Goal: Task Accomplishment & Management: Manage account settings

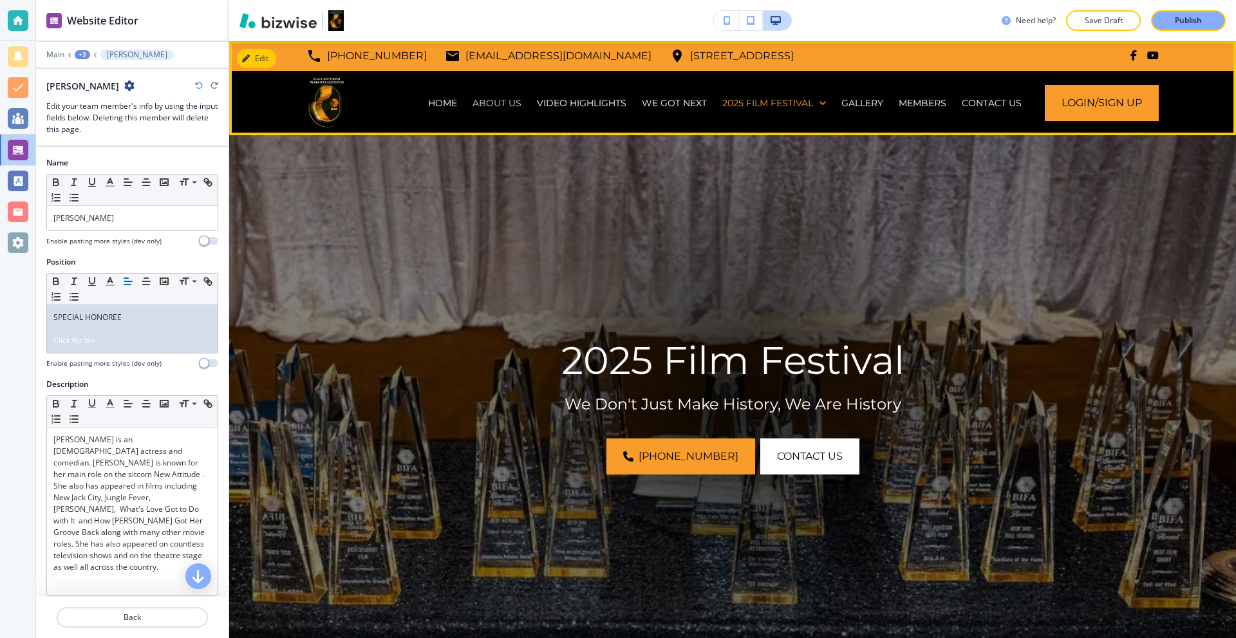
click at [493, 103] on p "ABOUT US" at bounding box center [496, 103] width 49 height 13
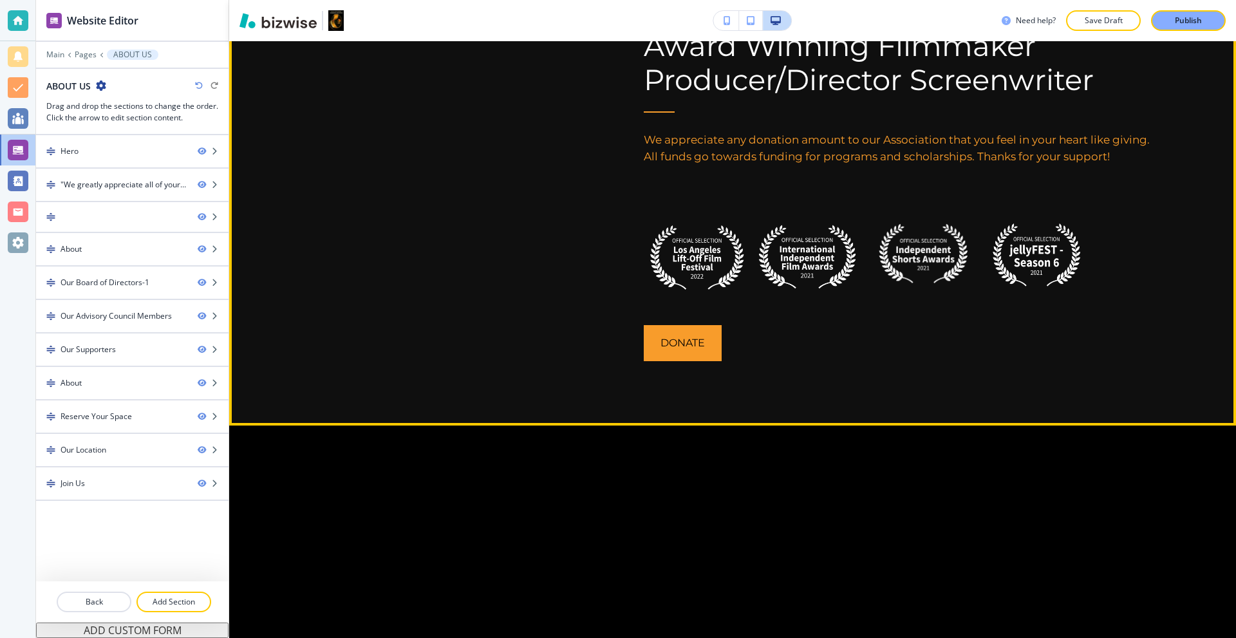
scroll to position [1416, 0]
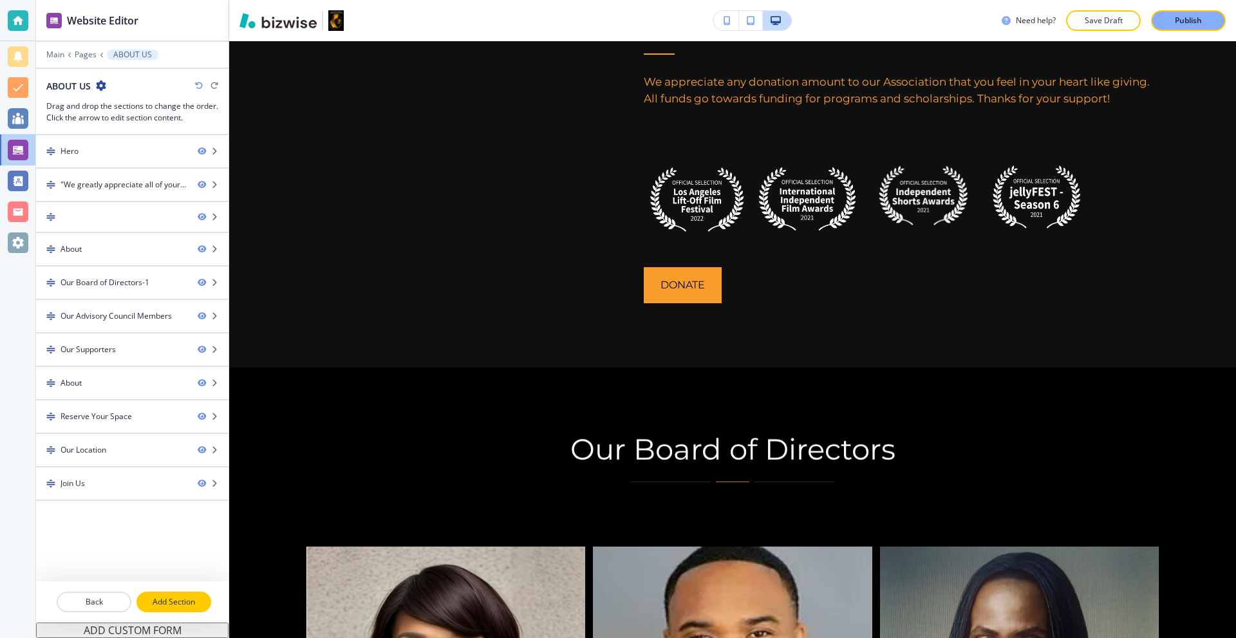
click at [161, 606] on p "Add Section" at bounding box center [174, 602] width 72 height 12
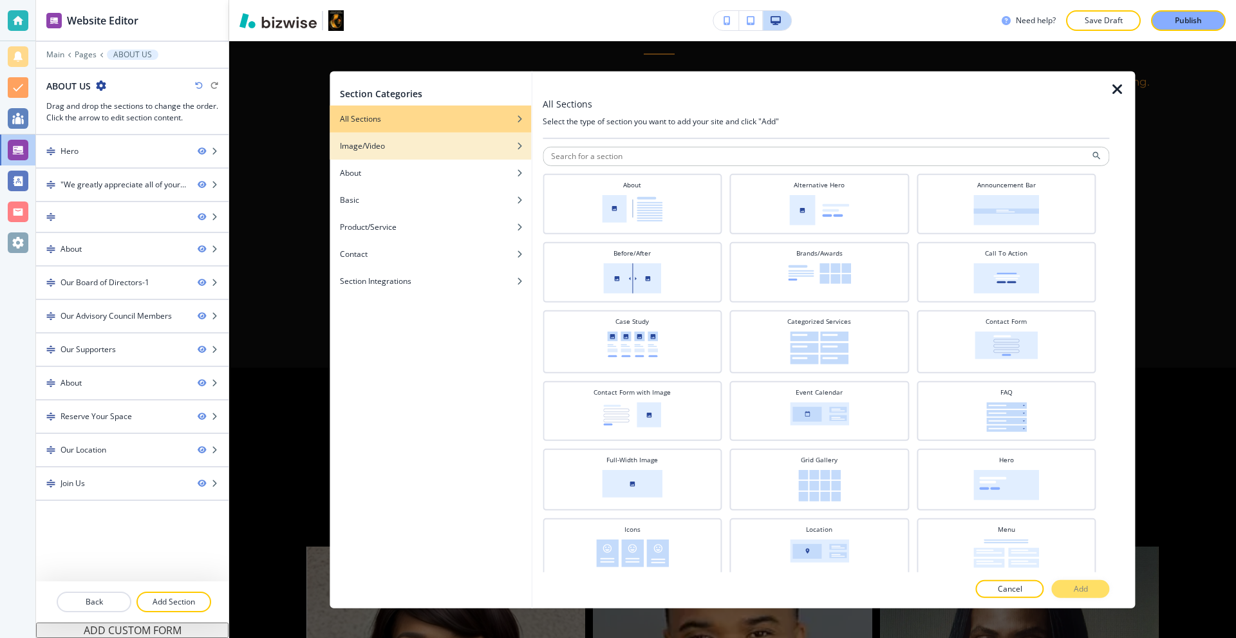
click at [389, 145] on div "Image/Video" at bounding box center [430, 146] width 201 height 12
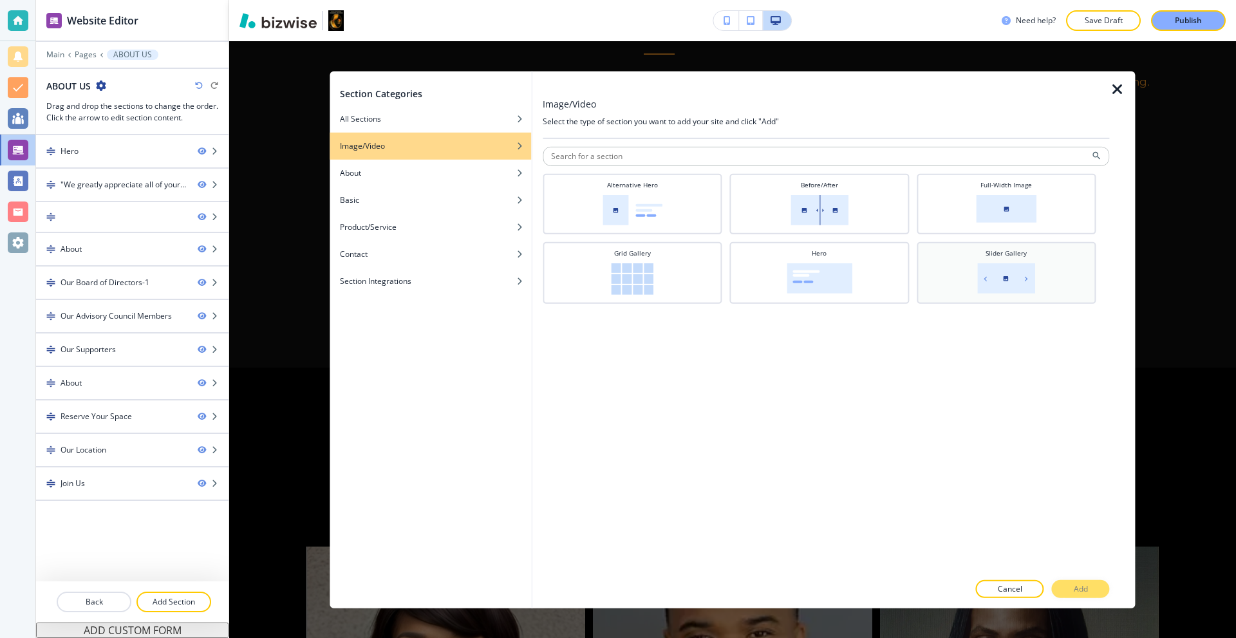
click at [974, 282] on div "Slider Gallery" at bounding box center [1006, 271] width 167 height 46
click at [1090, 586] on button "Add" at bounding box center [1081, 589] width 58 height 18
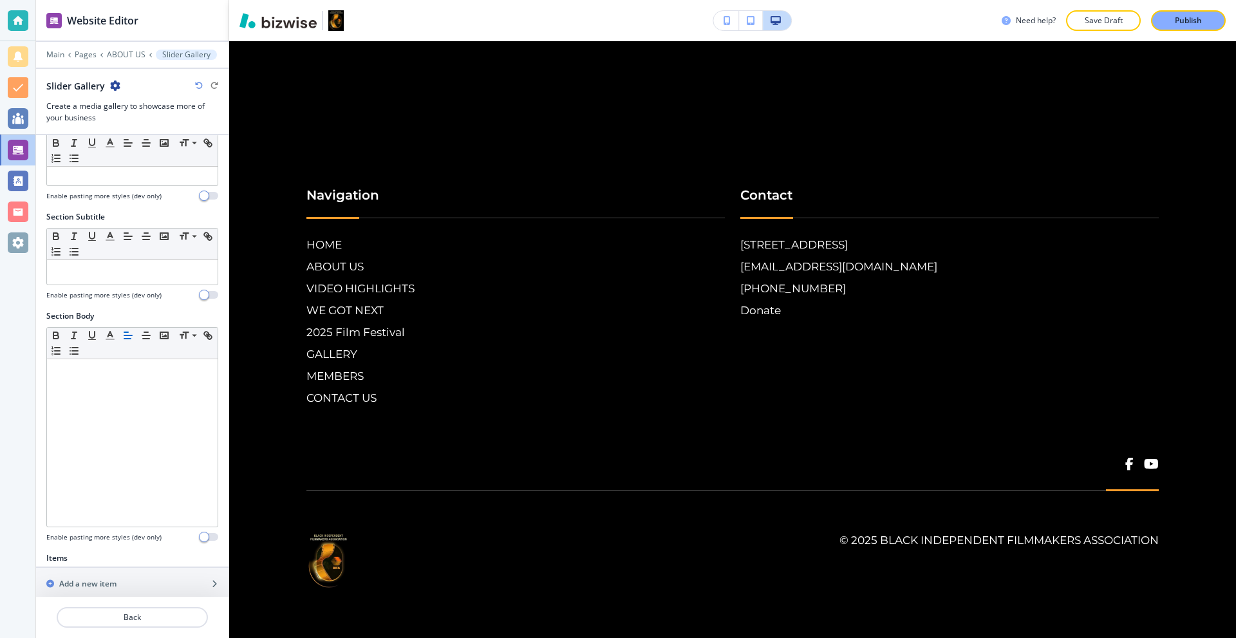
scroll to position [0, 0]
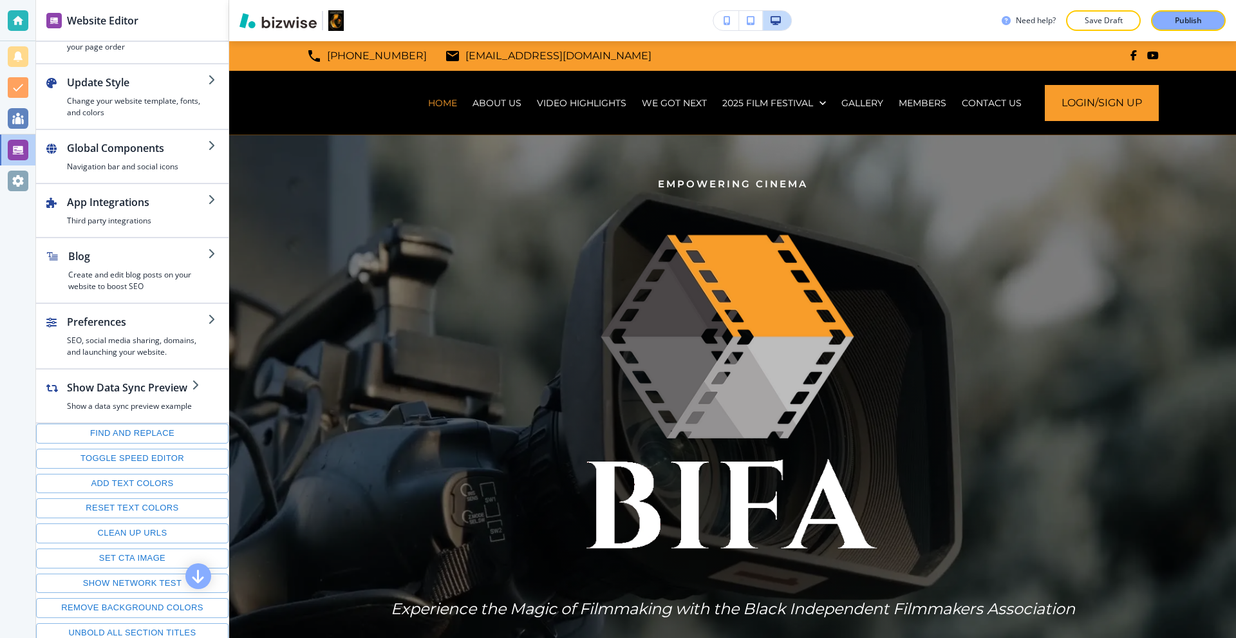
scroll to position [48, 0]
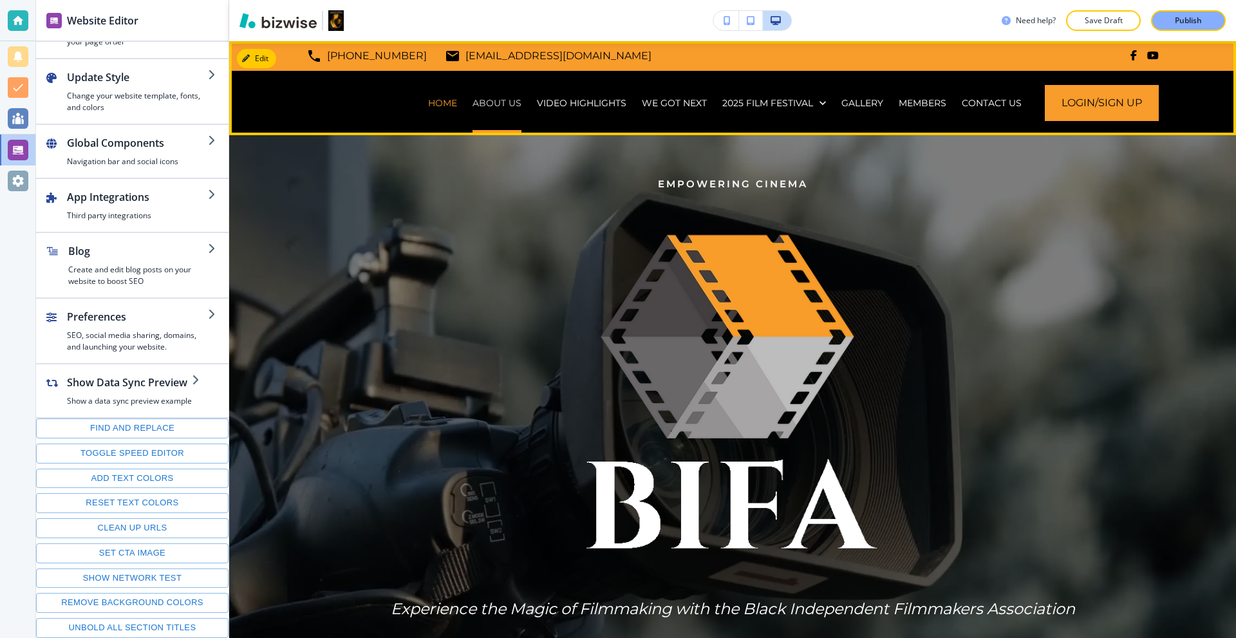
click at [506, 102] on p "ABOUT US" at bounding box center [496, 103] width 49 height 13
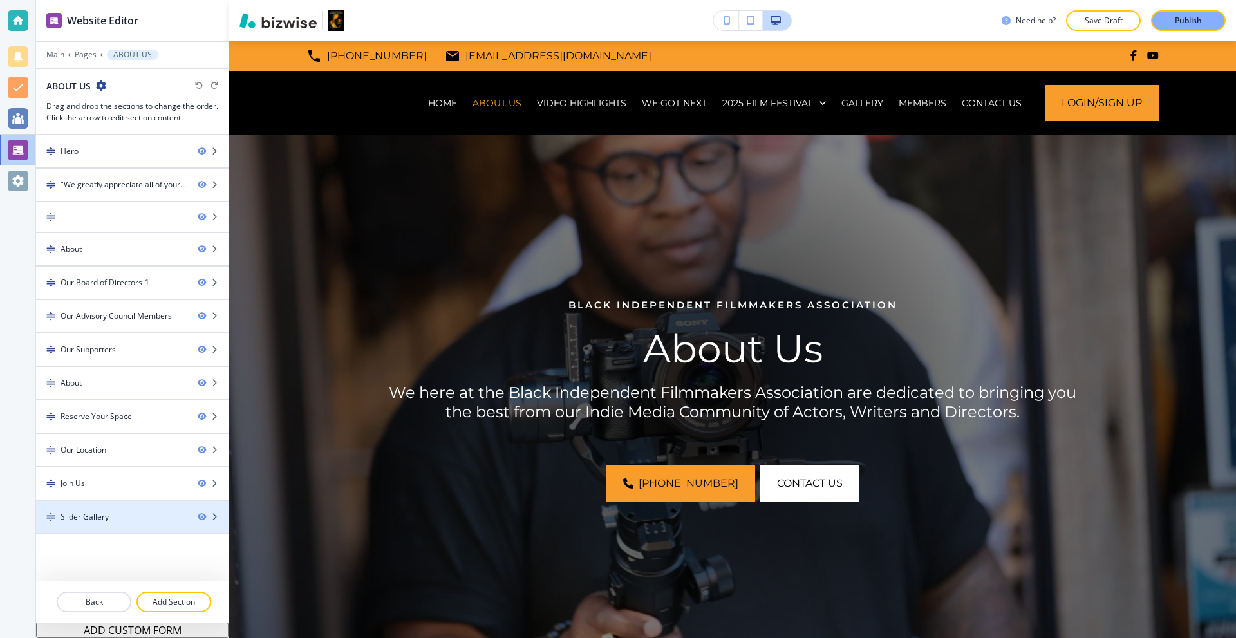
click at [125, 511] on div "Slider Gallery" at bounding box center [111, 517] width 151 height 12
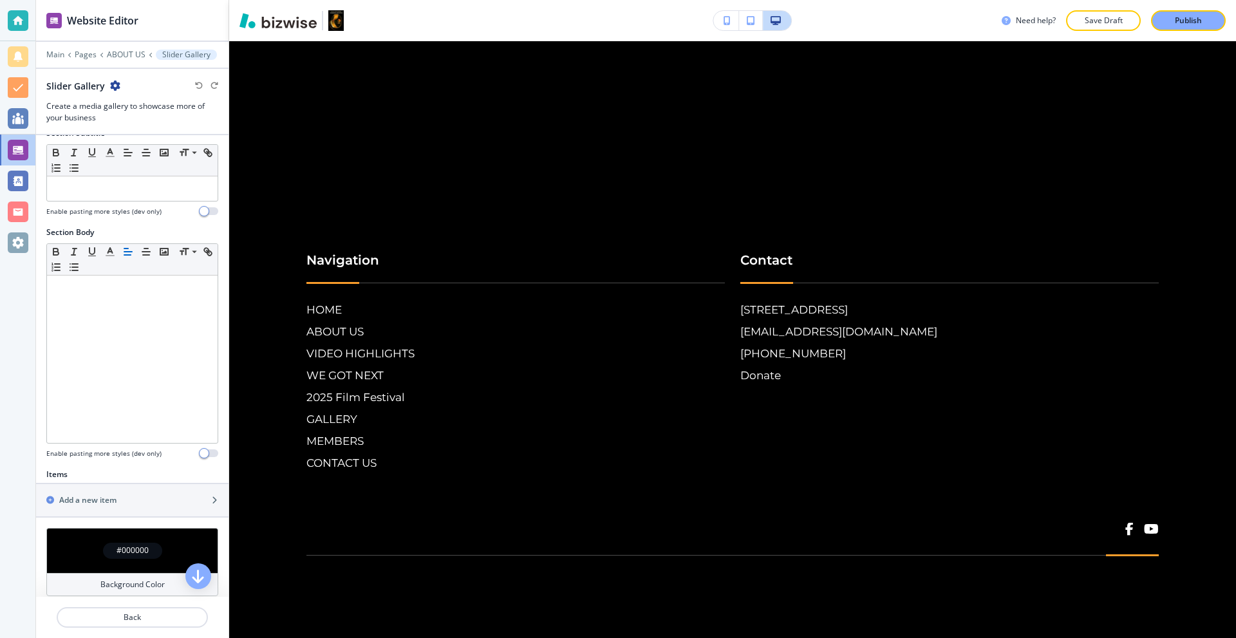
scroll to position [216, 0]
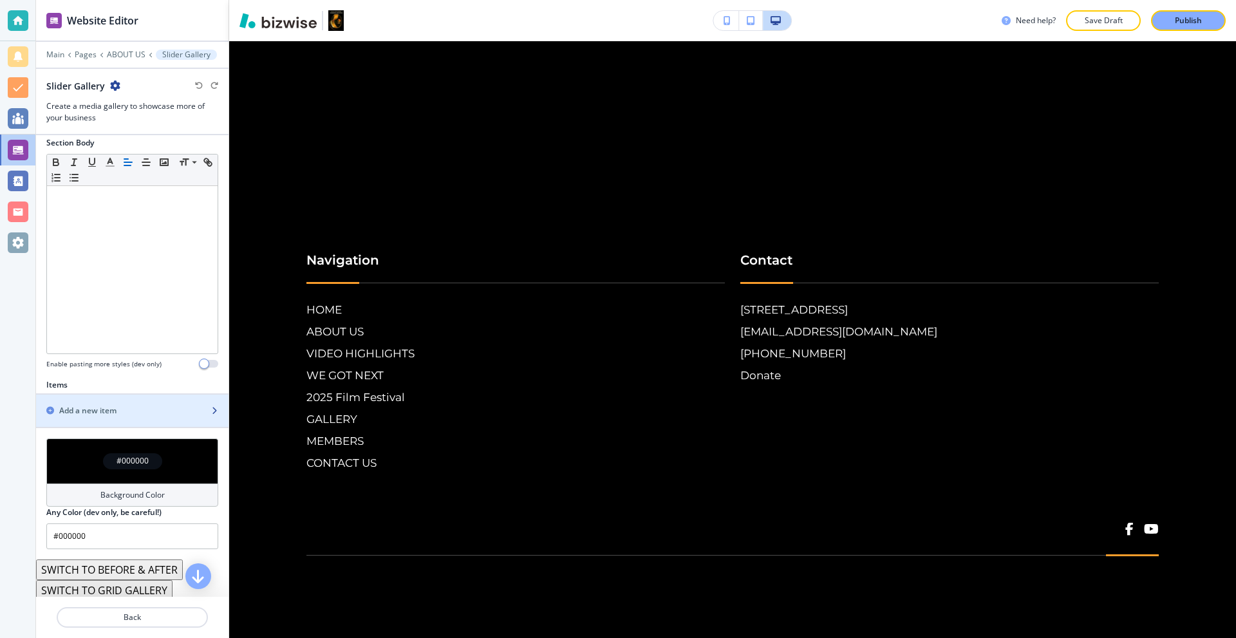
click at [109, 413] on h2 "Add a new item" at bounding box center [87, 411] width 57 height 12
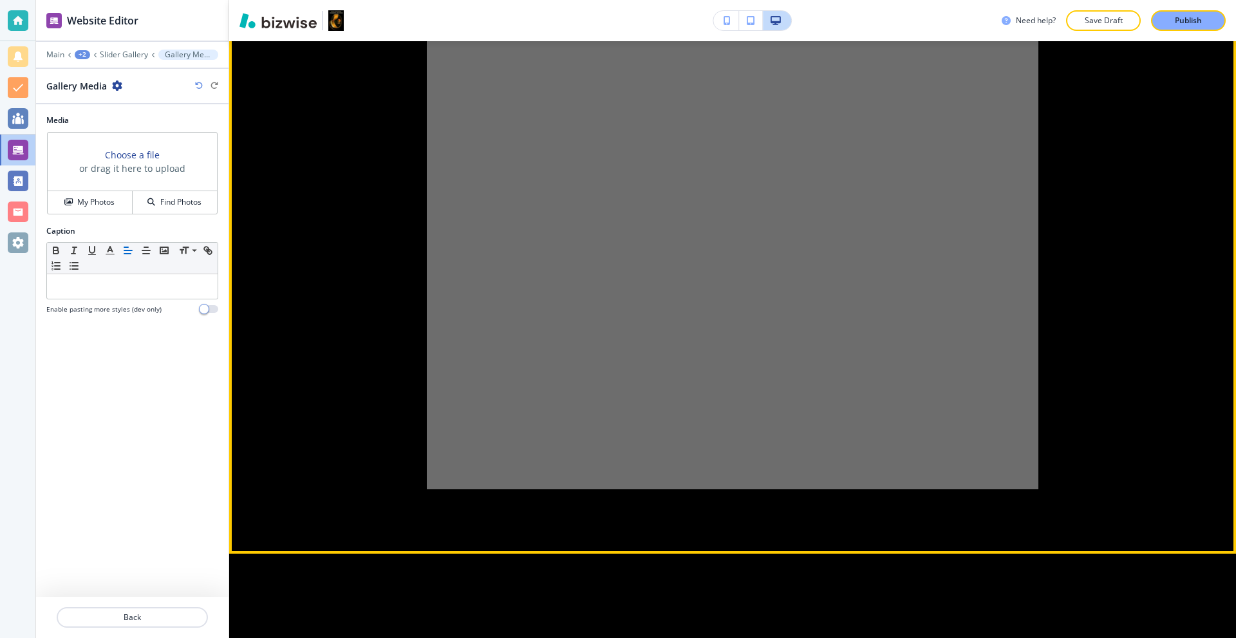
scroll to position [7031, 0]
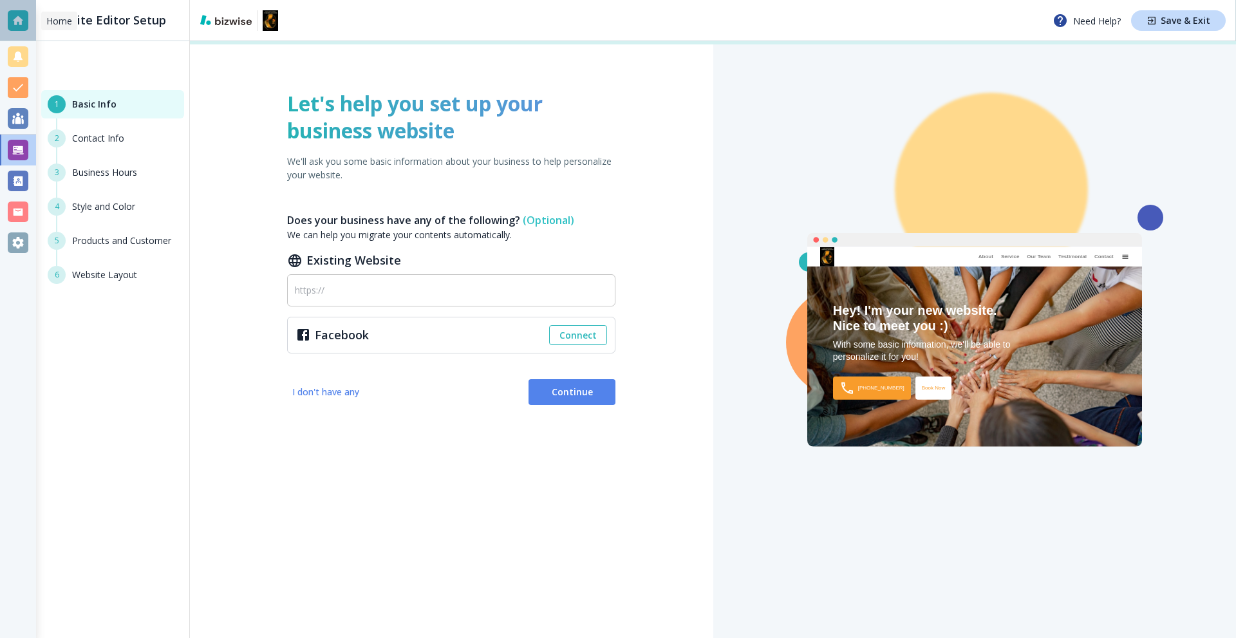
click at [21, 28] on div at bounding box center [18, 20] width 21 height 21
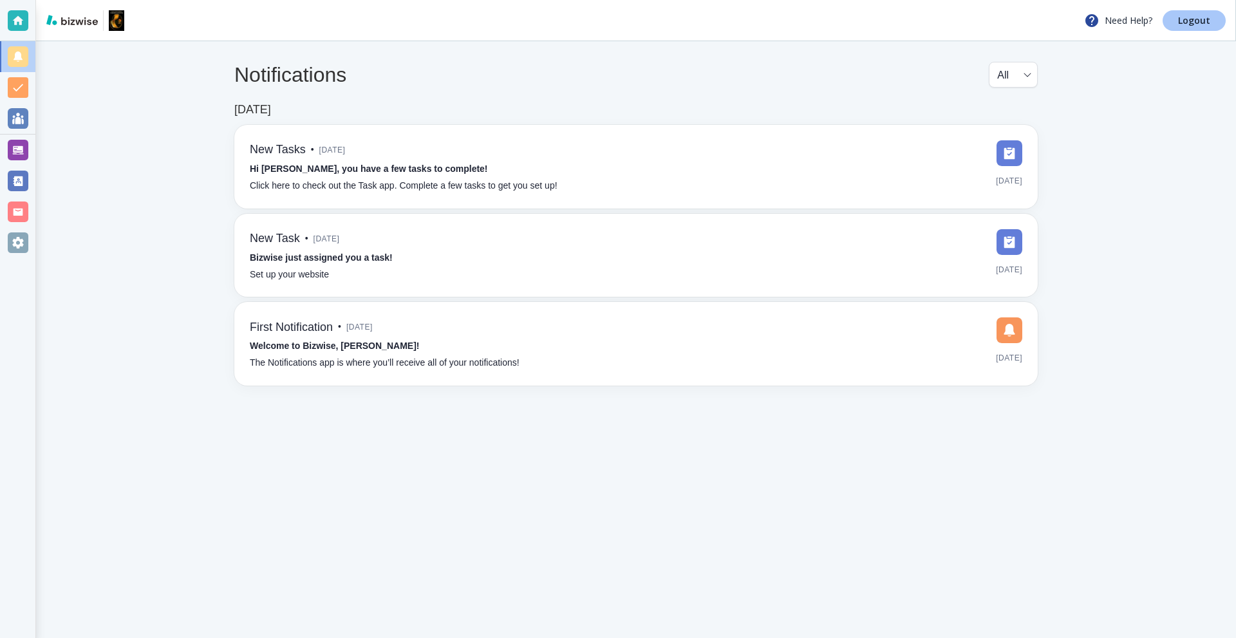
click at [1194, 24] on p "Logout" at bounding box center [1194, 20] width 32 height 9
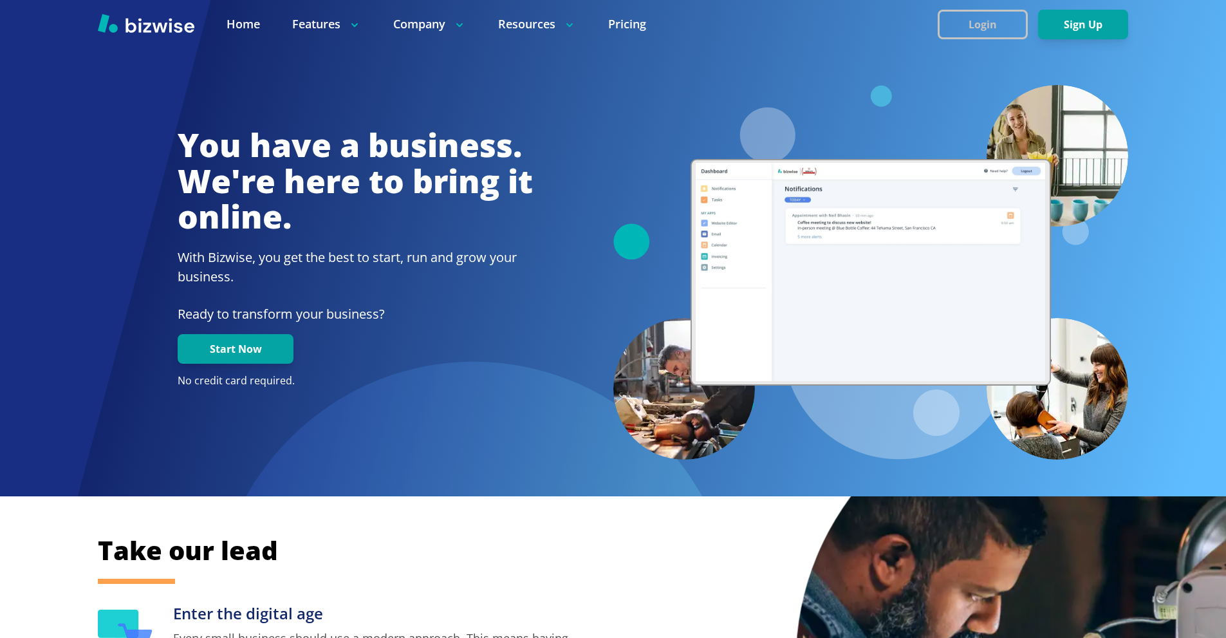
click at [1016, 41] on div at bounding box center [613, 24] width 1226 height 48
click at [990, 18] on button "Login" at bounding box center [983, 25] width 90 height 30
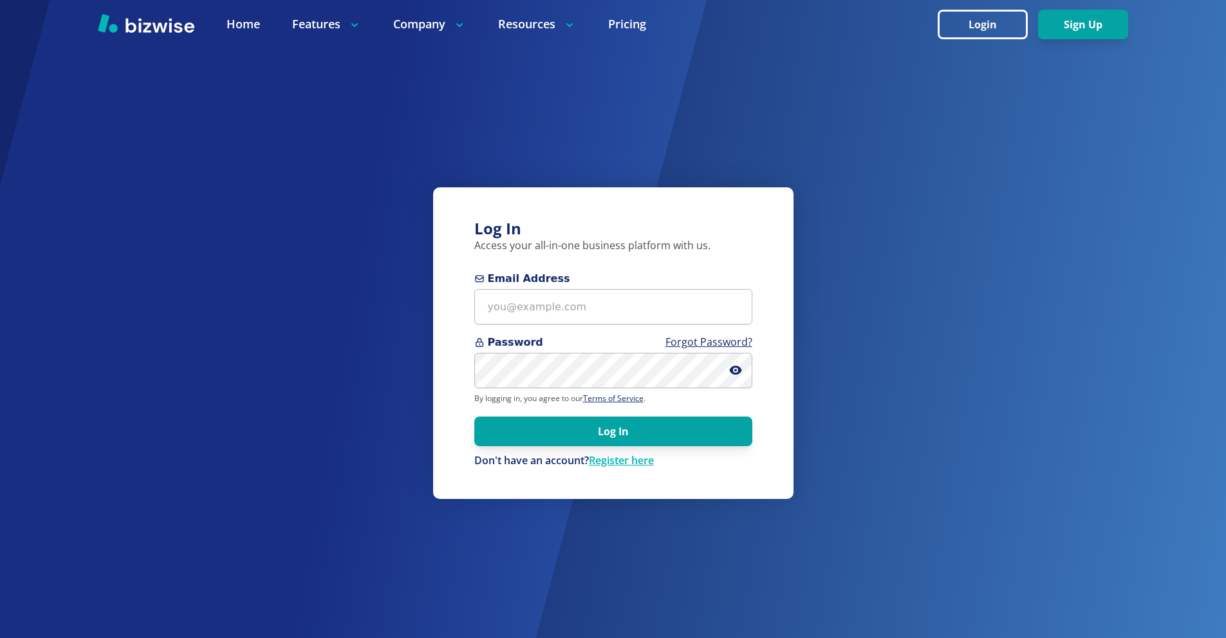
click at [587, 329] on form "Email Address Password Forgot Password? By logging in, you agree to our Terms o…" at bounding box center [613, 369] width 278 height 197
click at [585, 308] on input "Email Address" at bounding box center [613, 306] width 278 height 35
paste input "thomascarterone@gmail.com"
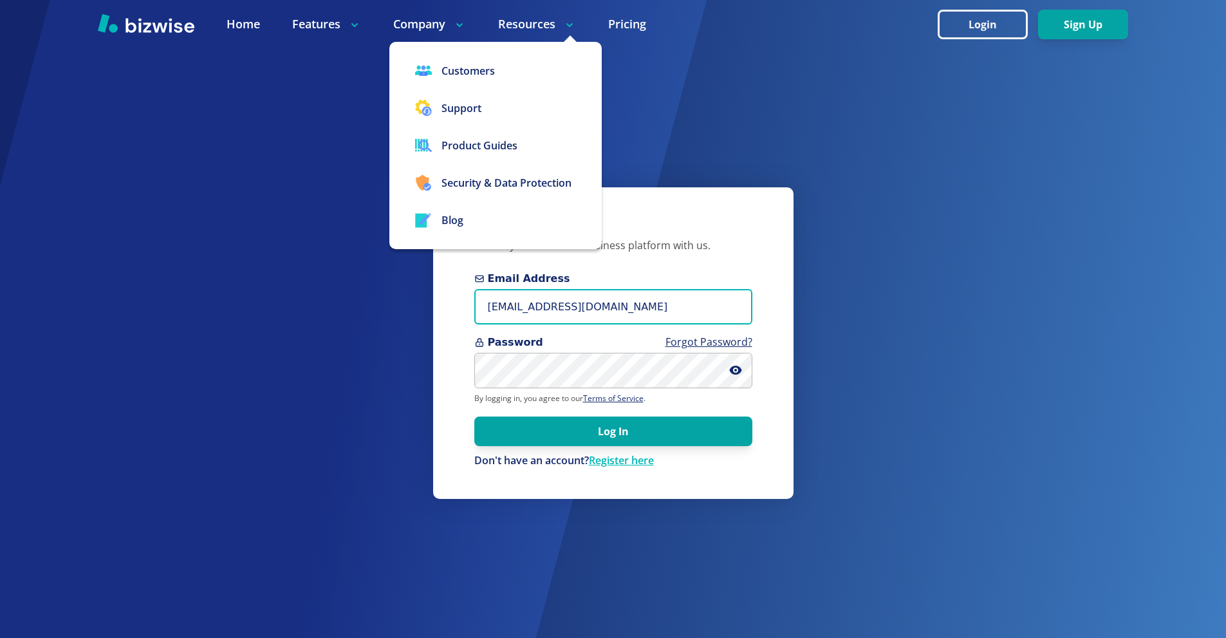
type input "thomascarterone@gmail.com"
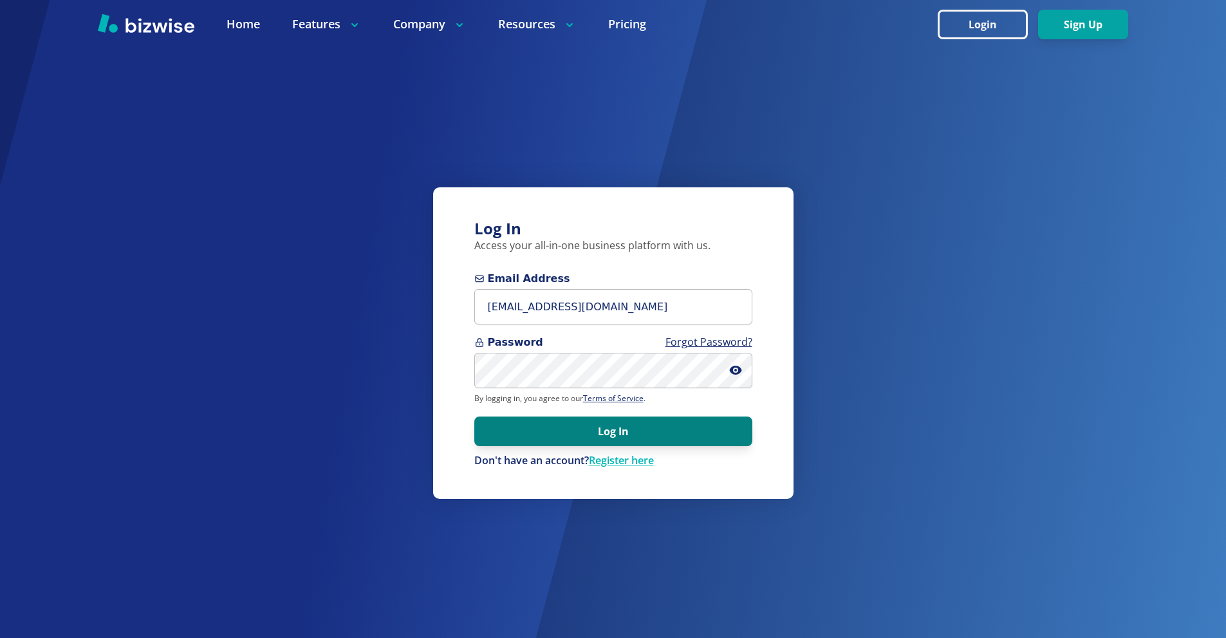
click at [692, 434] on button "Log In" at bounding box center [613, 431] width 278 height 30
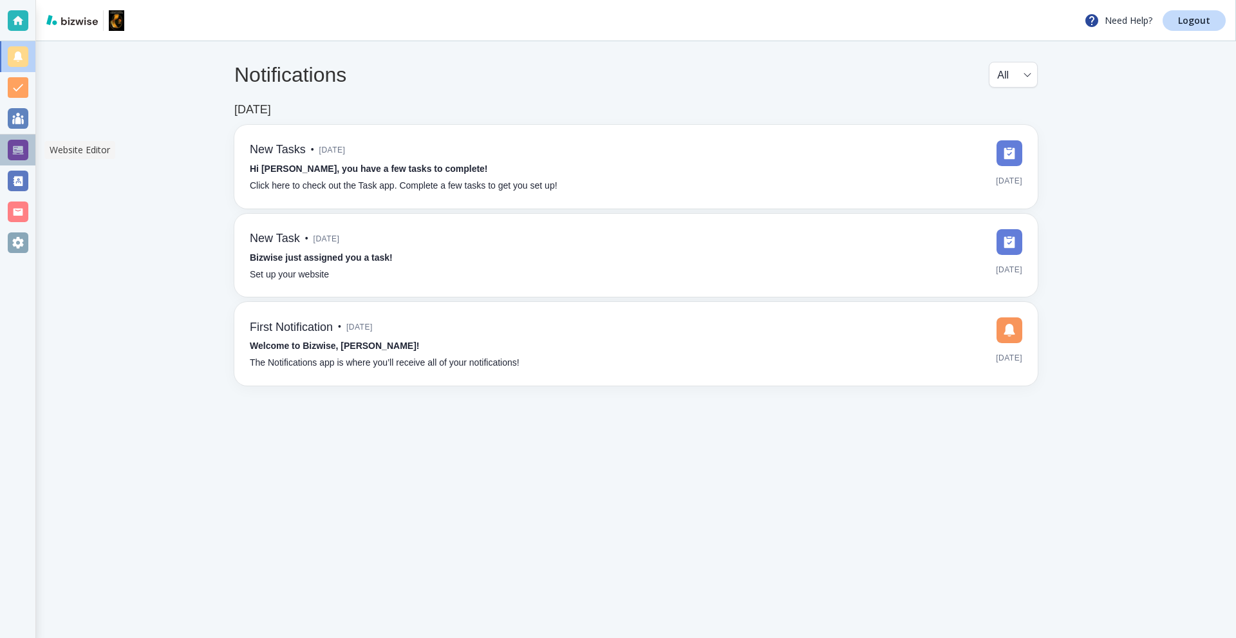
click at [24, 149] on div at bounding box center [18, 150] width 21 height 21
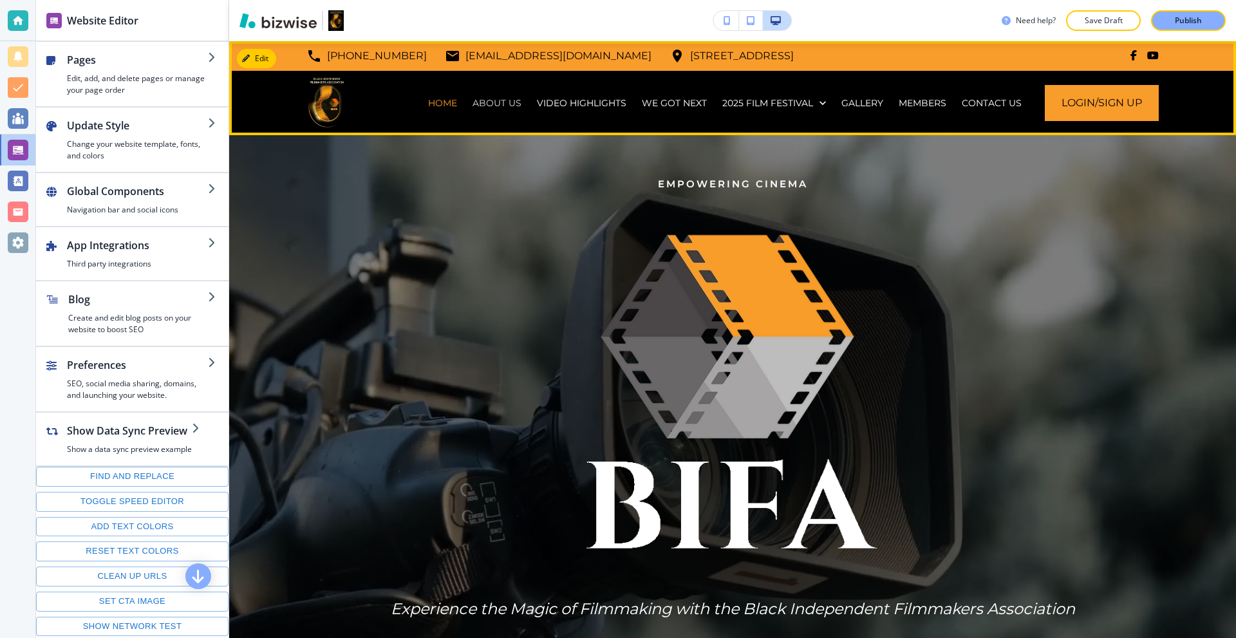
click at [474, 100] on p "ABOUT US" at bounding box center [496, 103] width 49 height 13
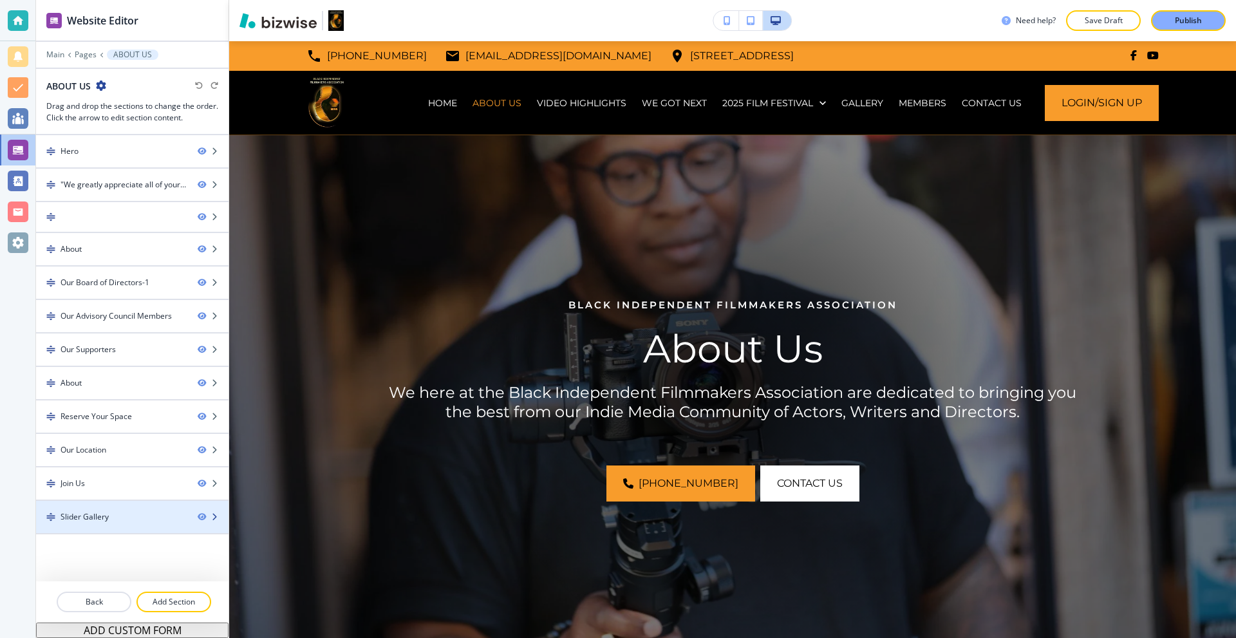
click at [79, 508] on div at bounding box center [132, 506] width 192 height 10
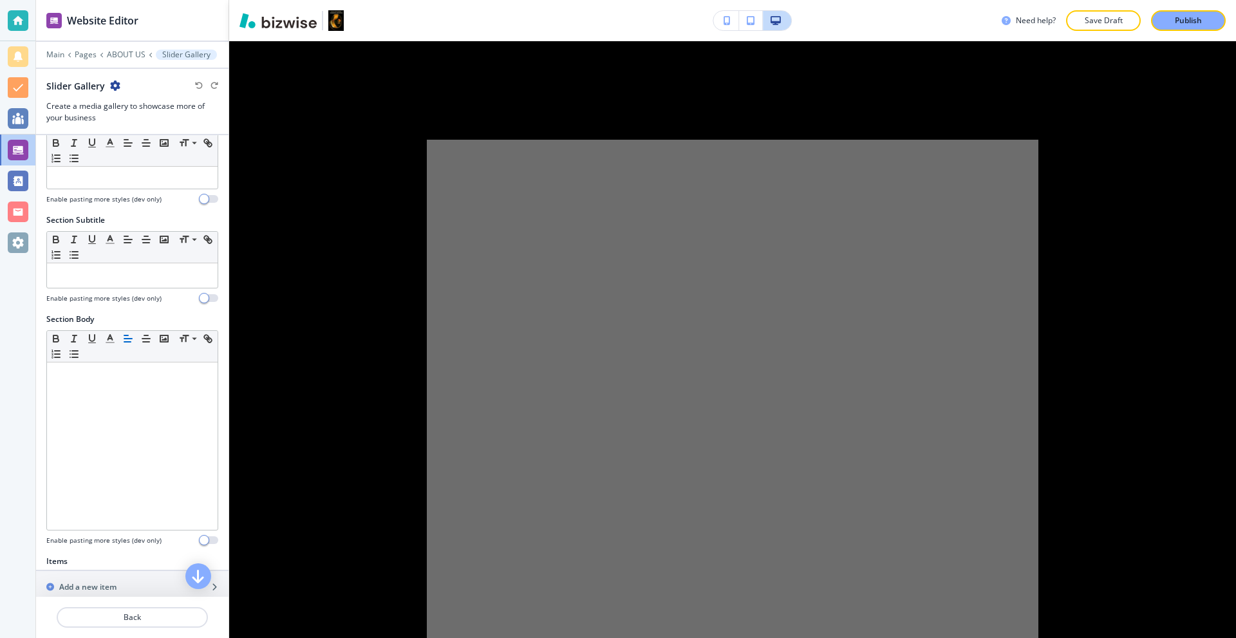
scroll to position [322, 0]
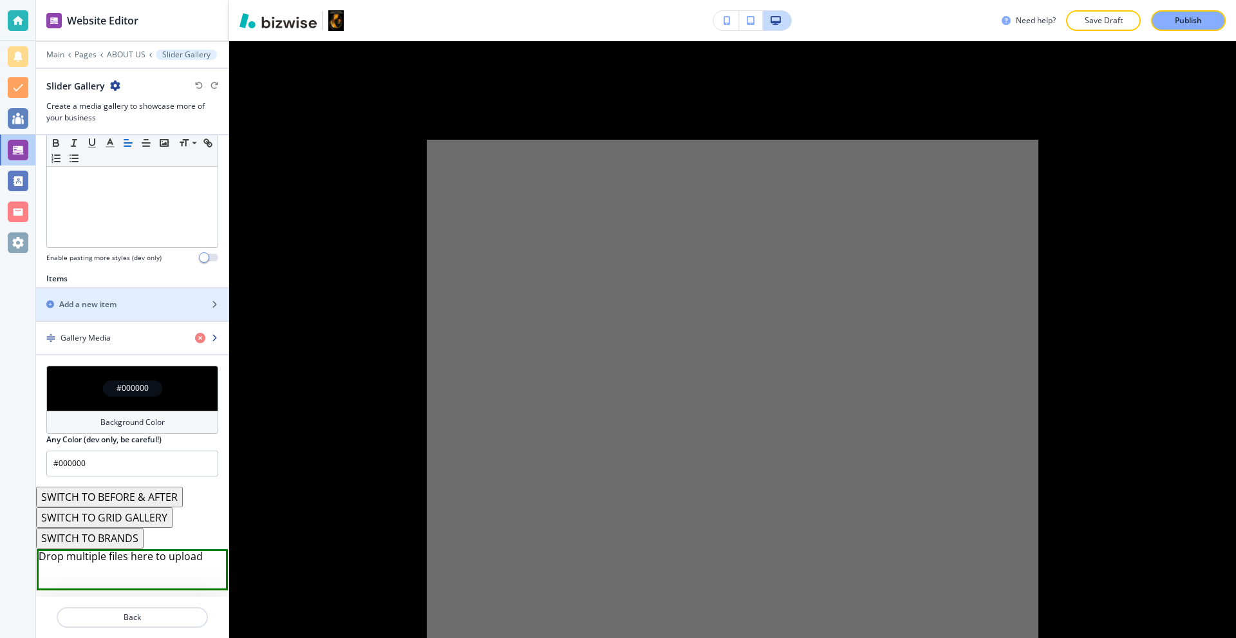
click at [119, 337] on div "Gallery Media" at bounding box center [110, 338] width 149 height 12
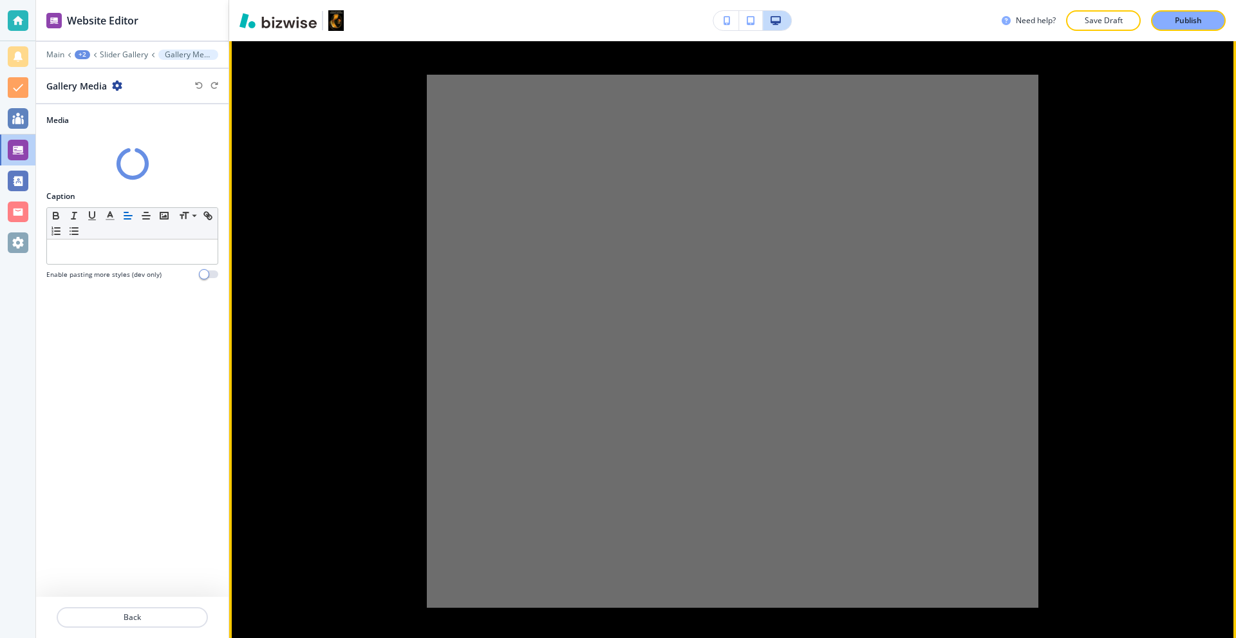
scroll to position [6902, 0]
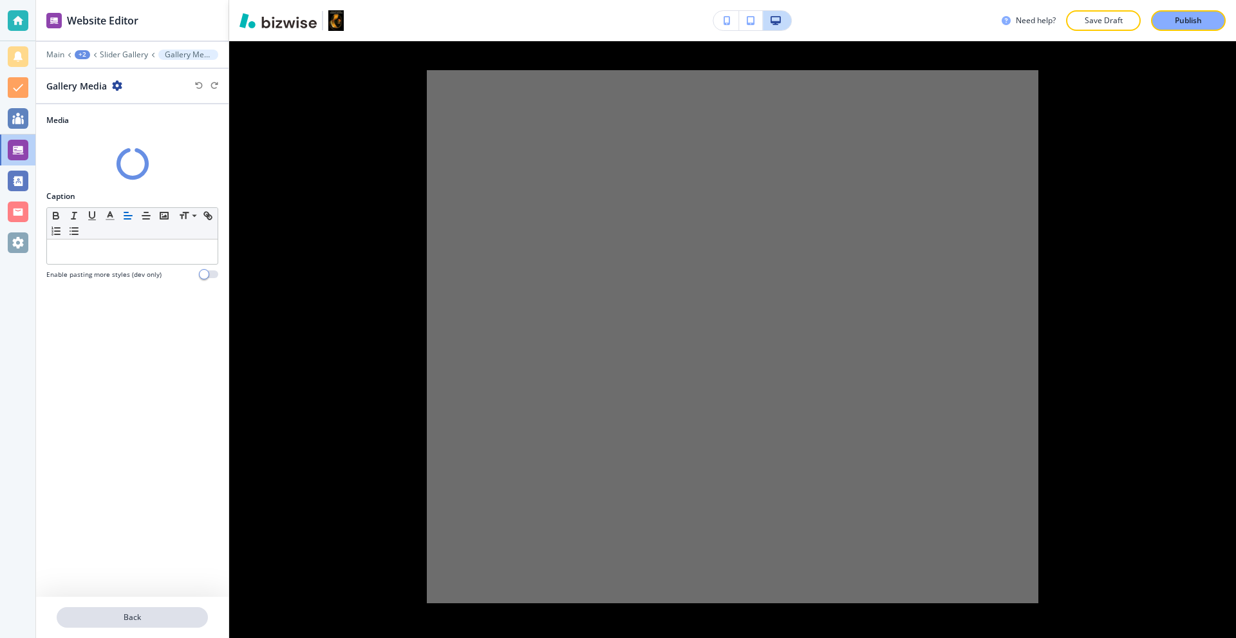
click at [145, 614] on p "Back" at bounding box center [132, 617] width 149 height 12
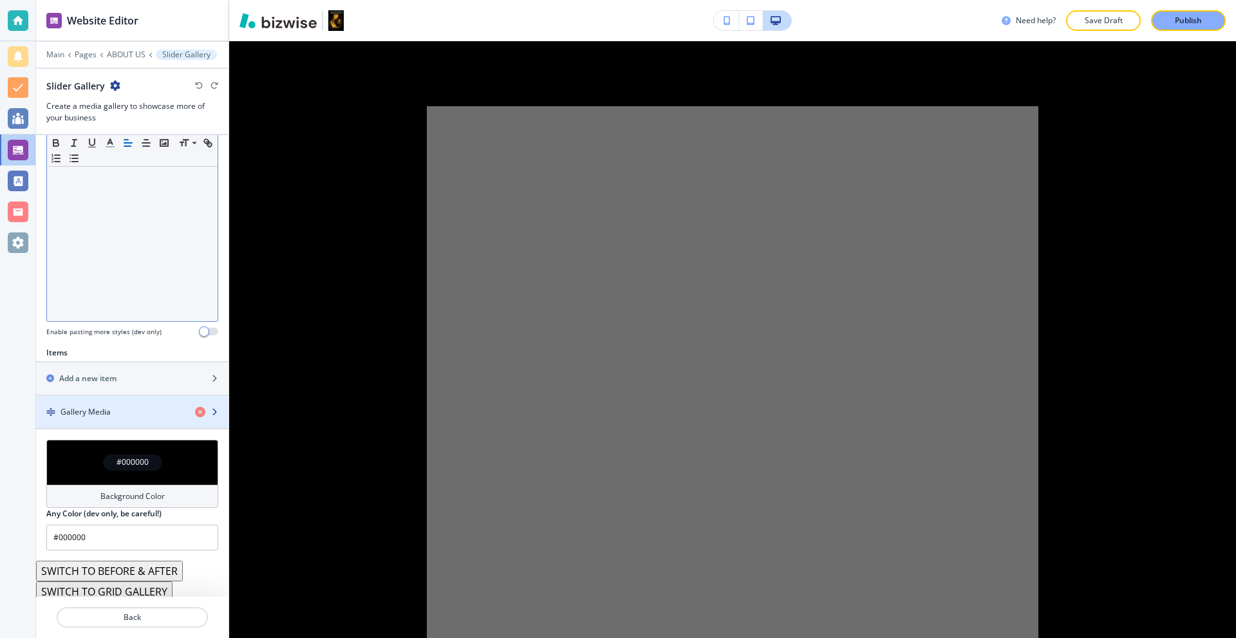
scroll to position [185, 0]
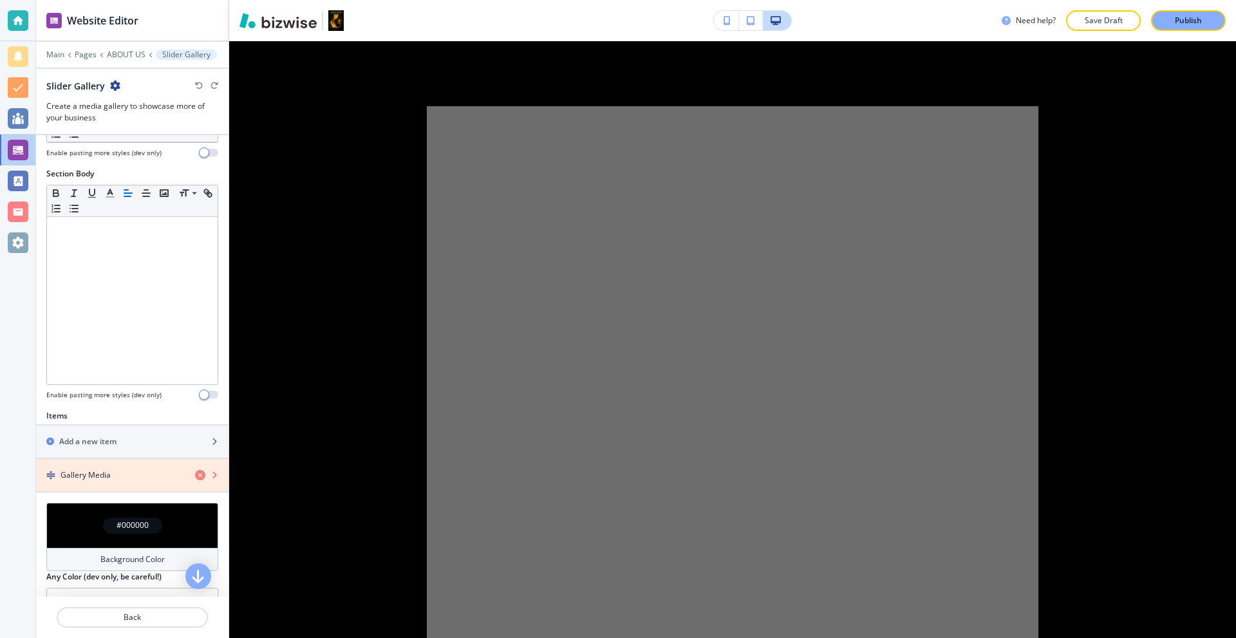
click at [195, 478] on icon "button" at bounding box center [200, 475] width 10 height 10
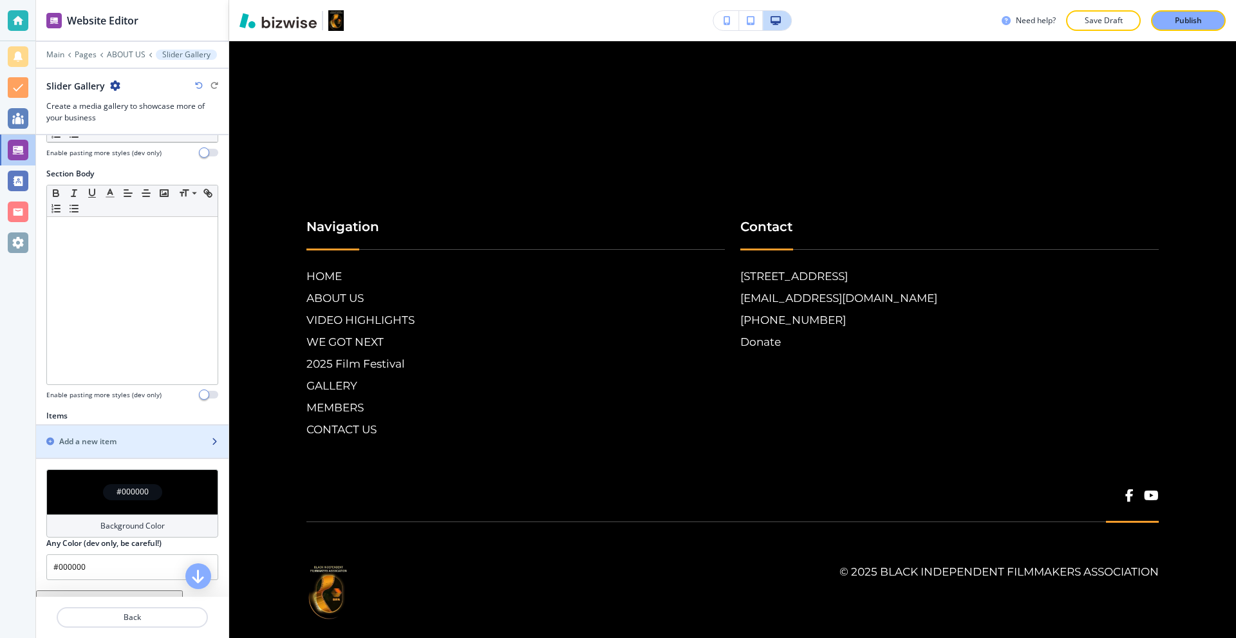
click at [142, 438] on div "Add a new item" at bounding box center [118, 442] width 164 height 12
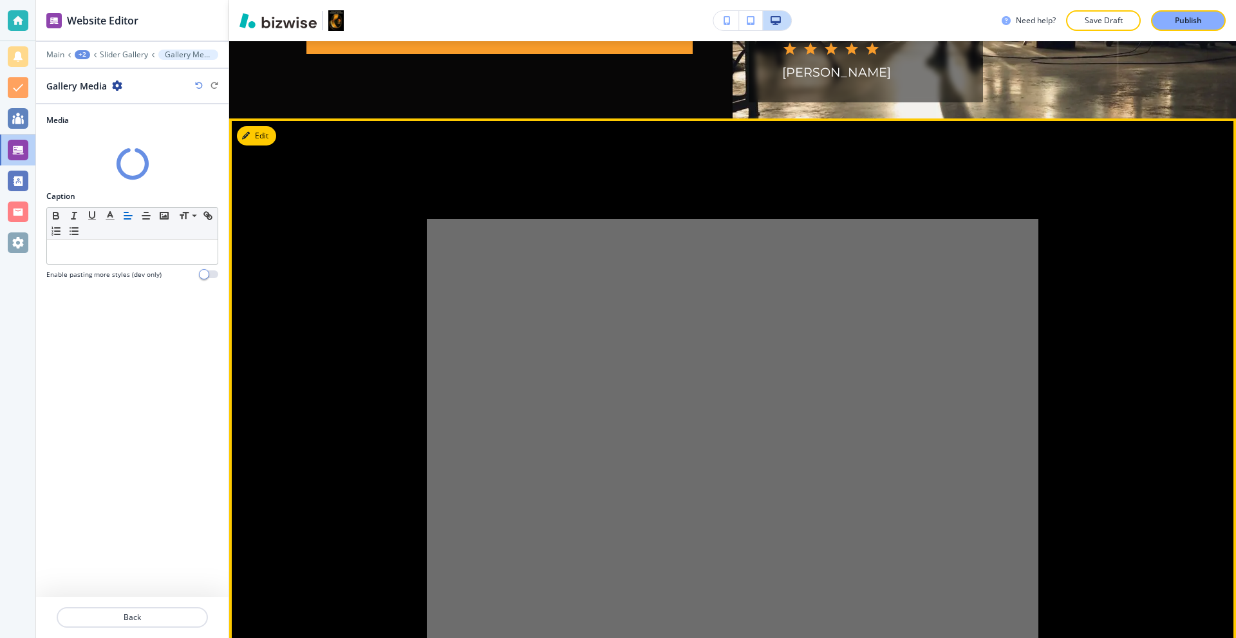
scroll to position [6773, 0]
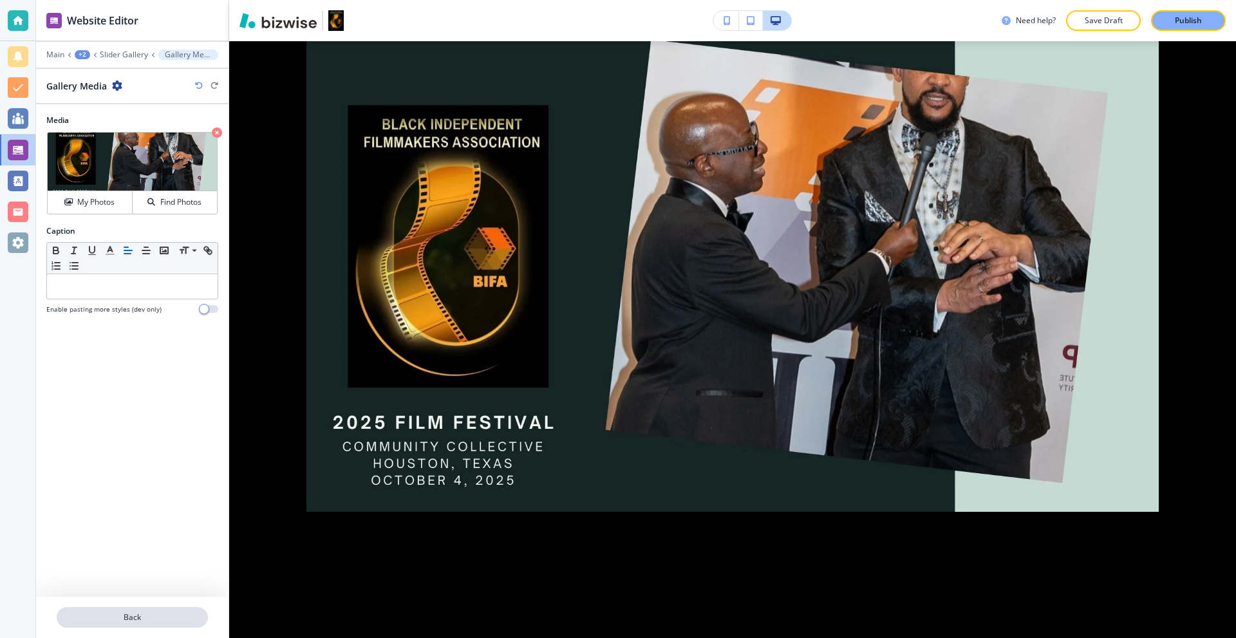
click at [136, 616] on p "Back" at bounding box center [132, 617] width 149 height 12
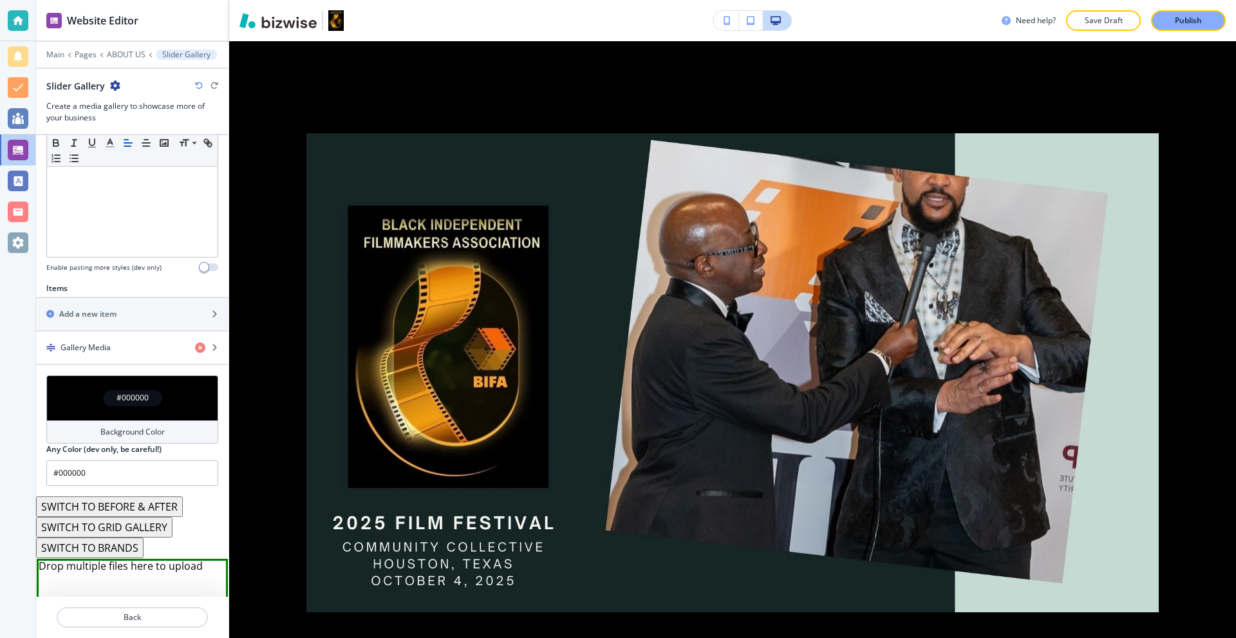
scroll to position [322, 0]
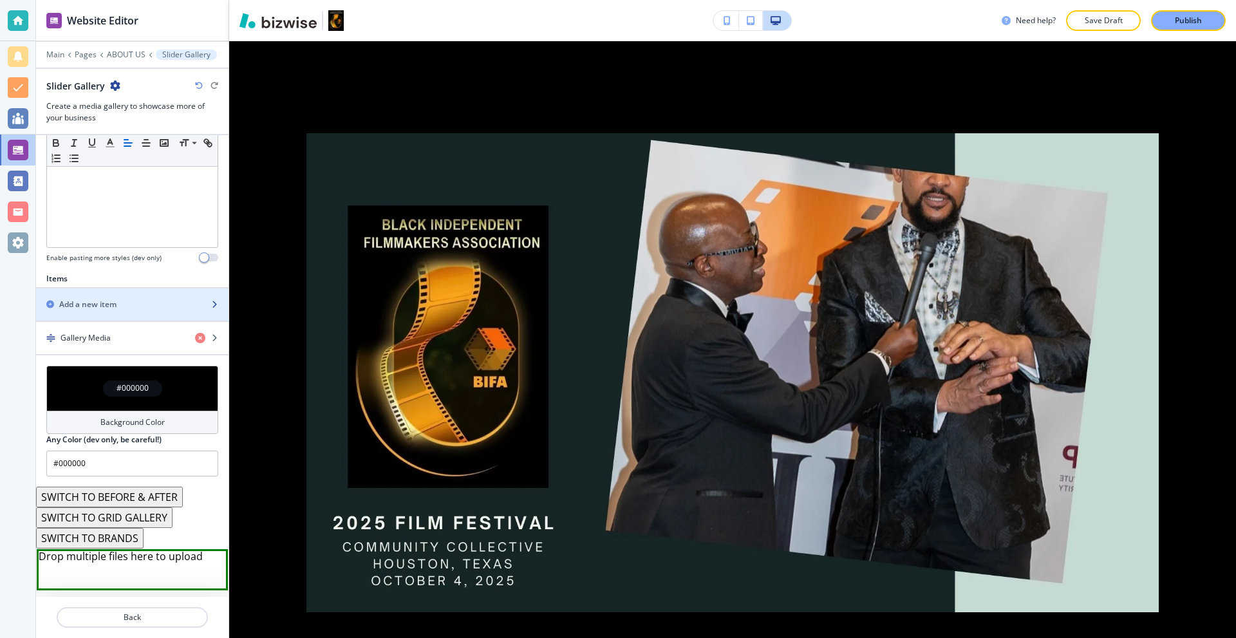
click at [122, 302] on div "Add a new item" at bounding box center [118, 305] width 164 height 12
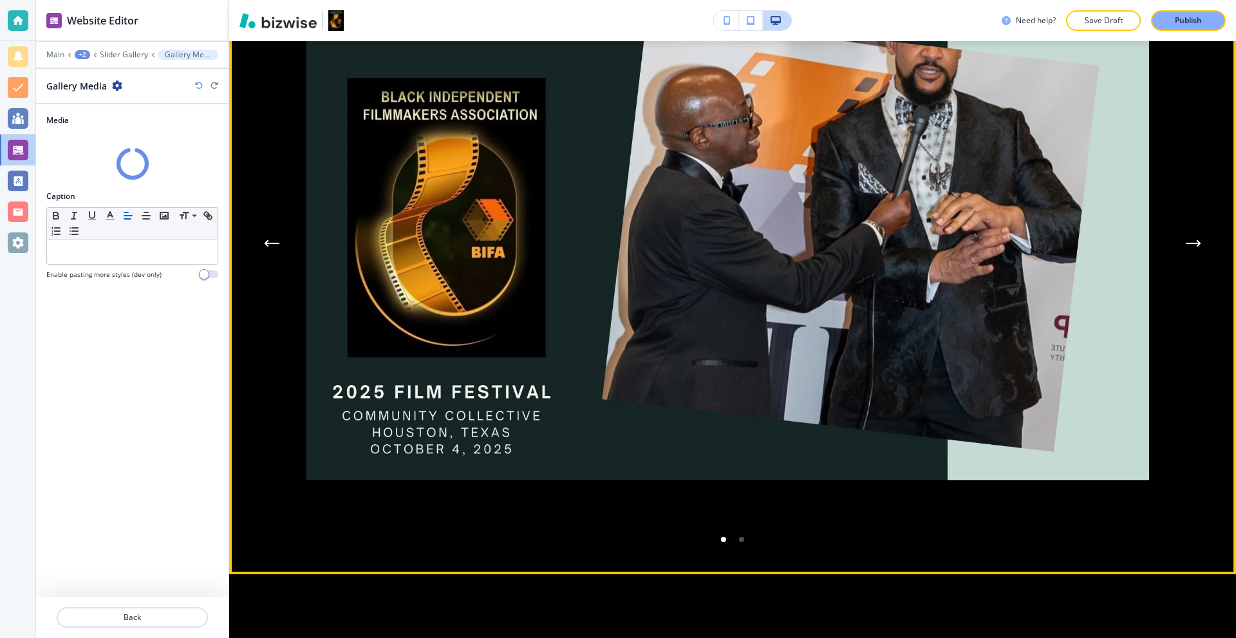
scroll to position [6966, 0]
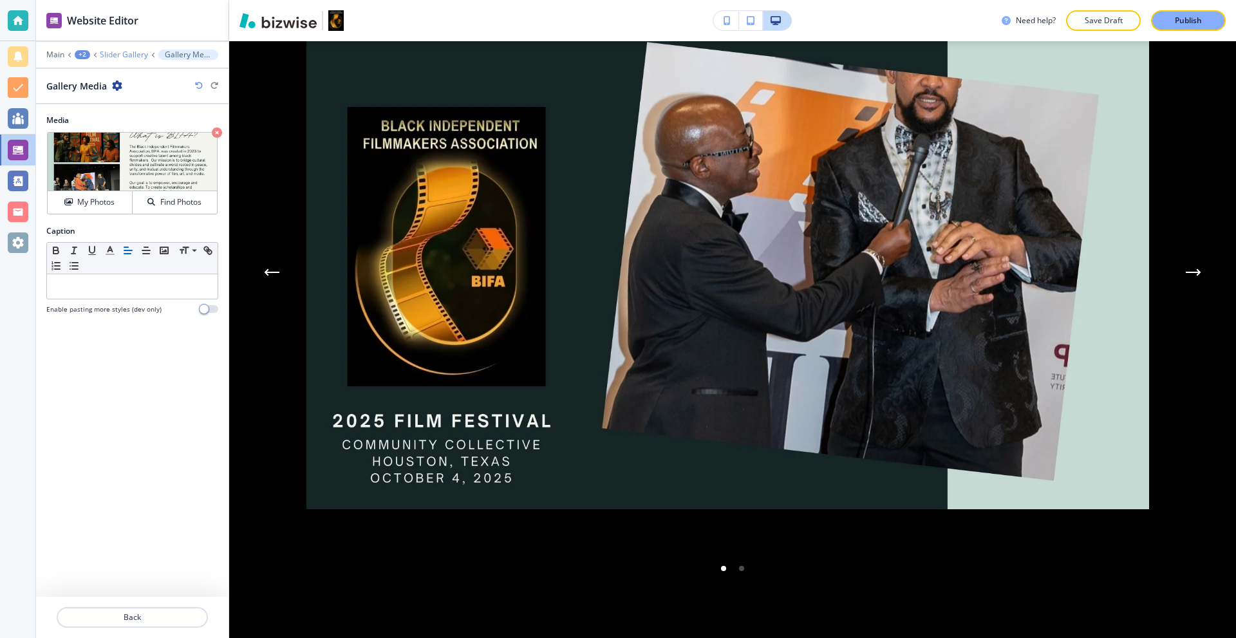
click at [115, 54] on p "Slider Gallery" at bounding box center [124, 54] width 48 height 9
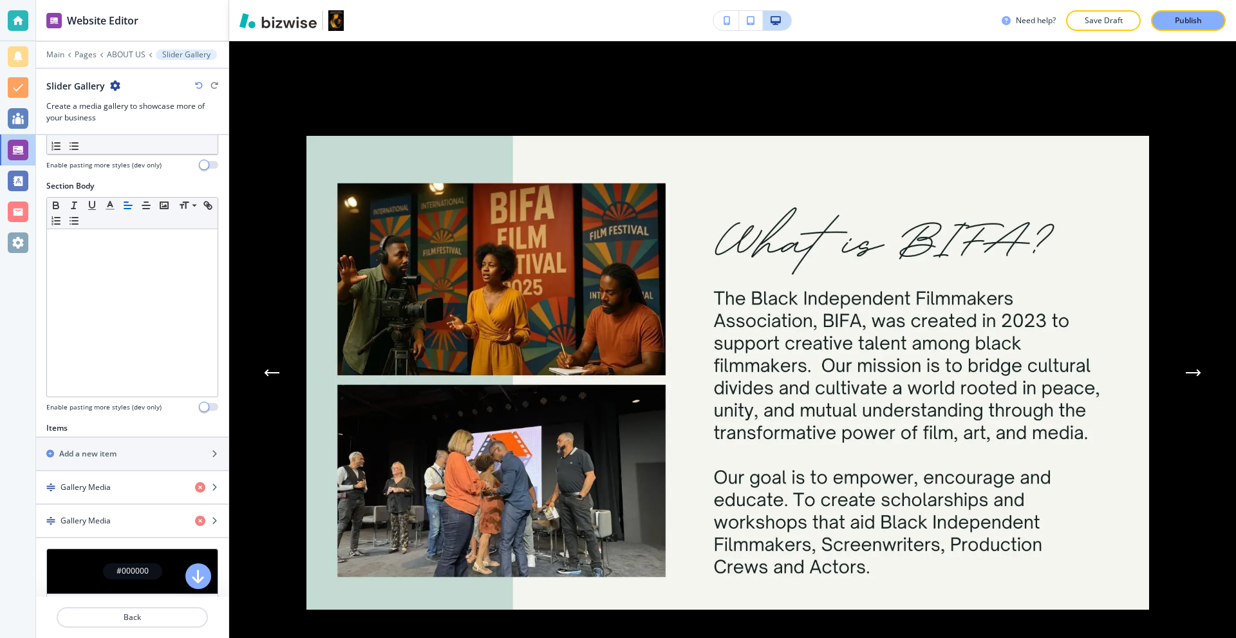
scroll to position [257, 0]
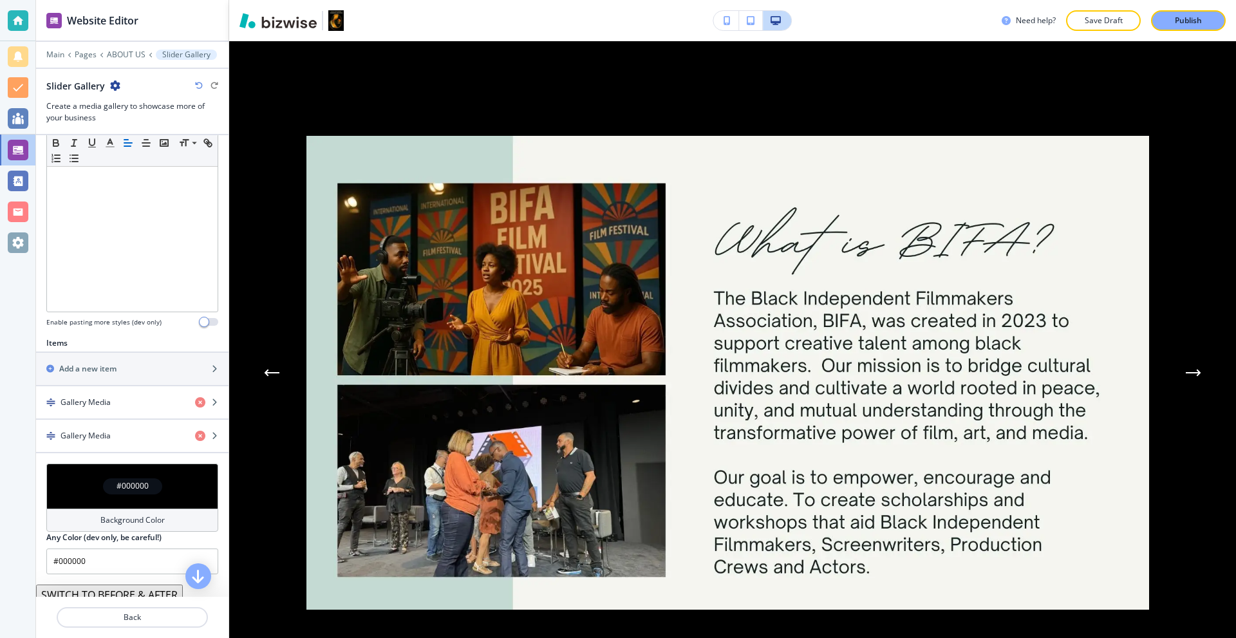
click at [144, 602] on div at bounding box center [132, 602] width 192 height 10
click at [143, 612] on p "Back" at bounding box center [132, 617] width 149 height 12
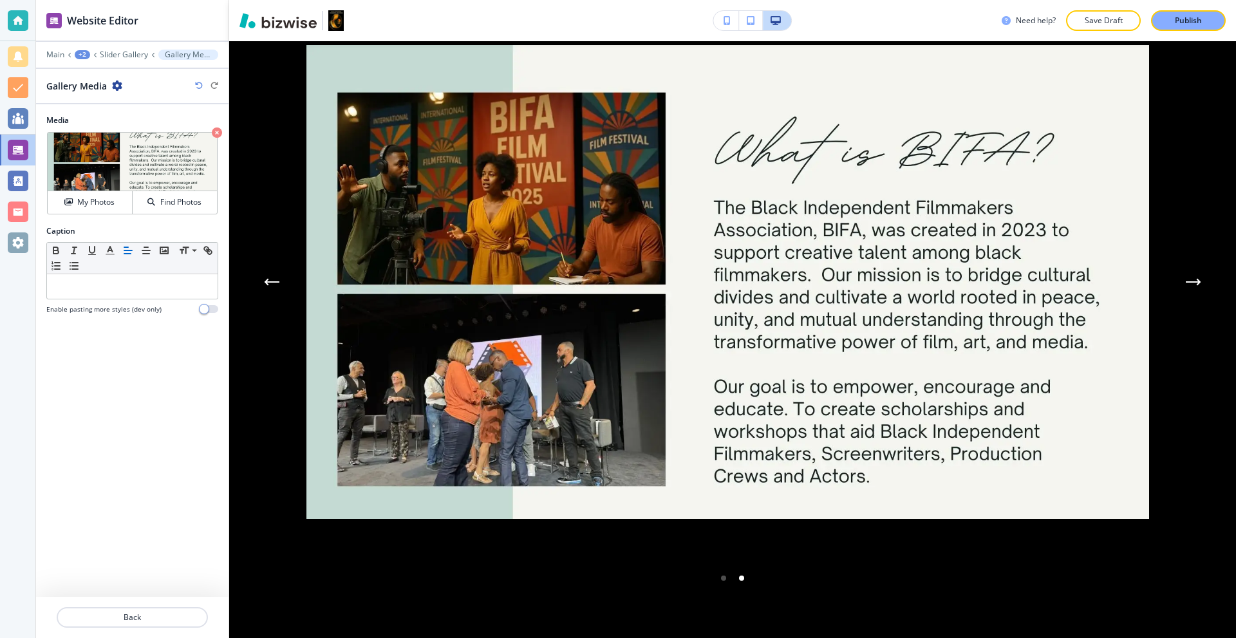
scroll to position [6966, 0]
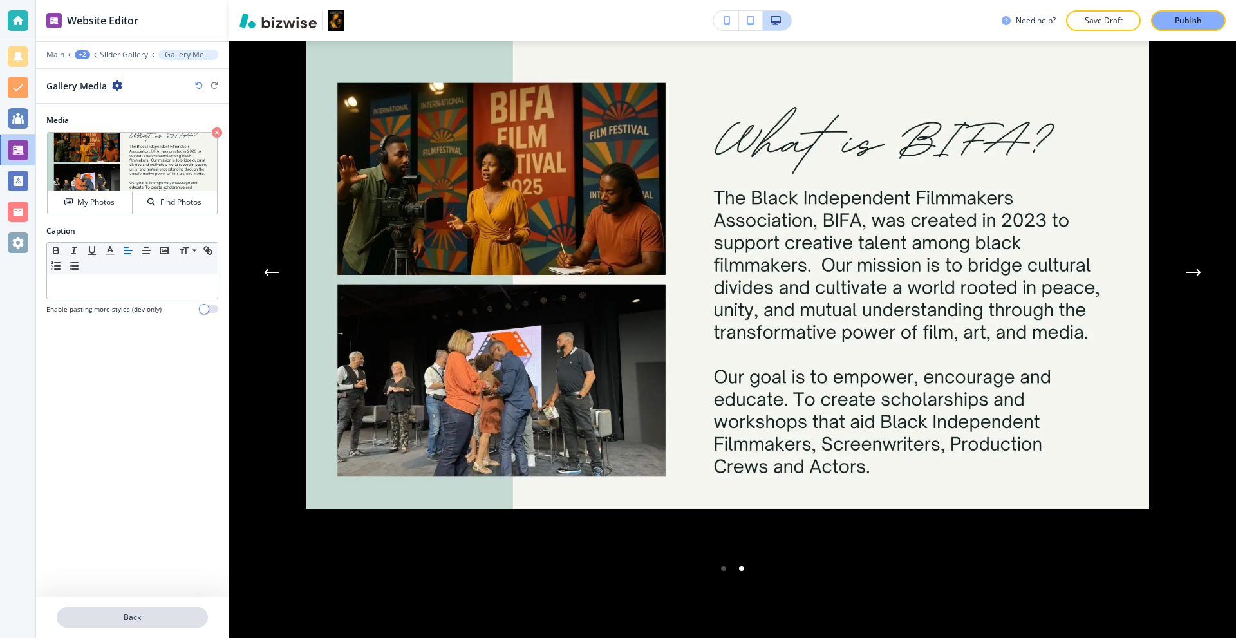
click at [121, 617] on p "Back" at bounding box center [132, 617] width 149 height 12
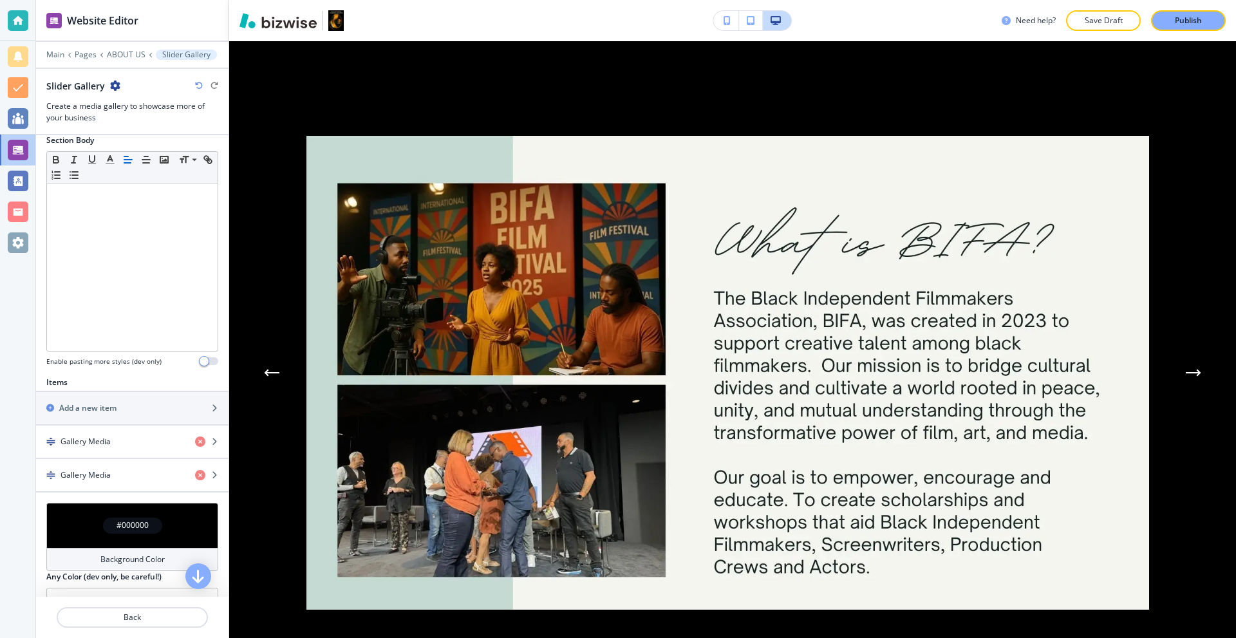
scroll to position [257, 0]
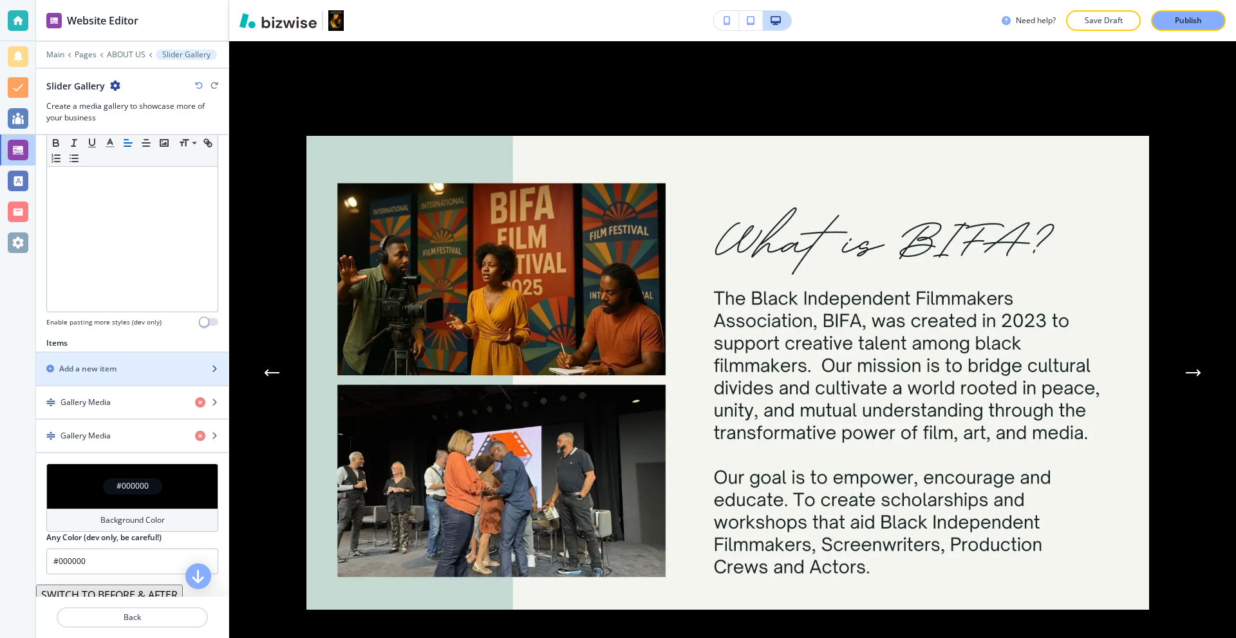
click at [125, 367] on div "Add a new item" at bounding box center [118, 369] width 164 height 12
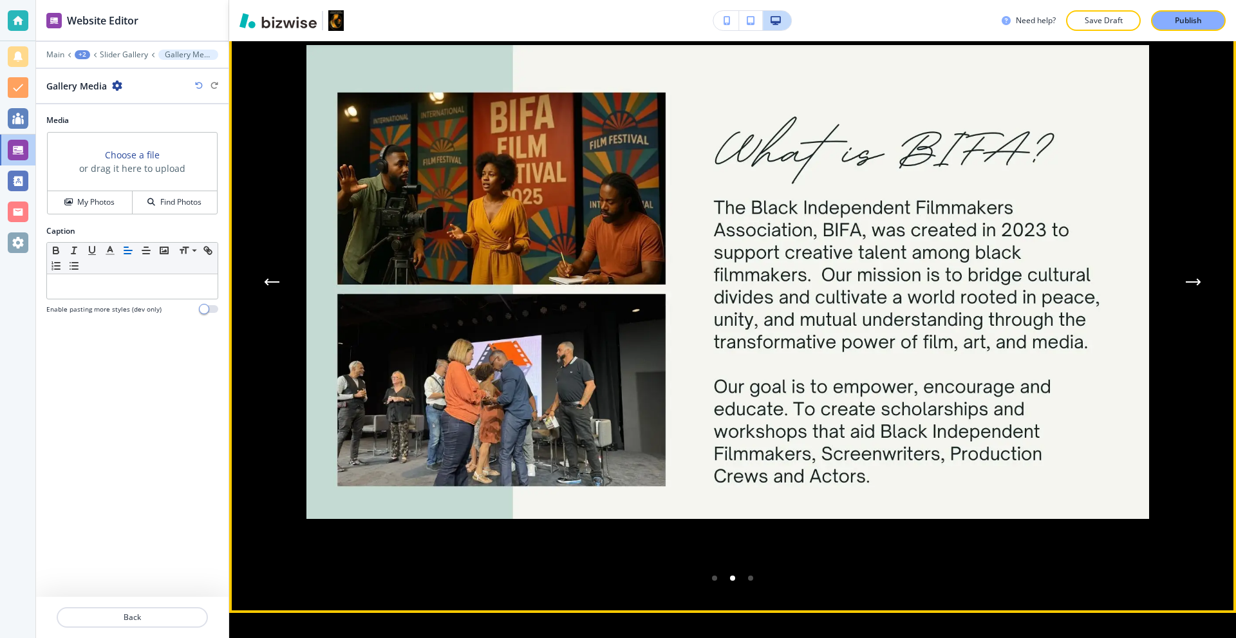
scroll to position [6966, 0]
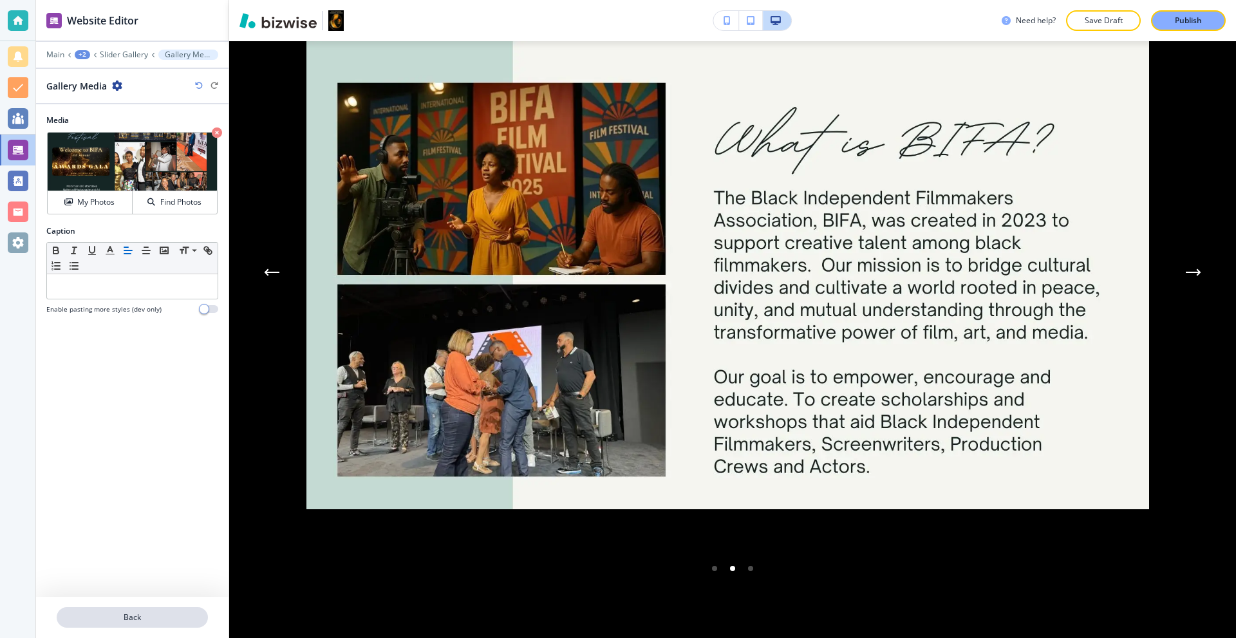
click at [150, 616] on p "Back" at bounding box center [132, 617] width 149 height 12
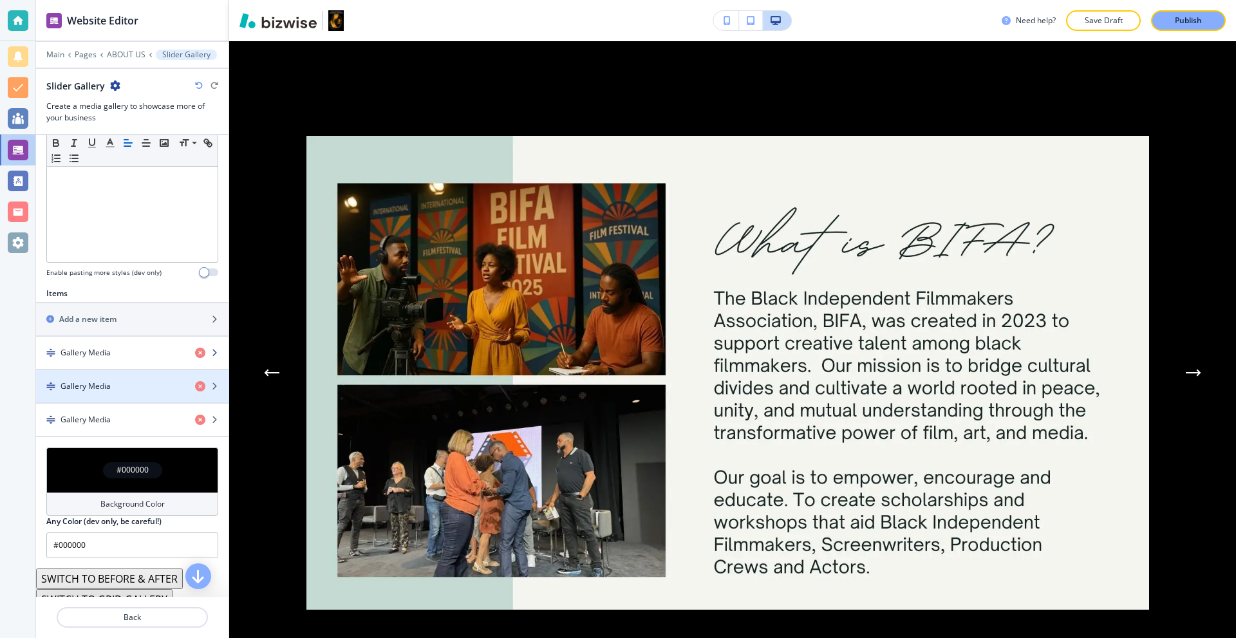
scroll to position [322, 0]
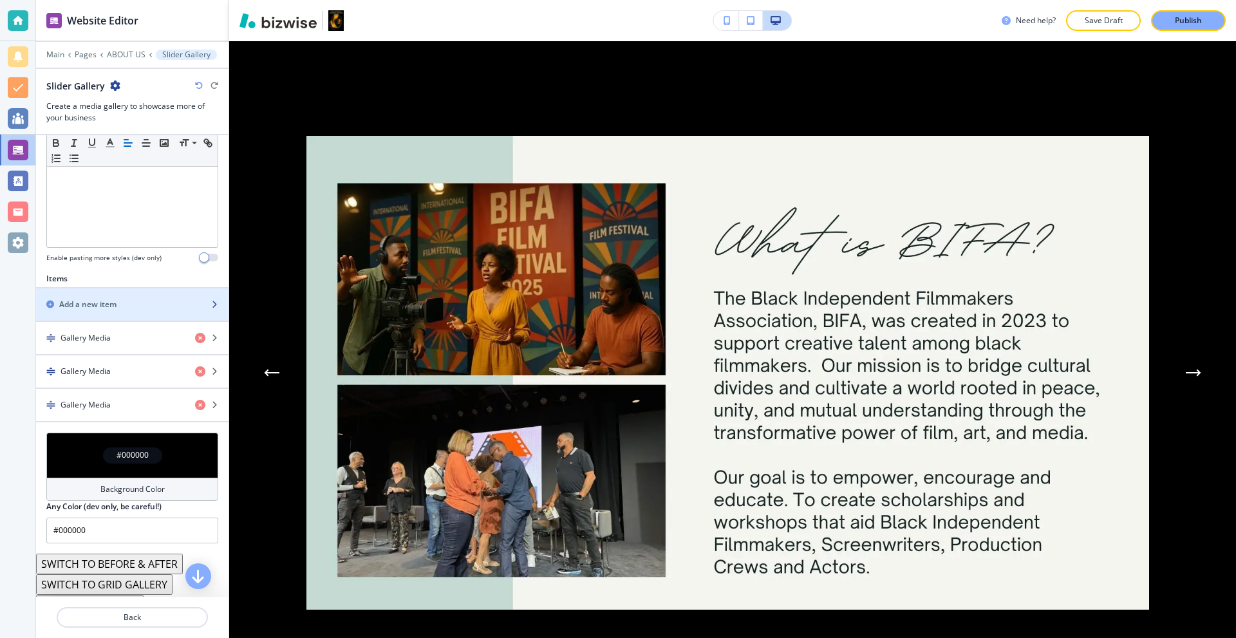
click at [118, 313] on div "button" at bounding box center [132, 315] width 192 height 10
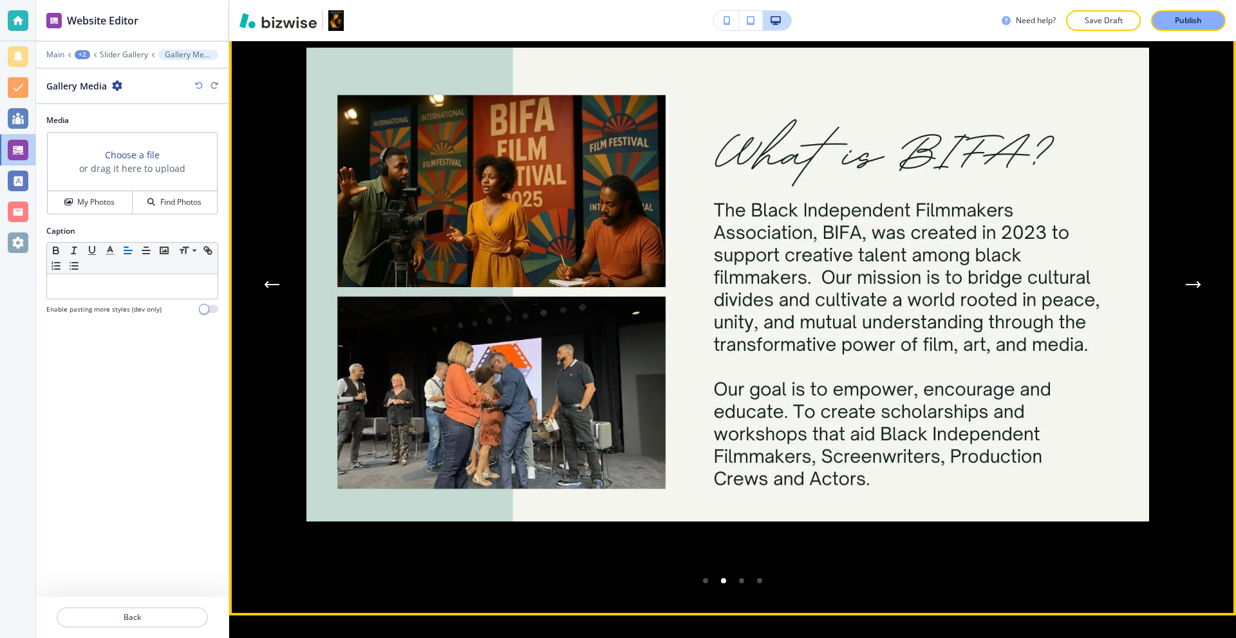
scroll to position [6966, 0]
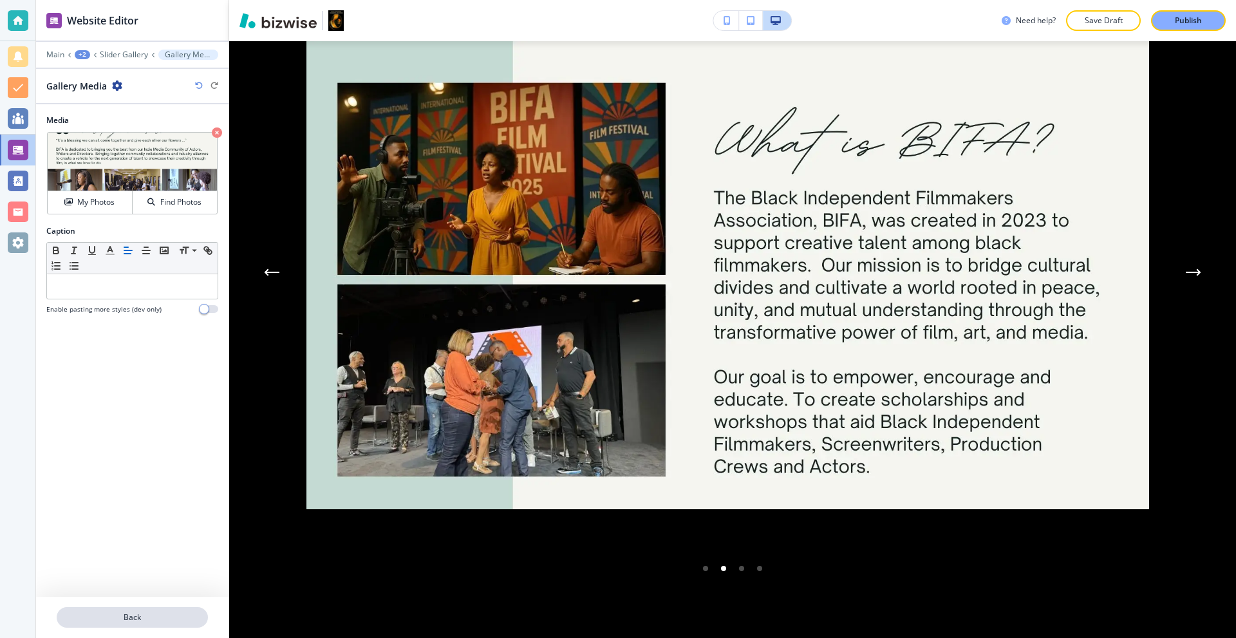
click at [142, 622] on p "Back" at bounding box center [132, 617] width 149 height 12
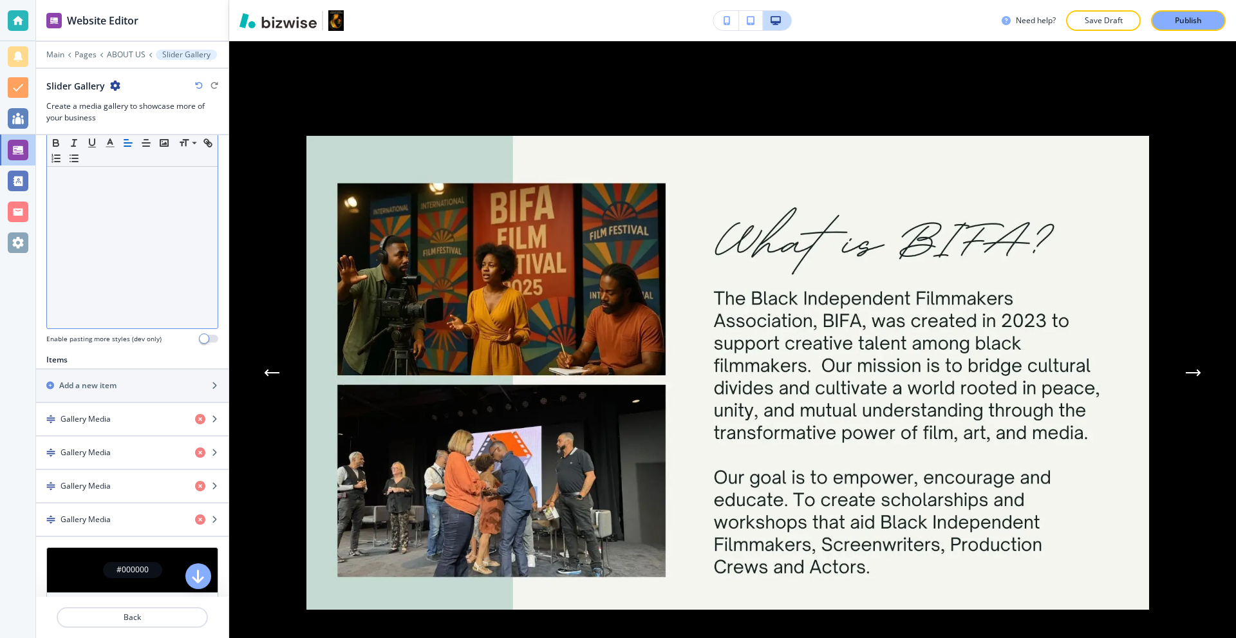
scroll to position [257, 0]
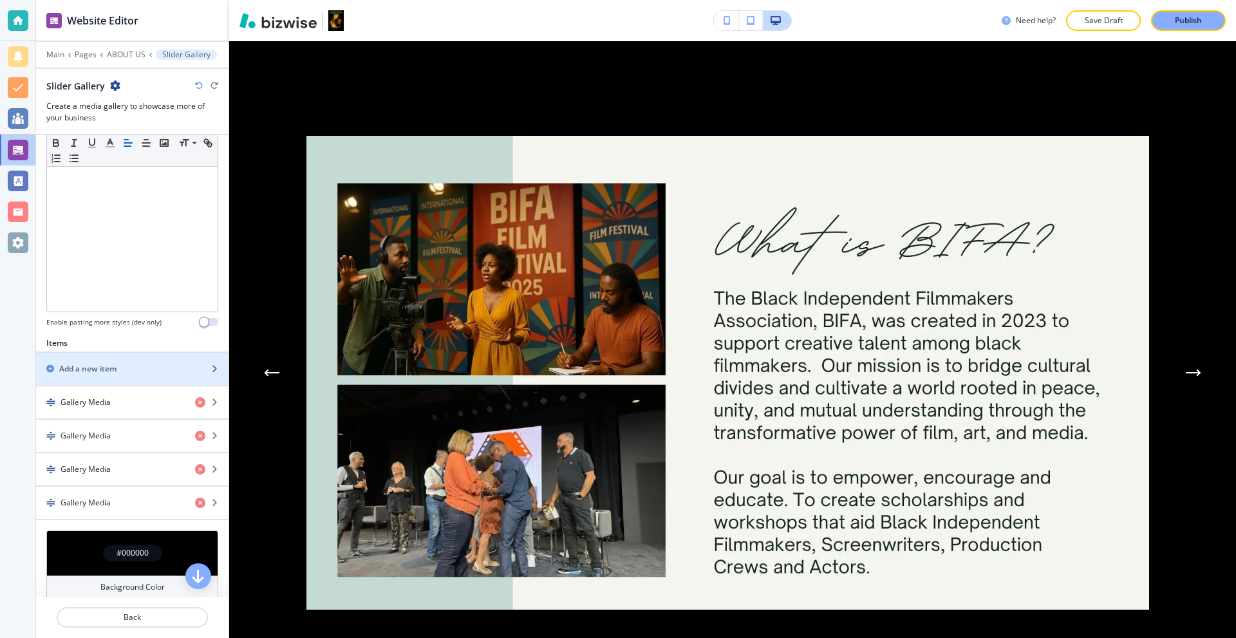
click at [115, 364] on h2 "Add a new item" at bounding box center [87, 369] width 57 height 12
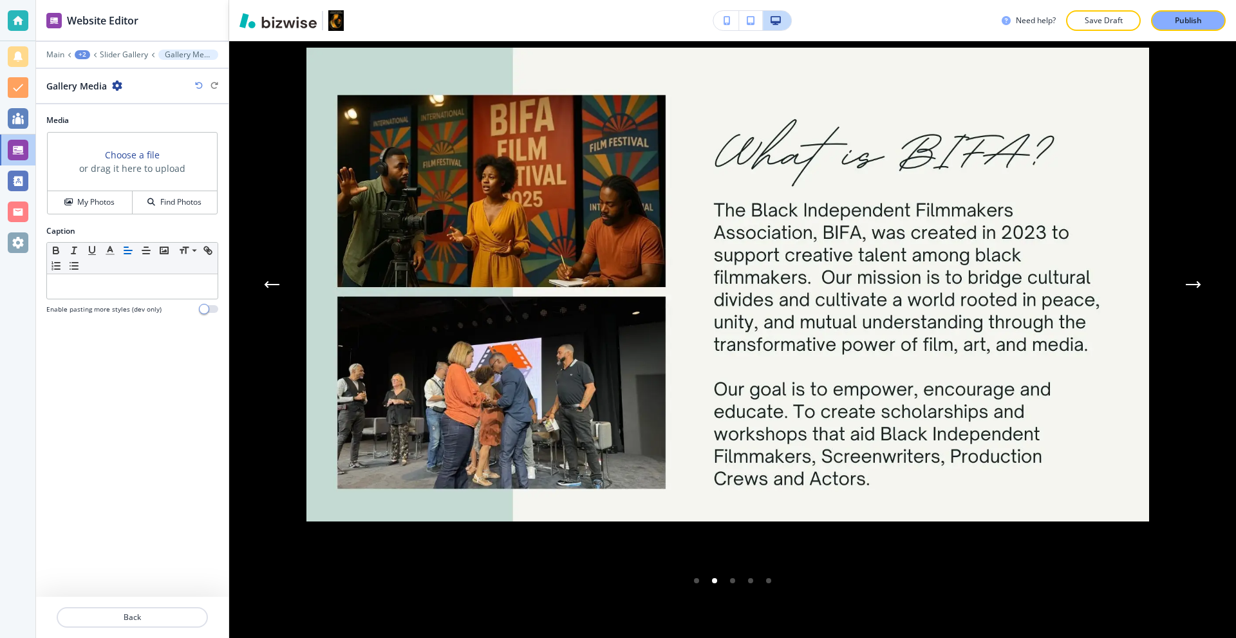
scroll to position [6966, 0]
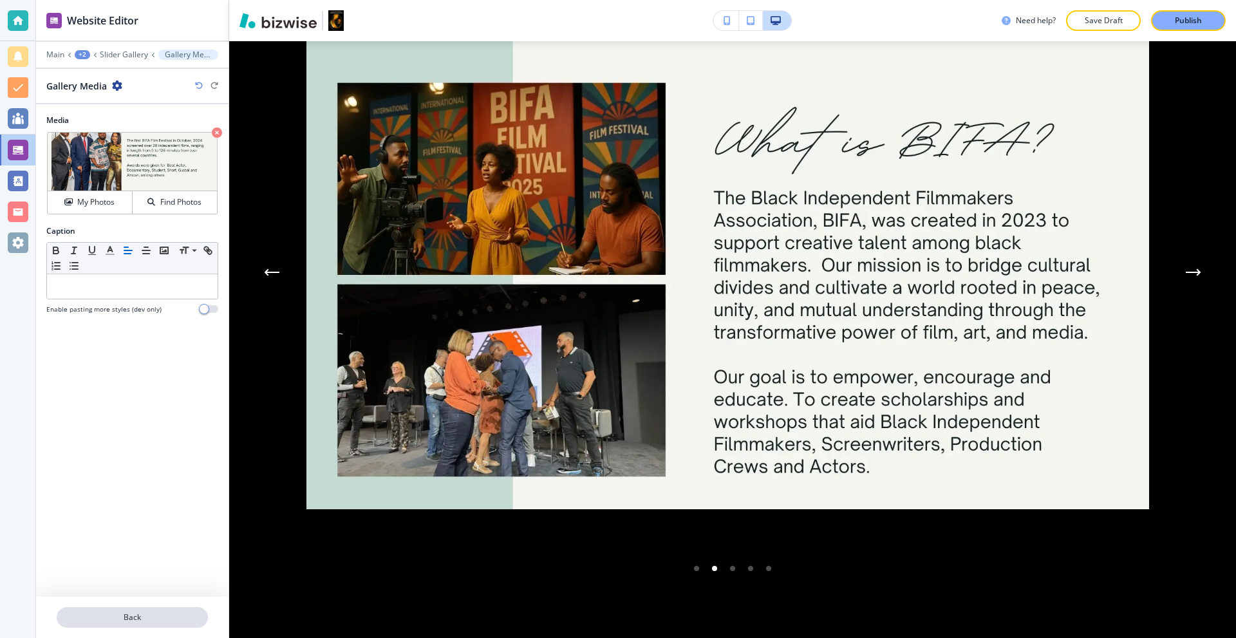
click at [139, 618] on p "Back" at bounding box center [132, 617] width 149 height 12
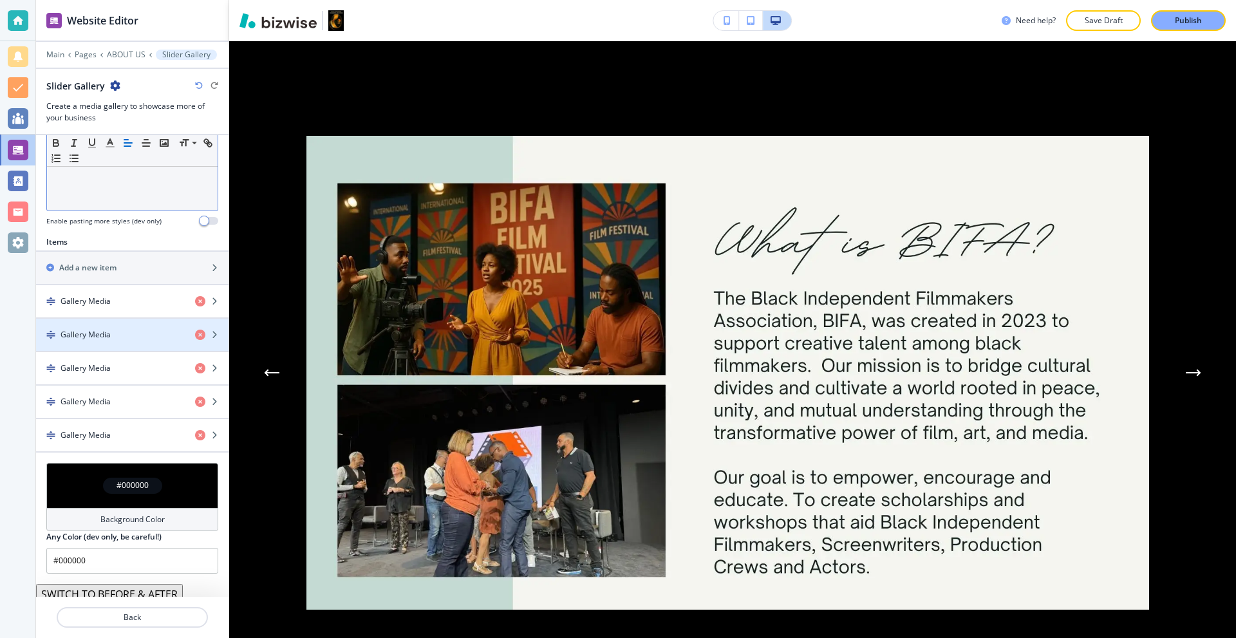
scroll to position [322, 0]
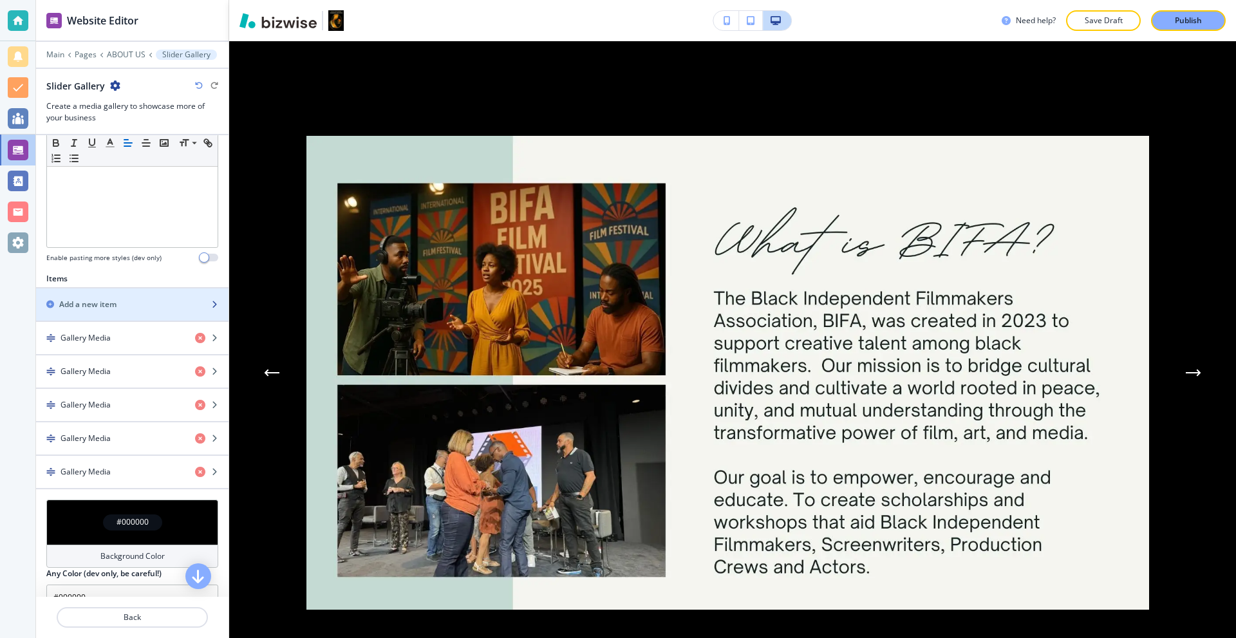
click at [108, 295] on div "button" at bounding box center [132, 293] width 192 height 10
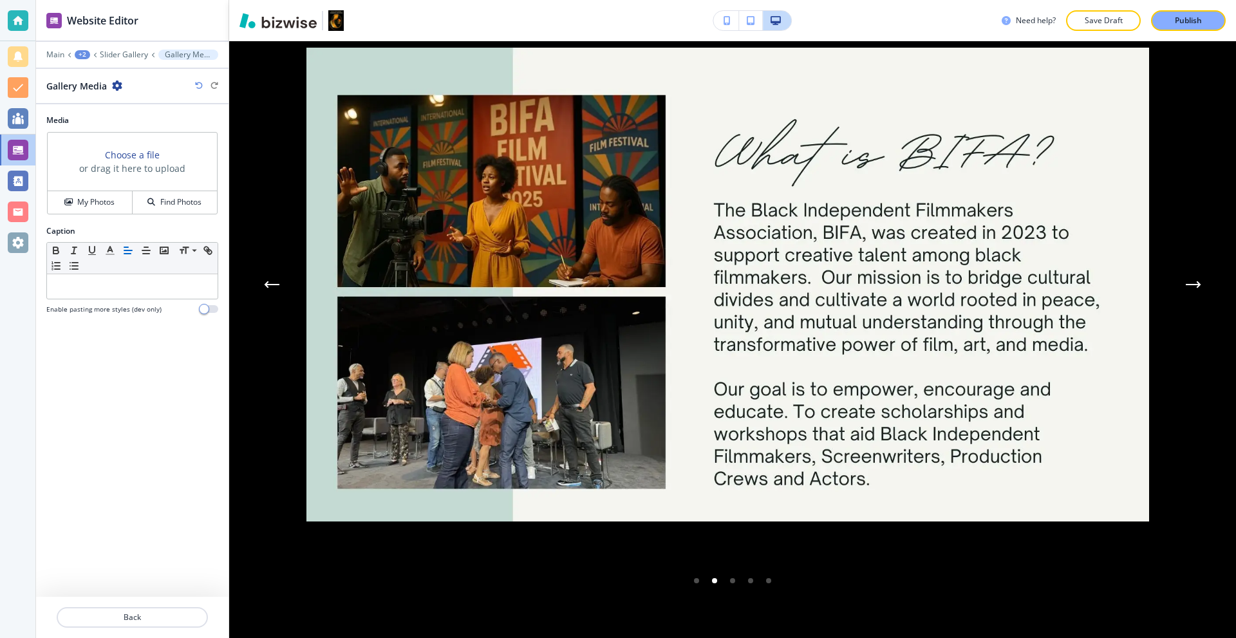
scroll to position [6966, 0]
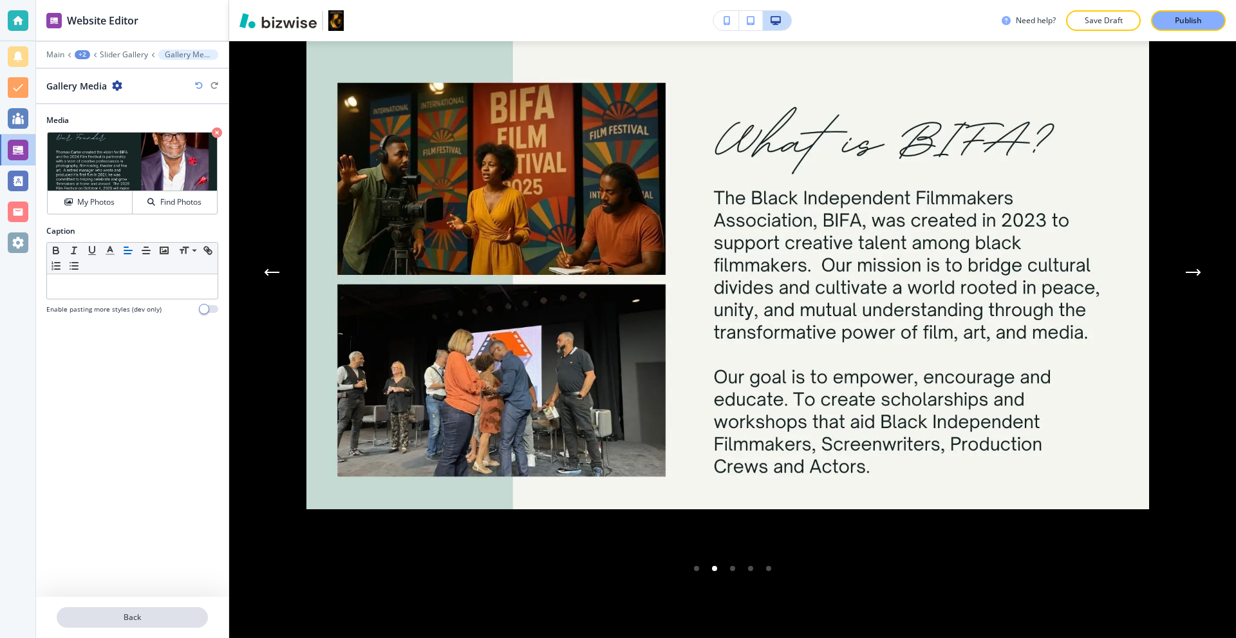
click at [105, 620] on p "Back" at bounding box center [132, 617] width 149 height 12
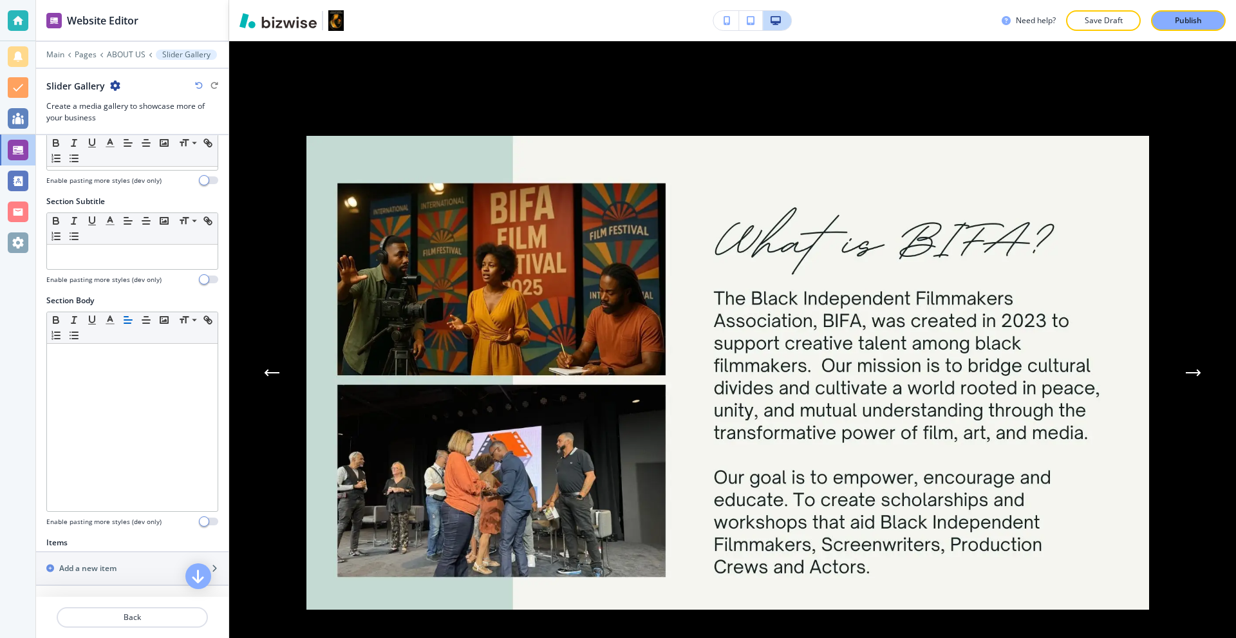
scroll to position [386, 0]
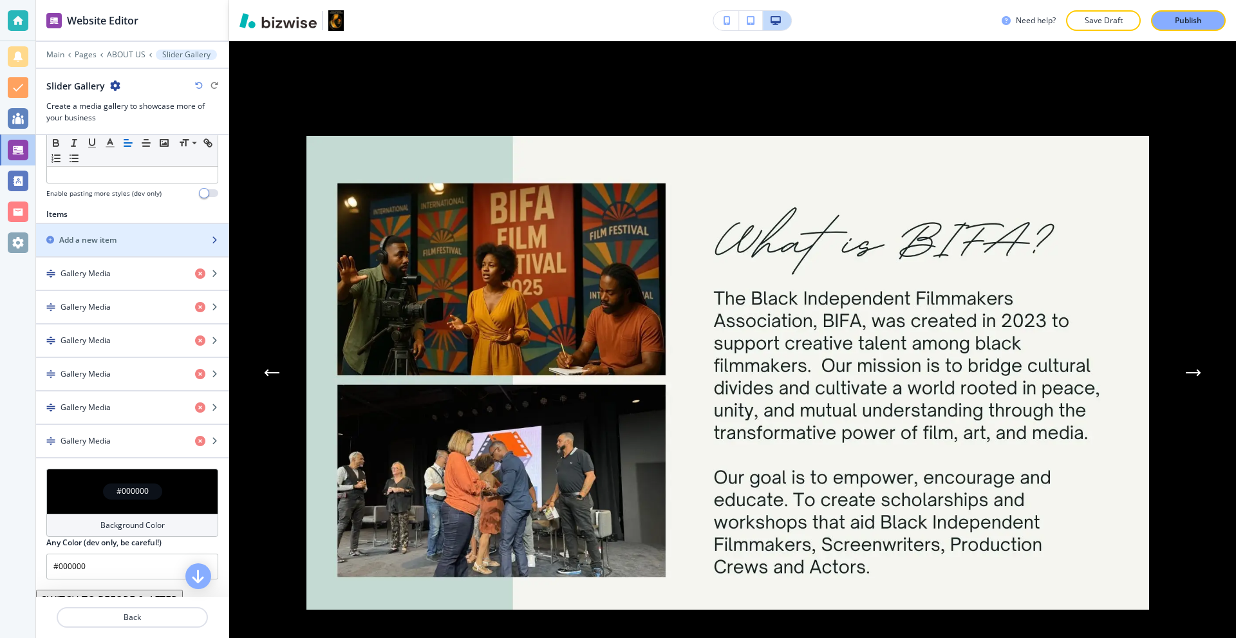
click at [120, 243] on div "Add a new item" at bounding box center [118, 240] width 164 height 12
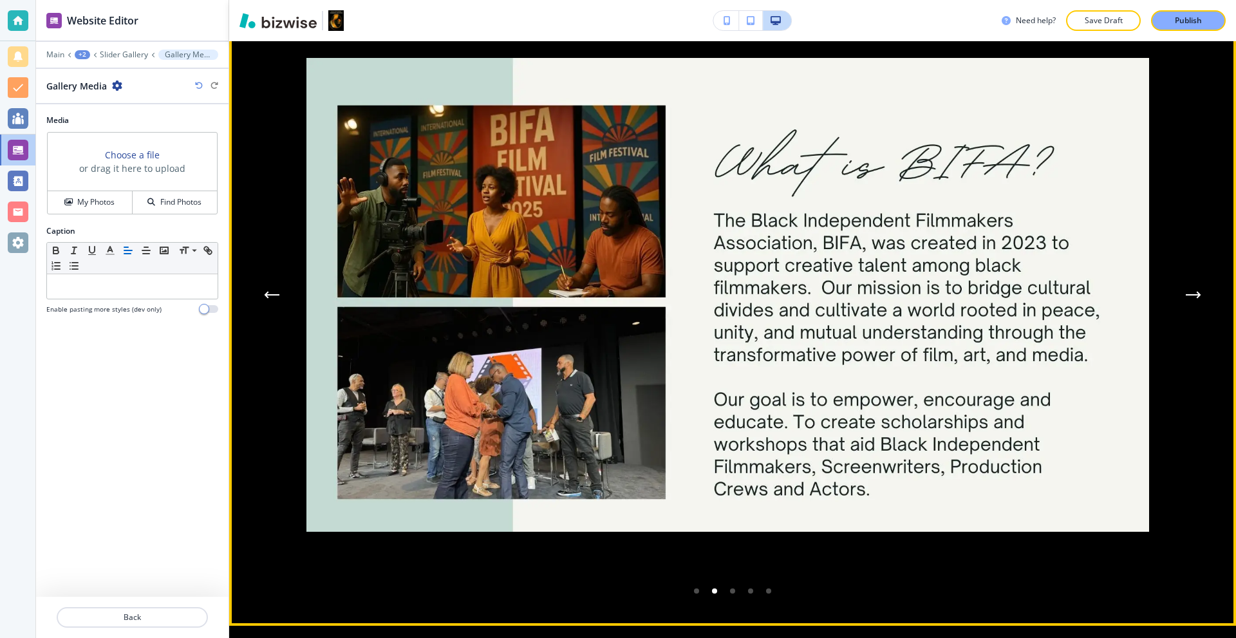
scroll to position [6966, 0]
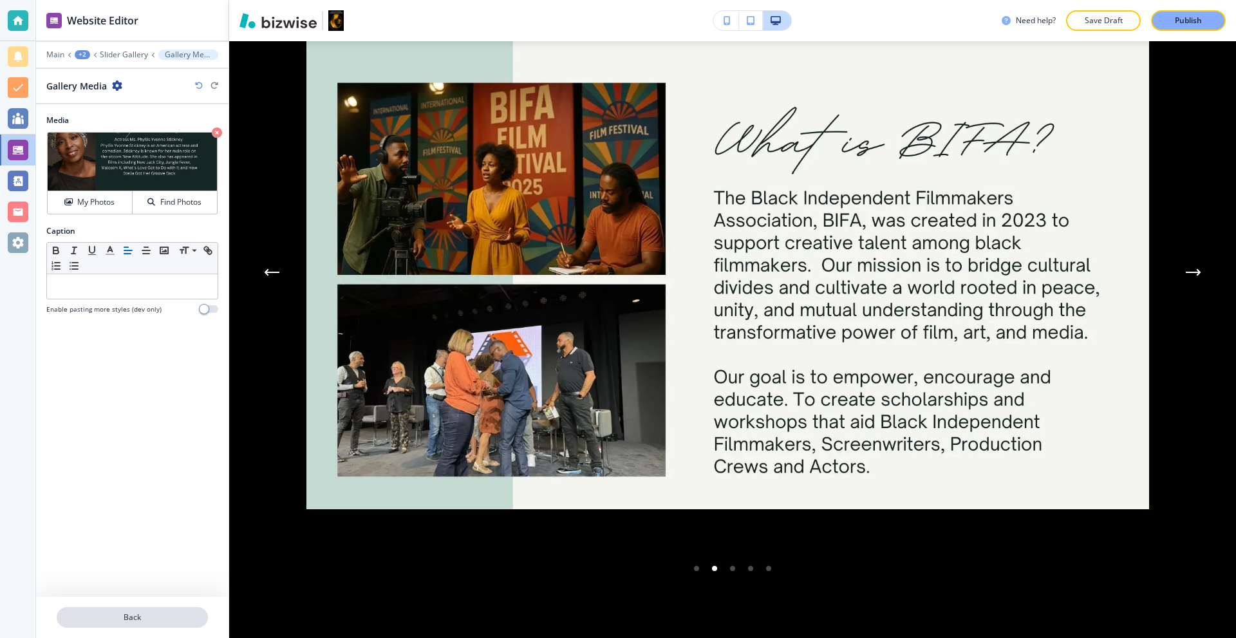
click at [144, 618] on p "Back" at bounding box center [132, 617] width 149 height 12
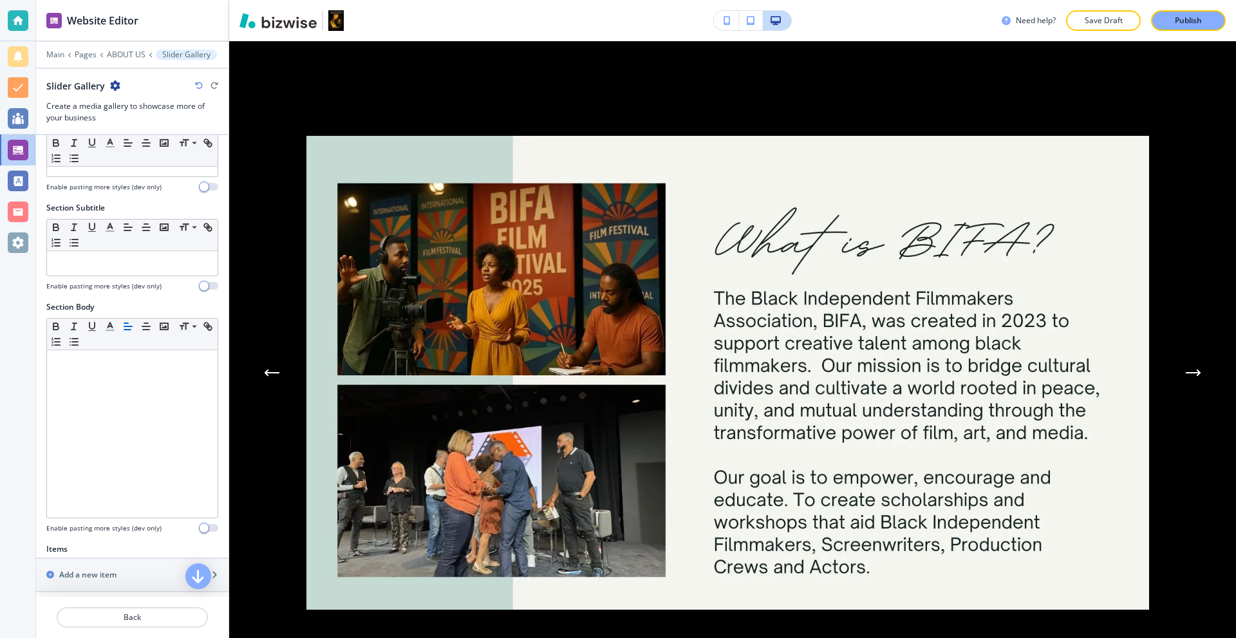
scroll to position [386, 0]
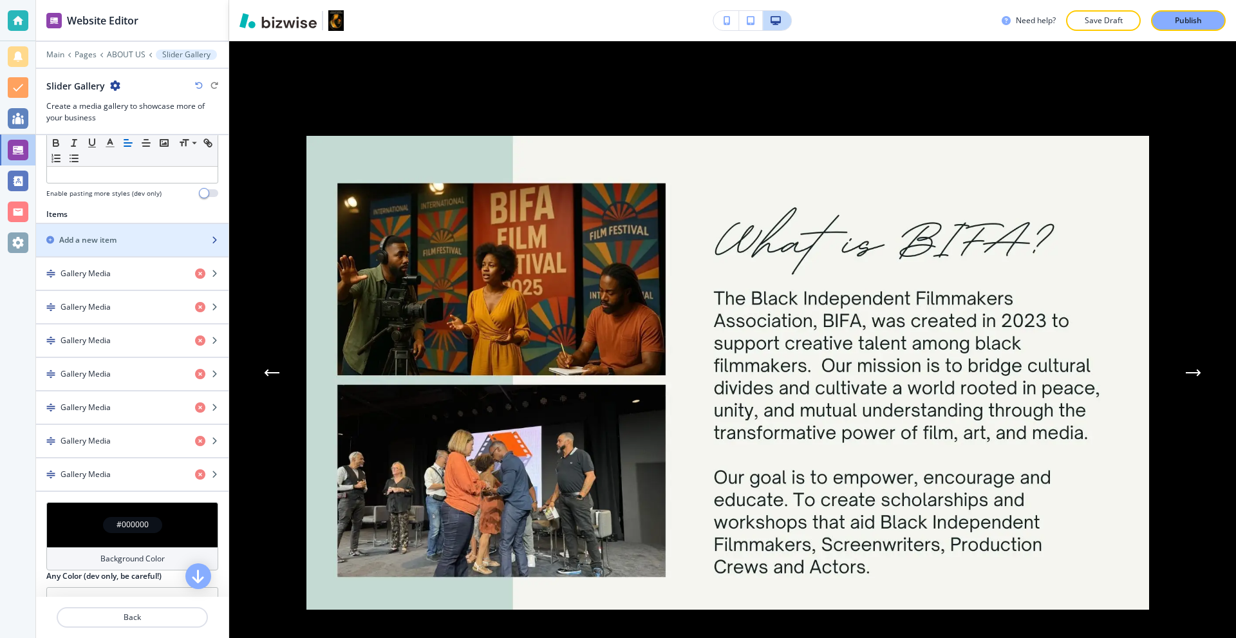
click at [100, 243] on h2 "Add a new item" at bounding box center [87, 240] width 57 height 12
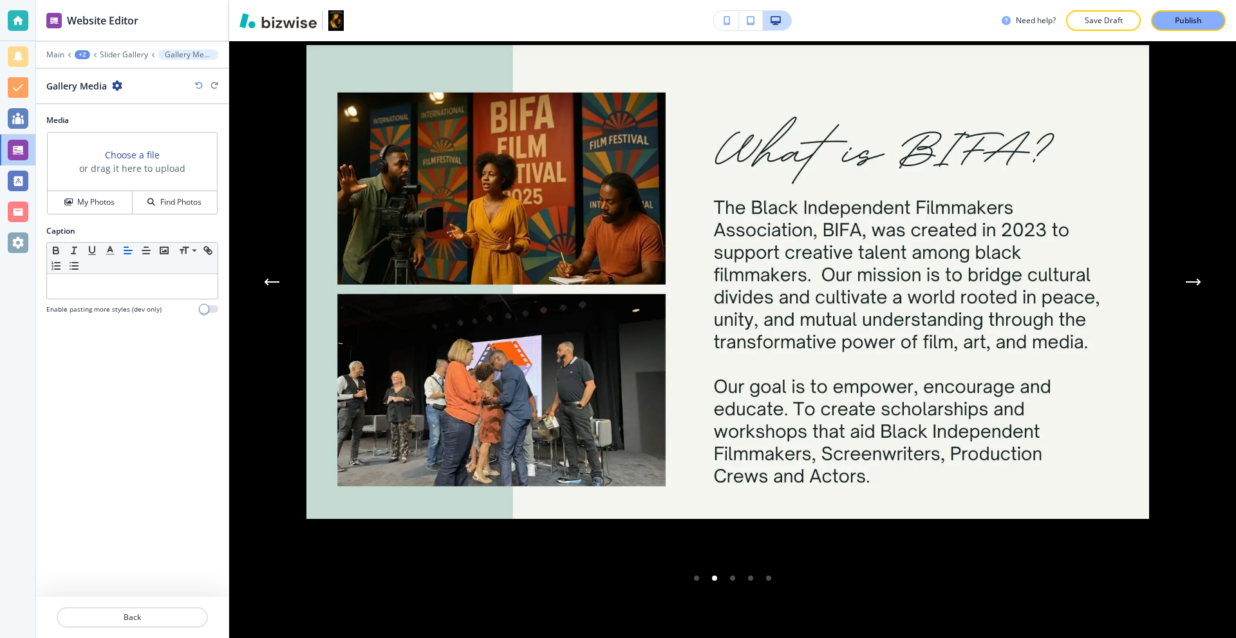
scroll to position [6966, 0]
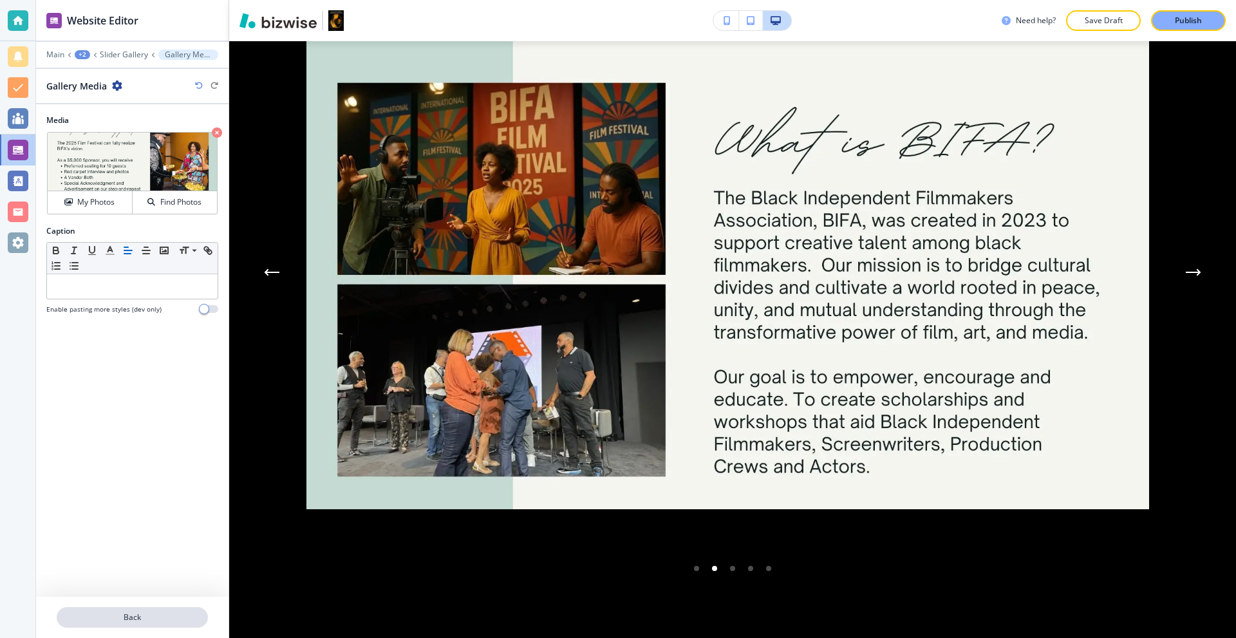
click at [149, 611] on p "Back" at bounding box center [132, 617] width 149 height 12
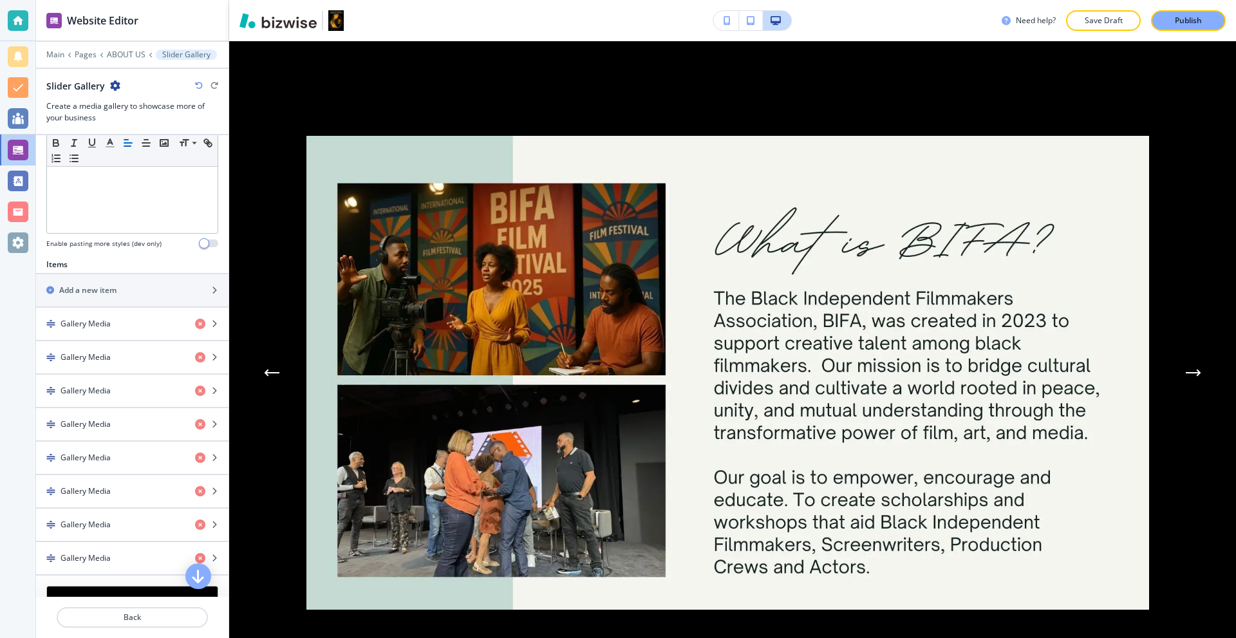
scroll to position [386, 0]
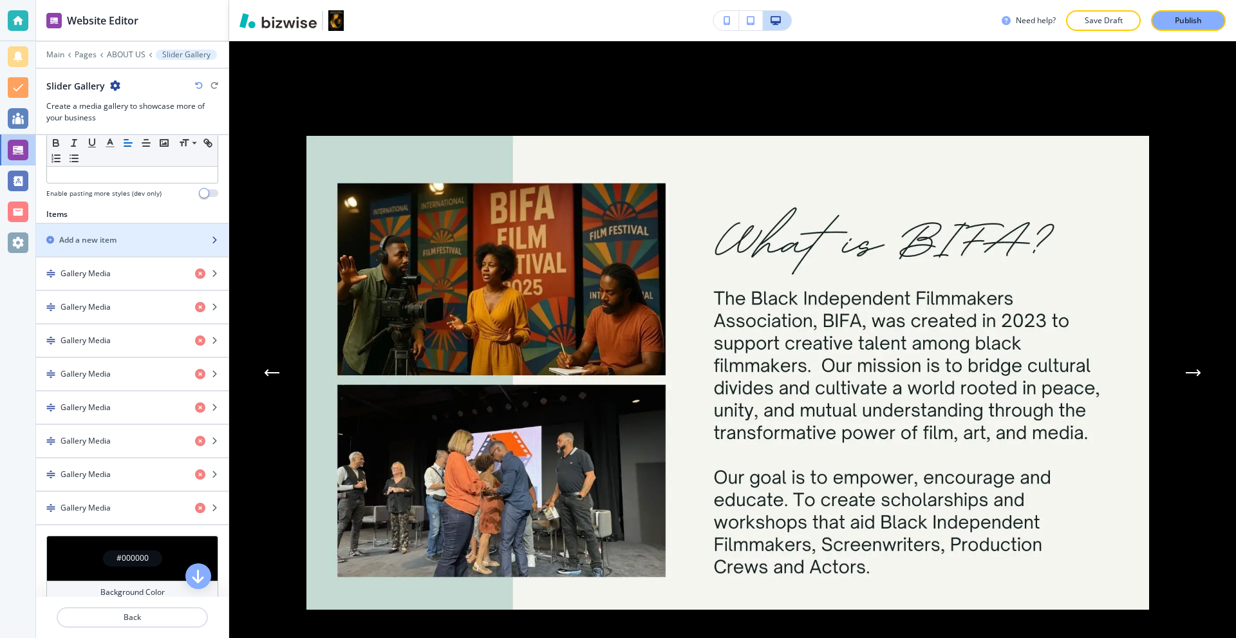
click at [115, 246] on div "button" at bounding box center [132, 251] width 192 height 10
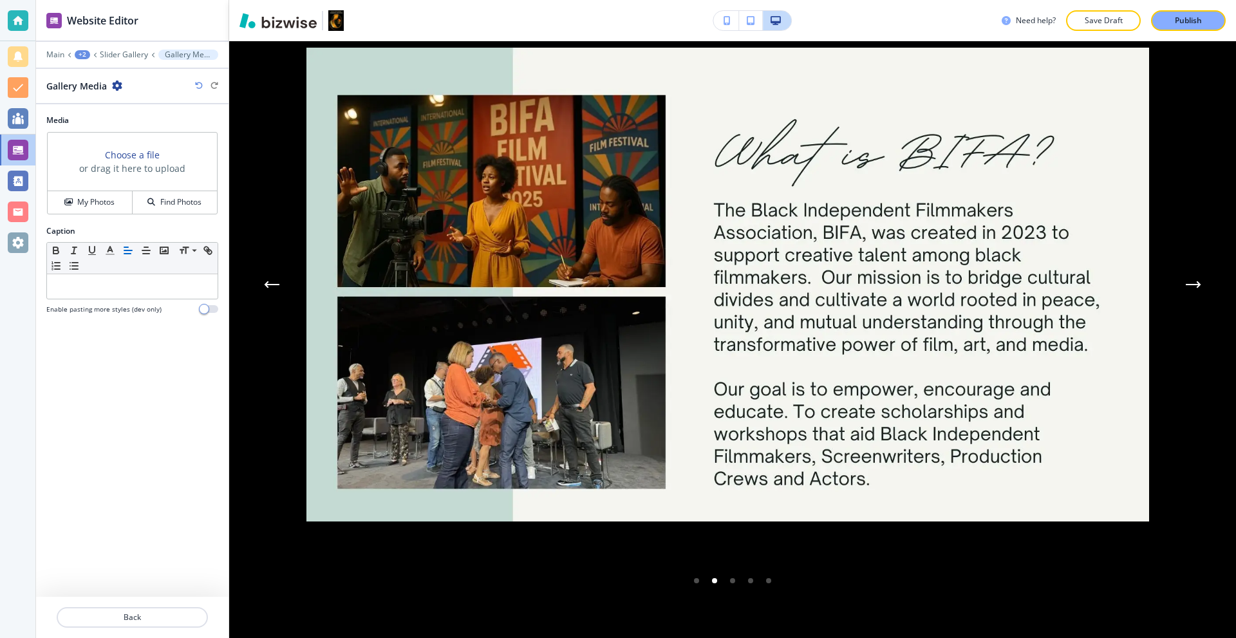
scroll to position [6966, 0]
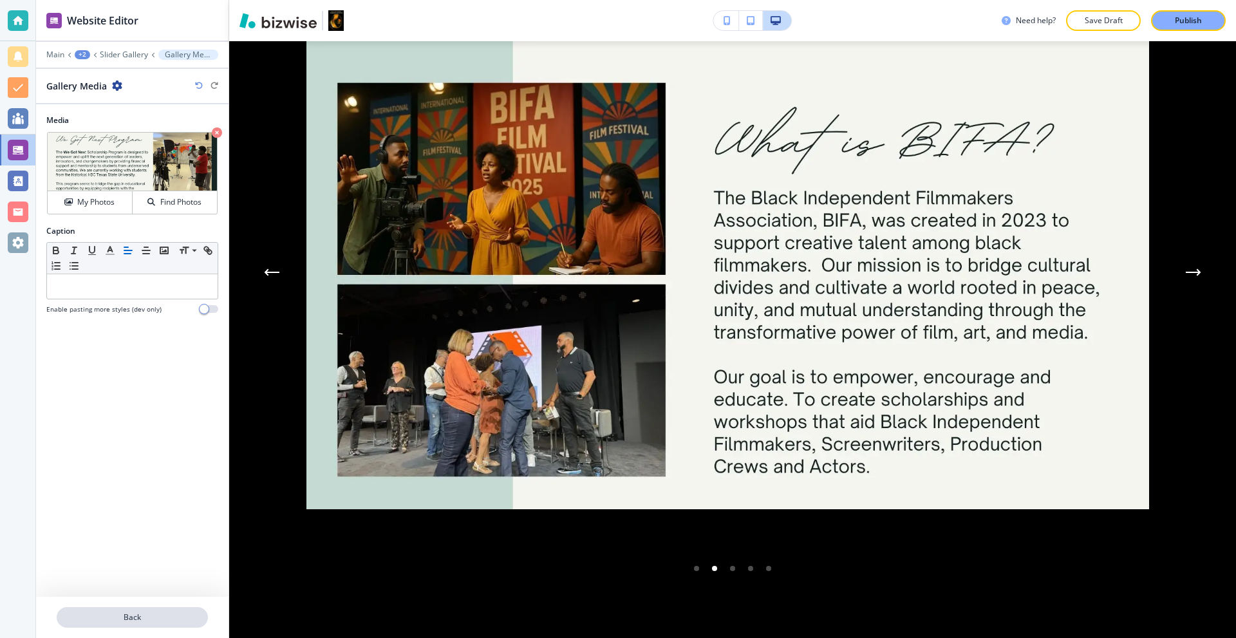
click at [131, 615] on p "Back" at bounding box center [132, 617] width 149 height 12
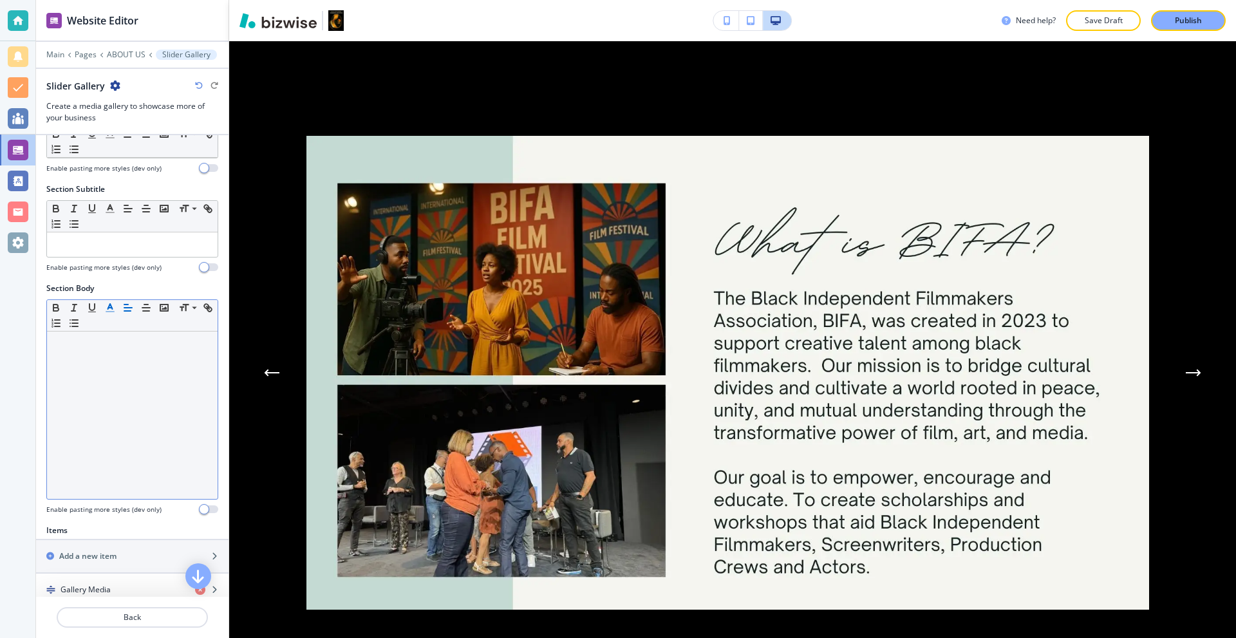
scroll to position [386, 0]
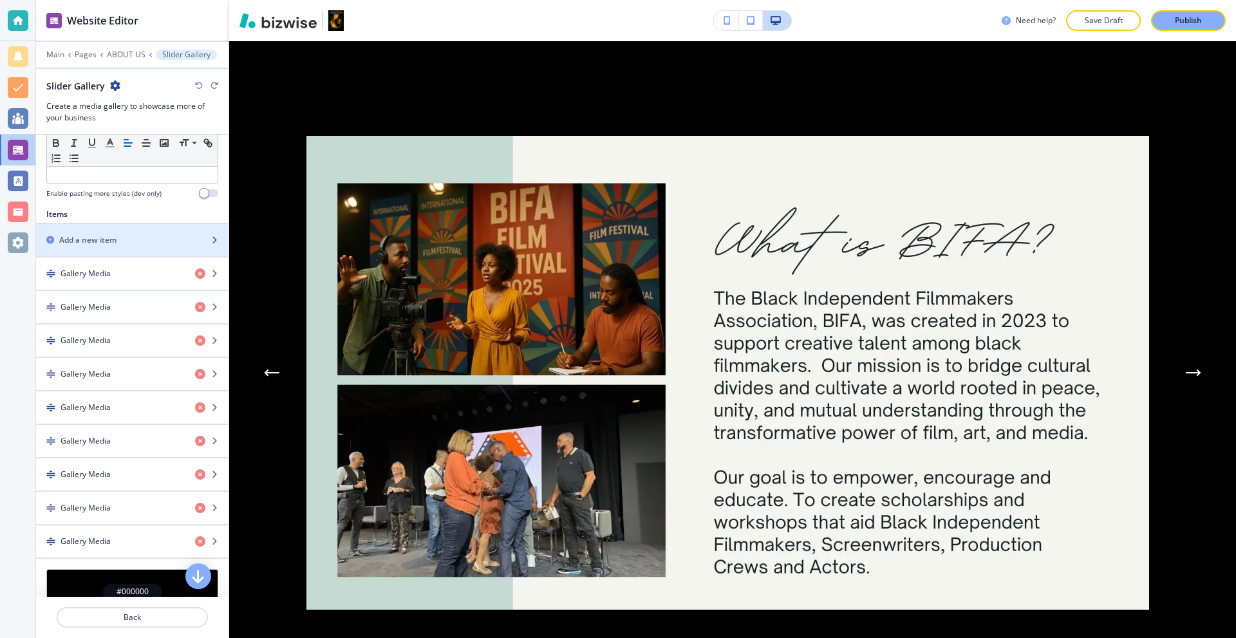
click at [103, 248] on div "button" at bounding box center [132, 251] width 192 height 10
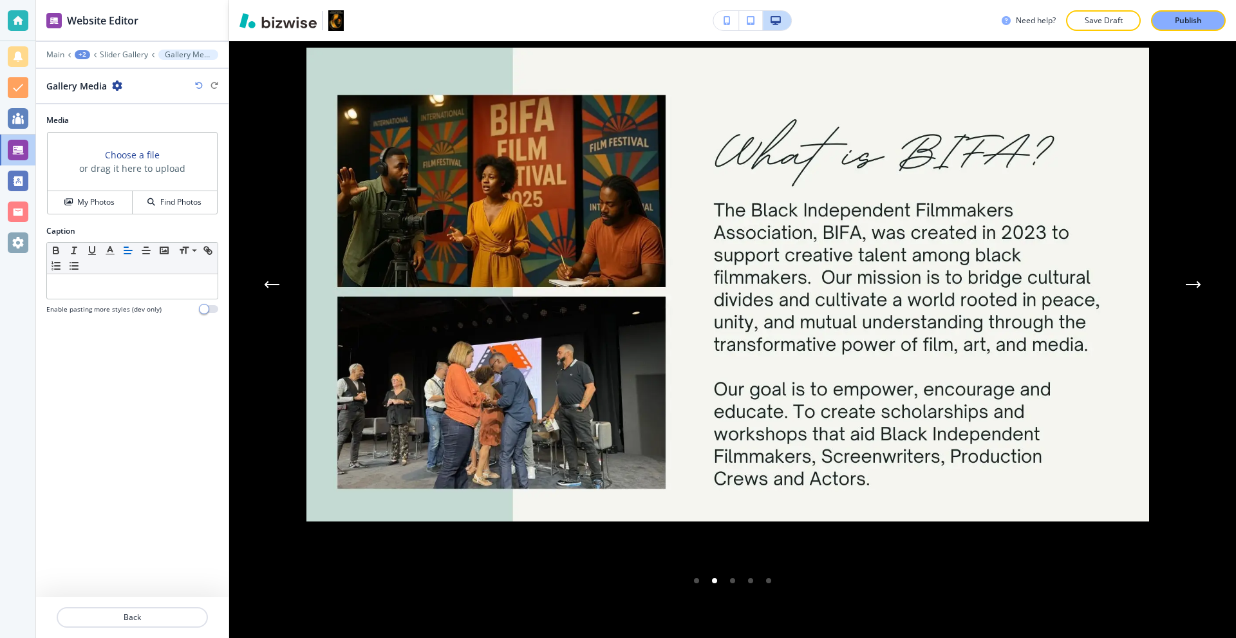
scroll to position [6966, 0]
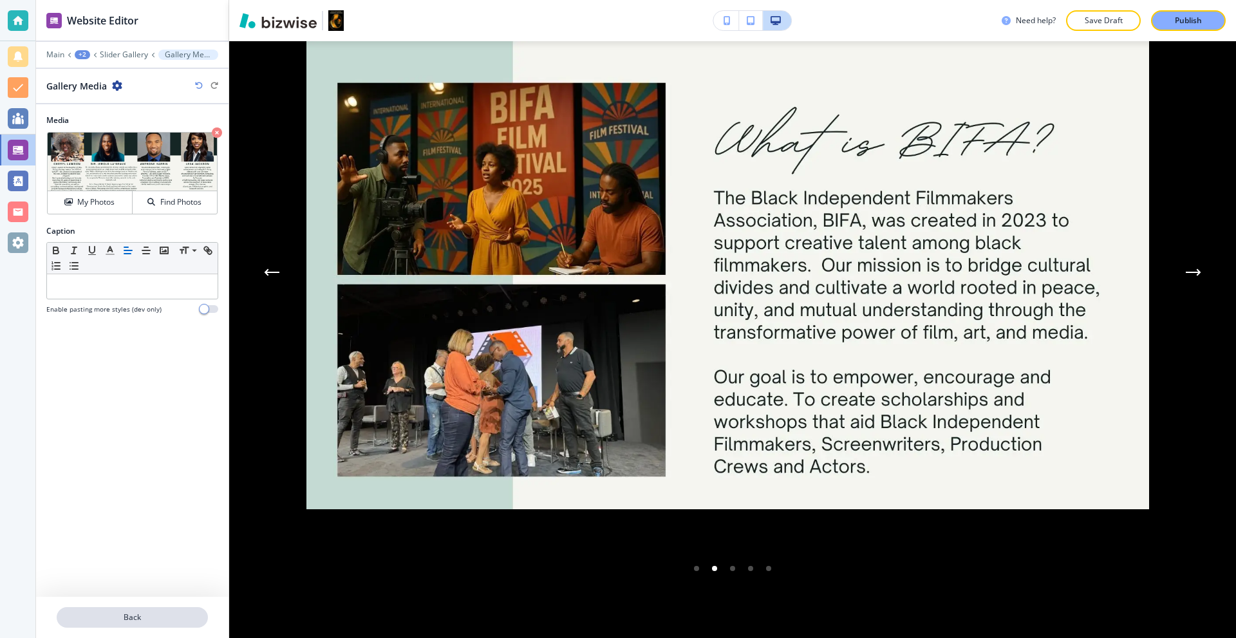
click at [131, 614] on p "Back" at bounding box center [132, 617] width 149 height 12
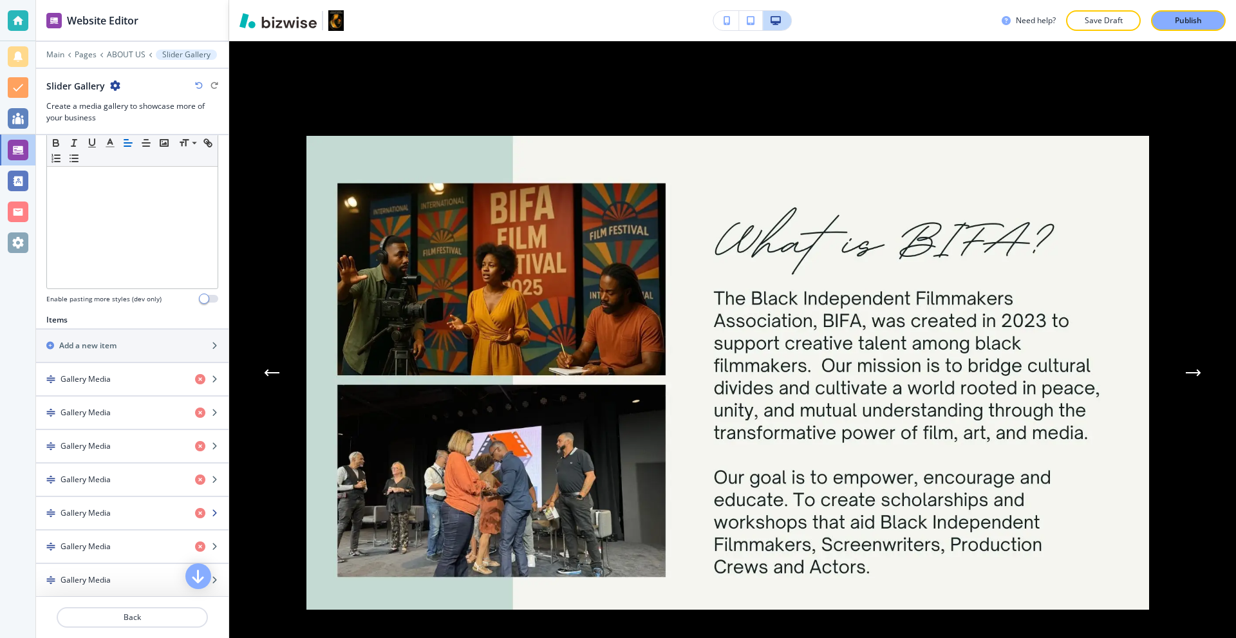
scroll to position [450, 0]
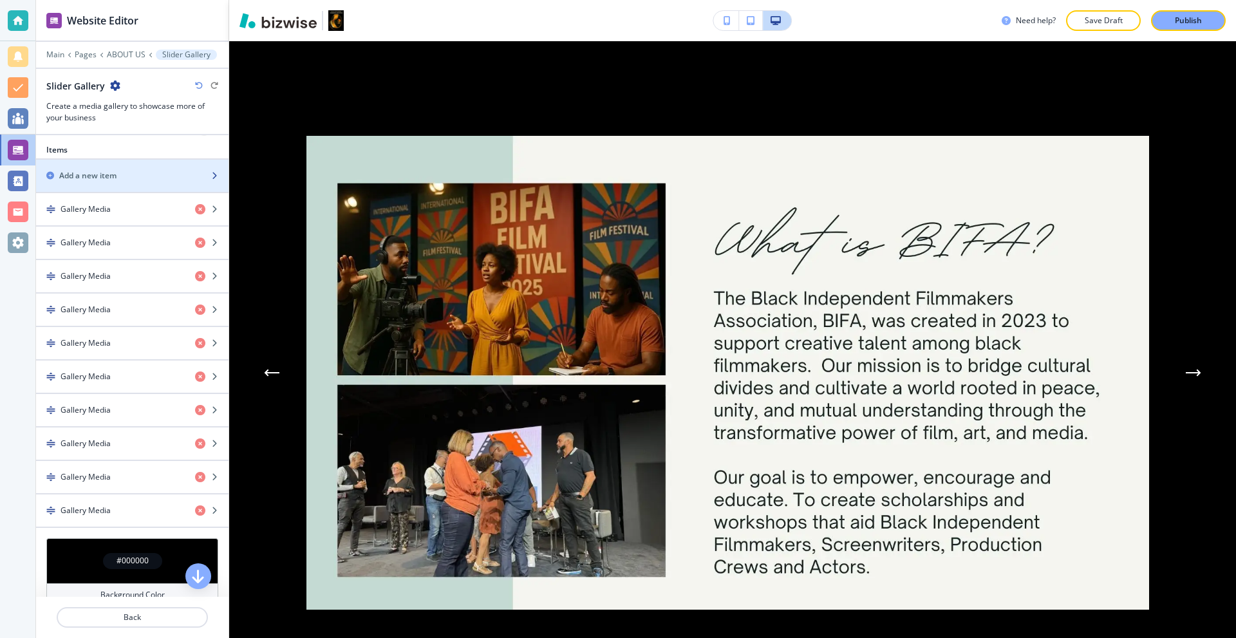
click at [112, 187] on div "button" at bounding box center [132, 186] width 192 height 10
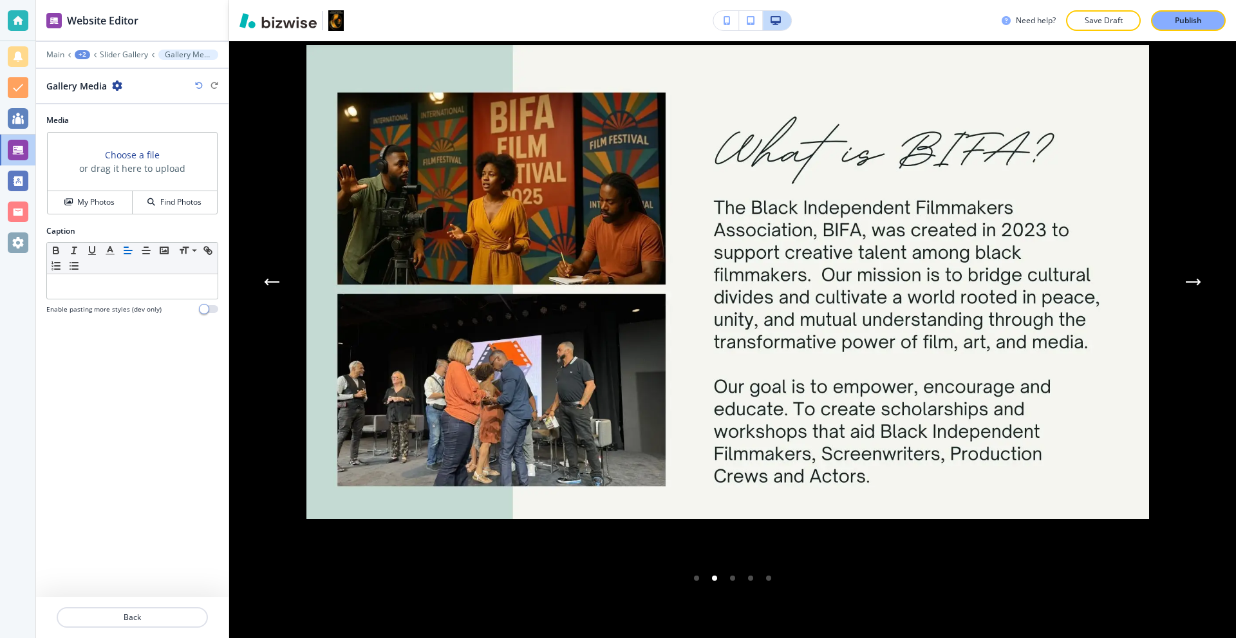
scroll to position [6966, 0]
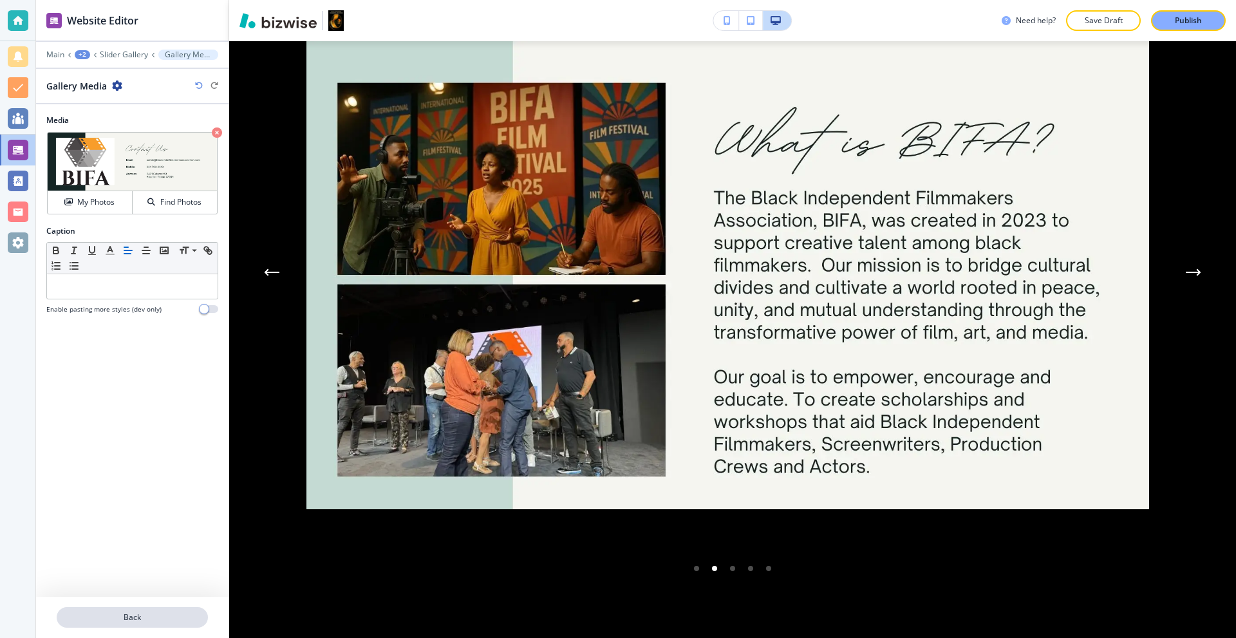
click at [151, 609] on button "Back" at bounding box center [132, 617] width 151 height 21
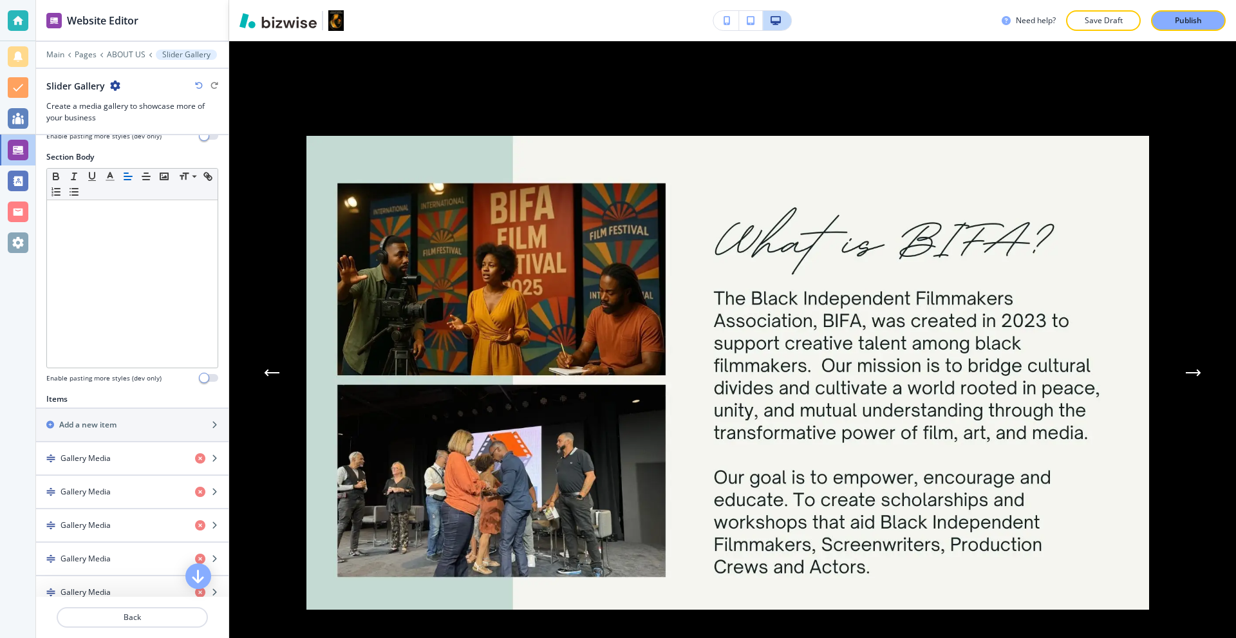
scroll to position [257, 0]
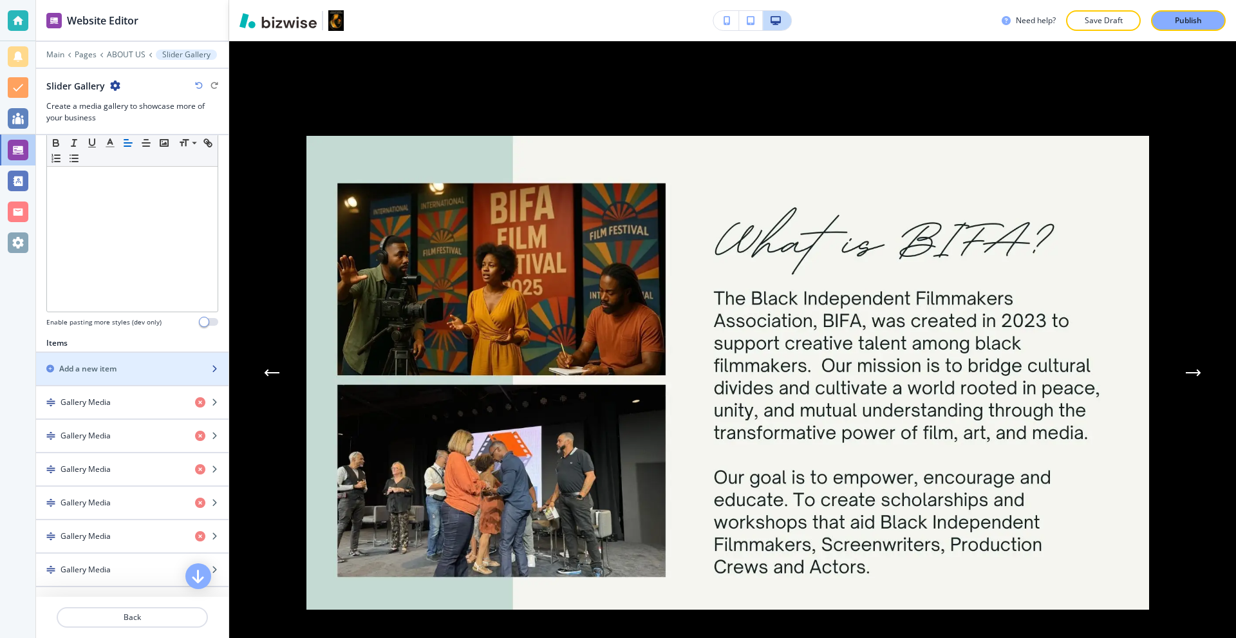
click at [82, 369] on h2 "Add a new item" at bounding box center [87, 369] width 57 height 12
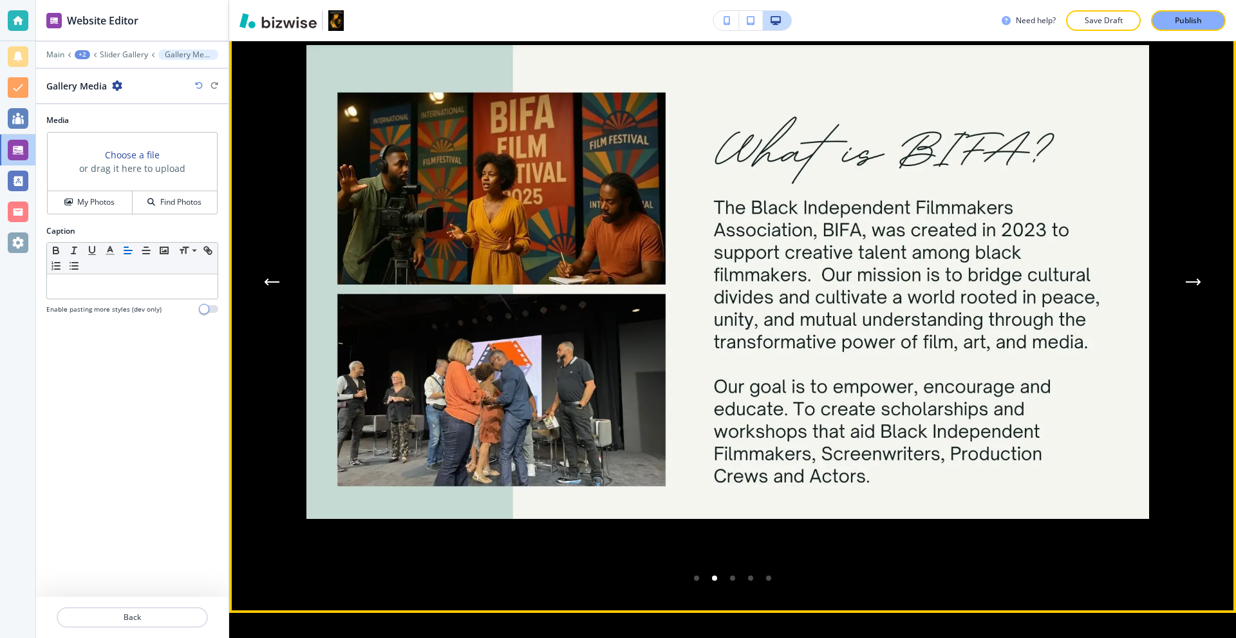
scroll to position [6966, 0]
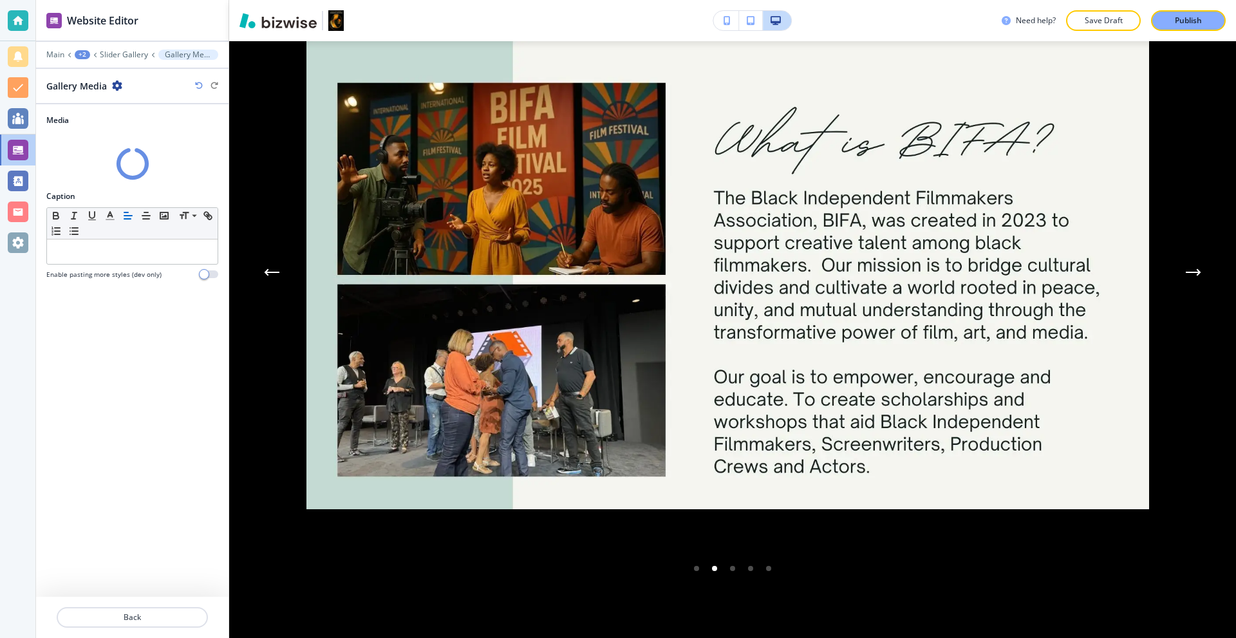
click at [78, 56] on div "+2" at bounding box center [82, 54] width 15 height 9
click at [137, 51] on p "Slider Gallery" at bounding box center [124, 54] width 48 height 9
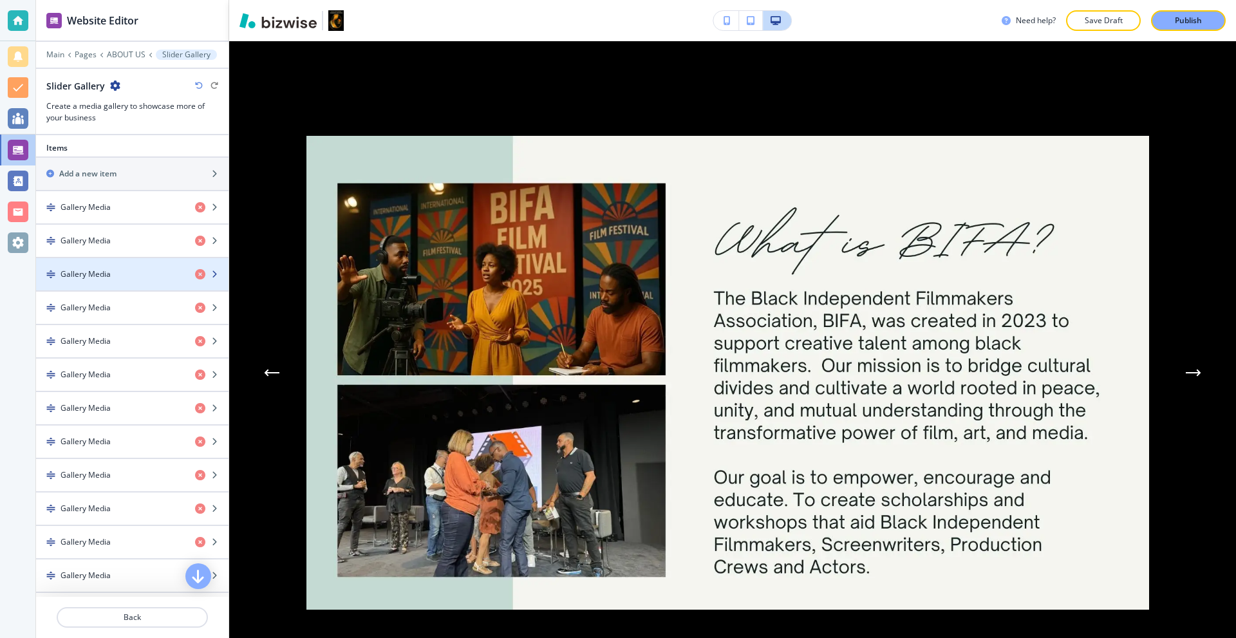
scroll to position [450, 0]
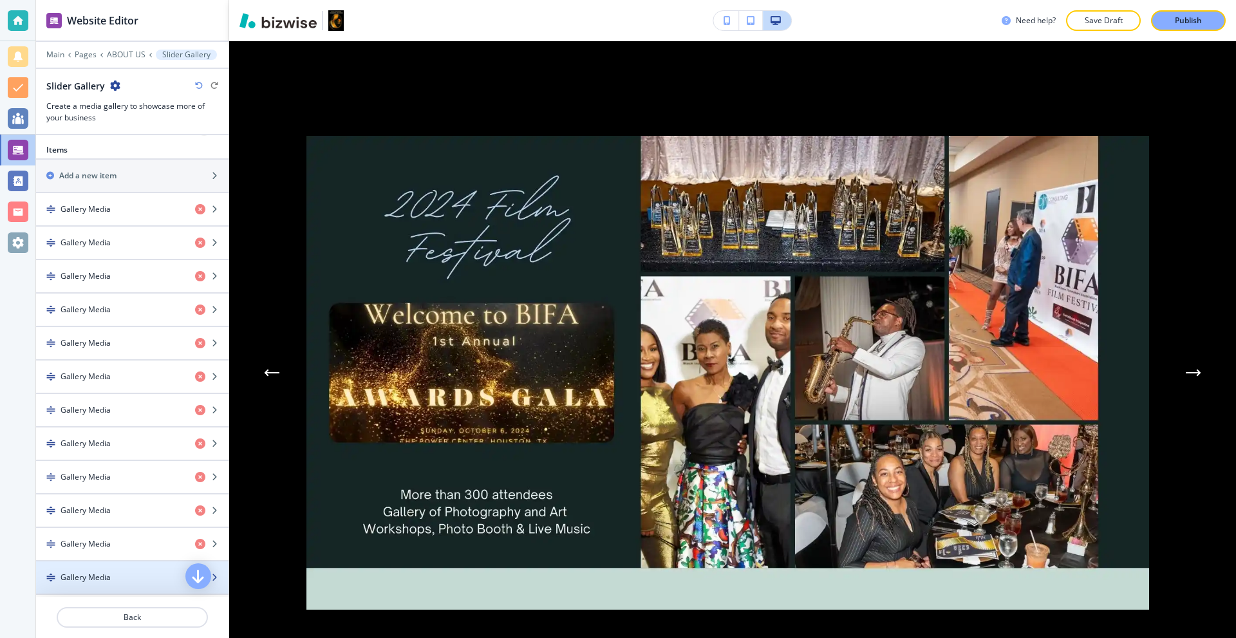
click at [112, 584] on div "button" at bounding box center [132, 588] width 192 height 10
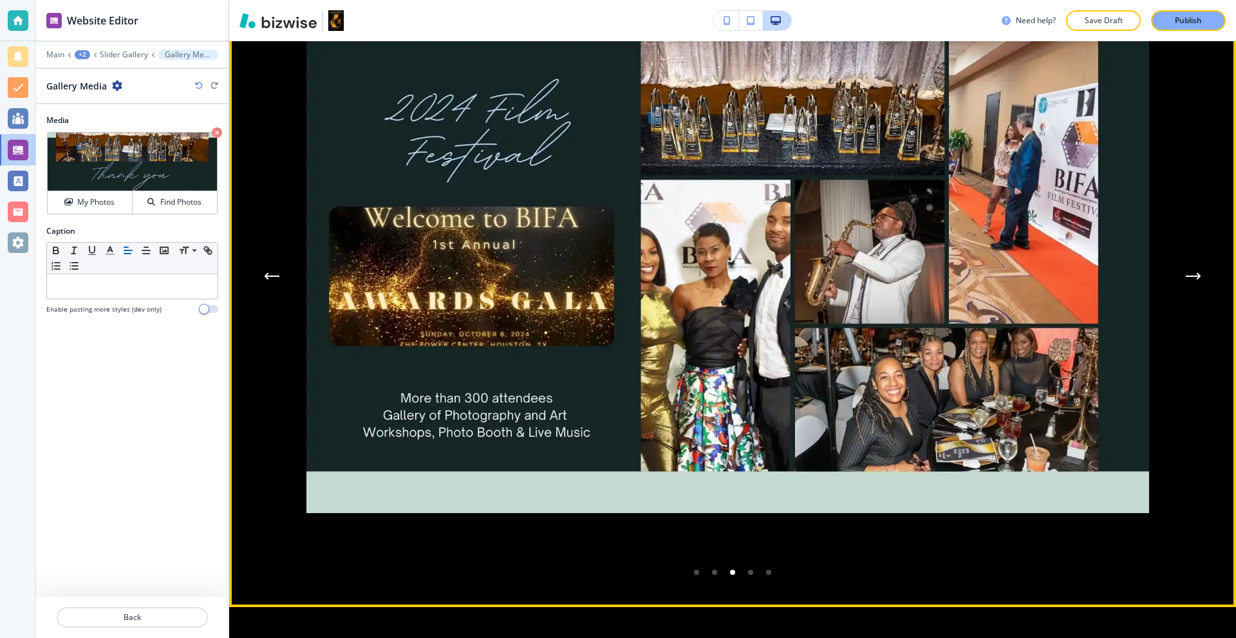
scroll to position [6966, 0]
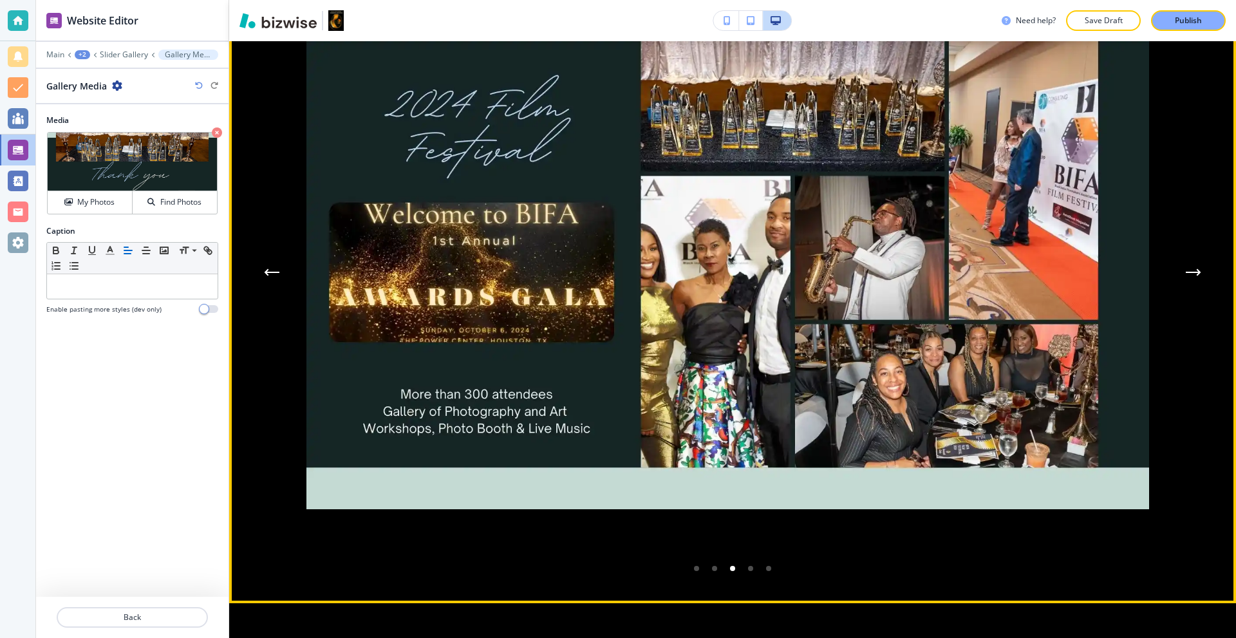
click at [1180, 285] on div "Next Slide" at bounding box center [1193, 272] width 26 height 26
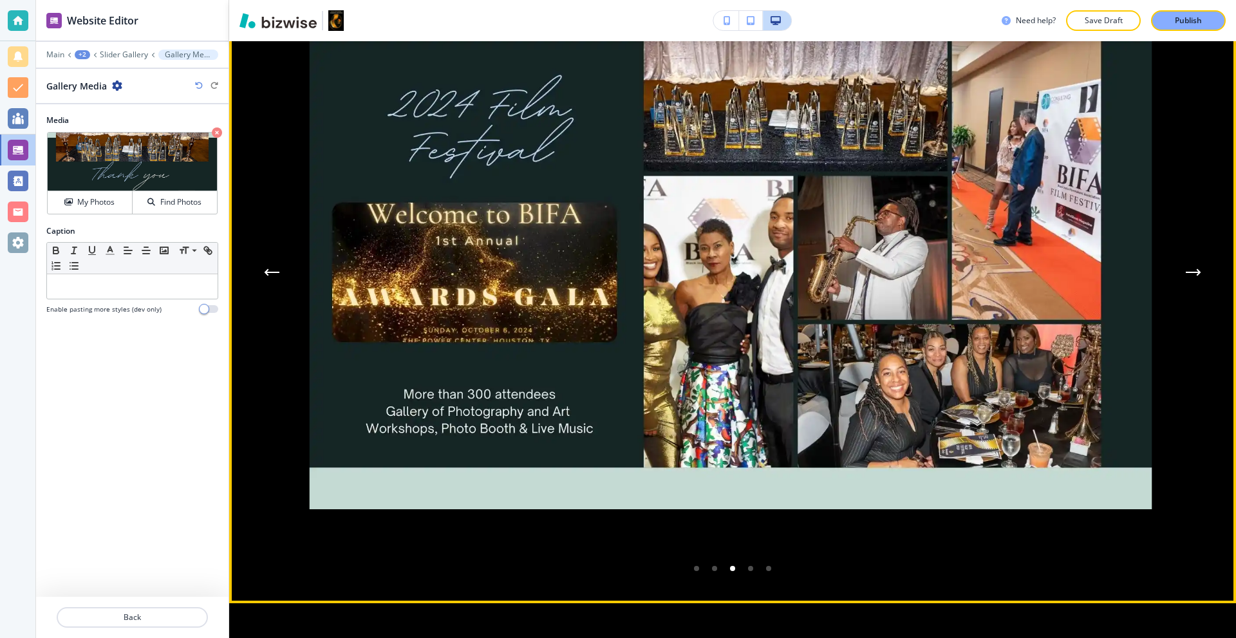
click at [1185, 276] on icon "Next Gallery Image" at bounding box center [1192, 272] width 15 height 8
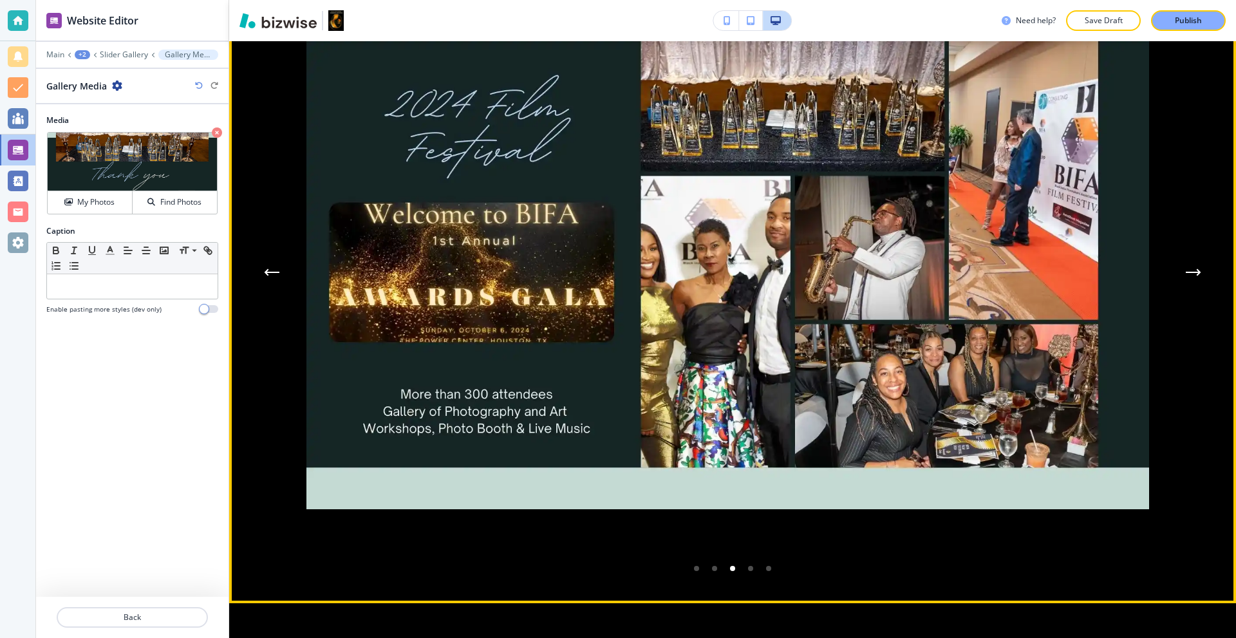
click at [1185, 276] on icon "Next Gallery Image" at bounding box center [1192, 272] width 15 height 8
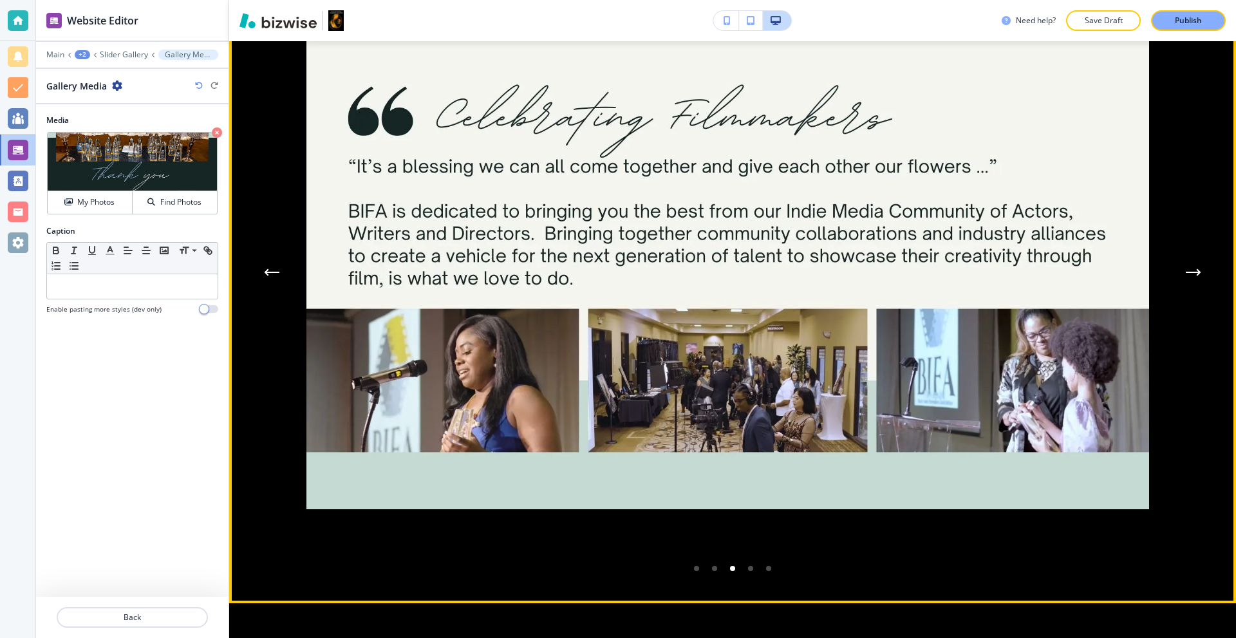
click at [1185, 276] on icon "Next Gallery Image" at bounding box center [1192, 272] width 15 height 8
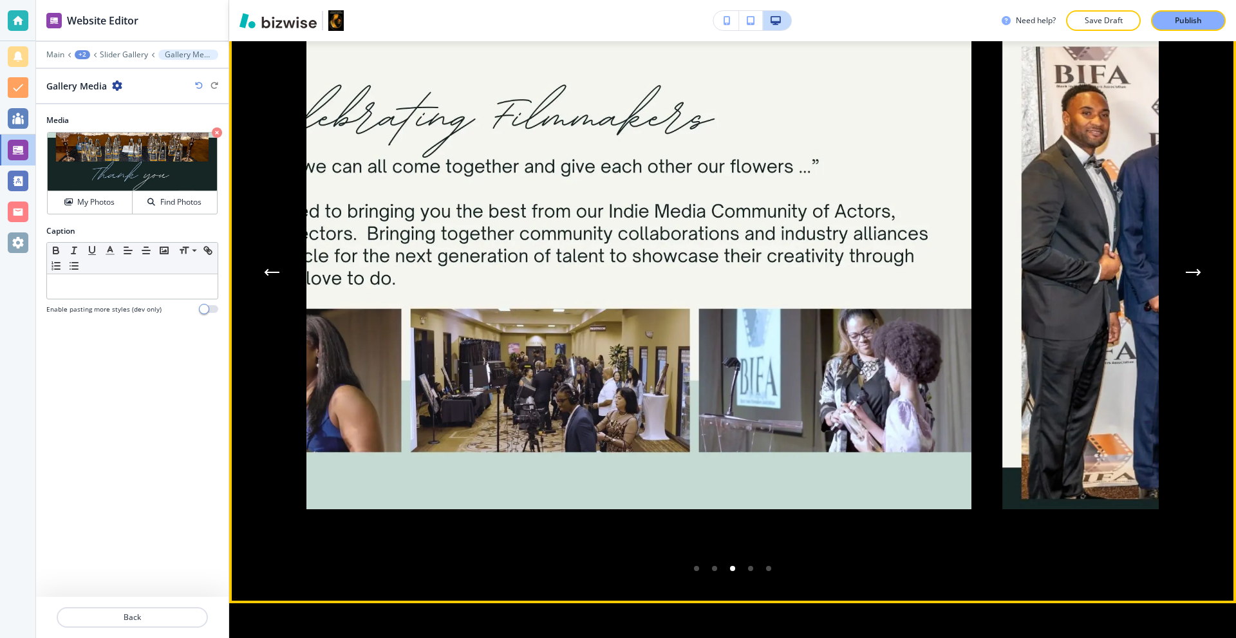
click at [1185, 276] on icon "Next Gallery Image" at bounding box center [1192, 272] width 15 height 8
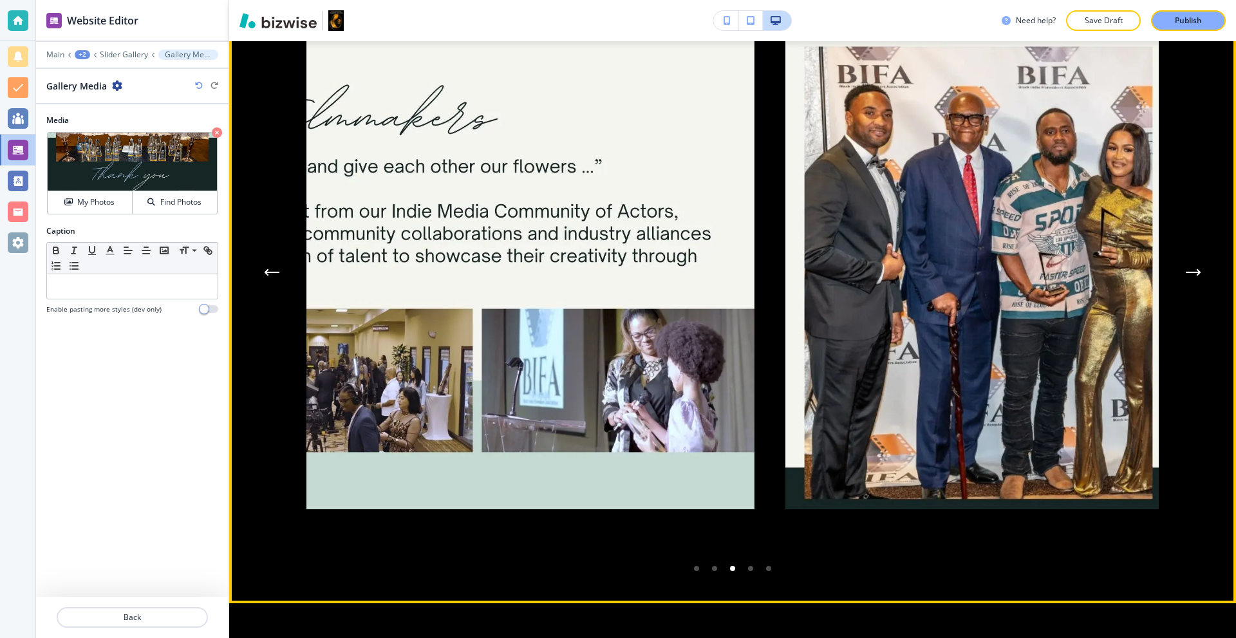
click at [1185, 276] on icon "Next Gallery Image" at bounding box center [1192, 272] width 15 height 8
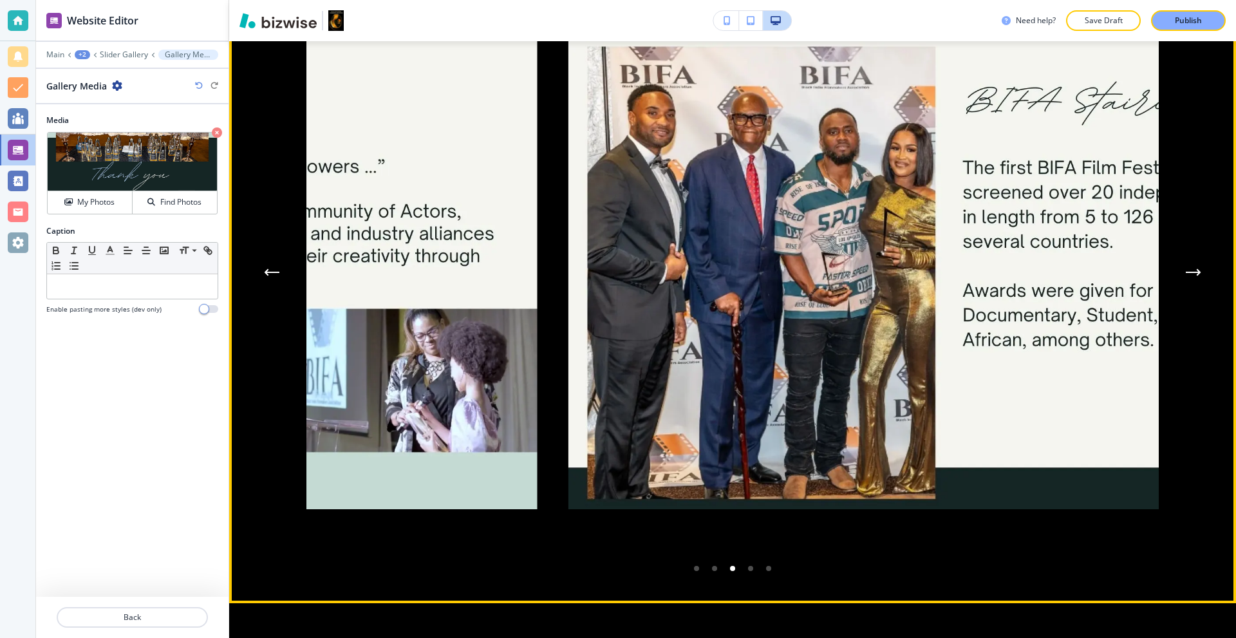
click at [1185, 276] on icon "Next Gallery Image" at bounding box center [1192, 272] width 15 height 8
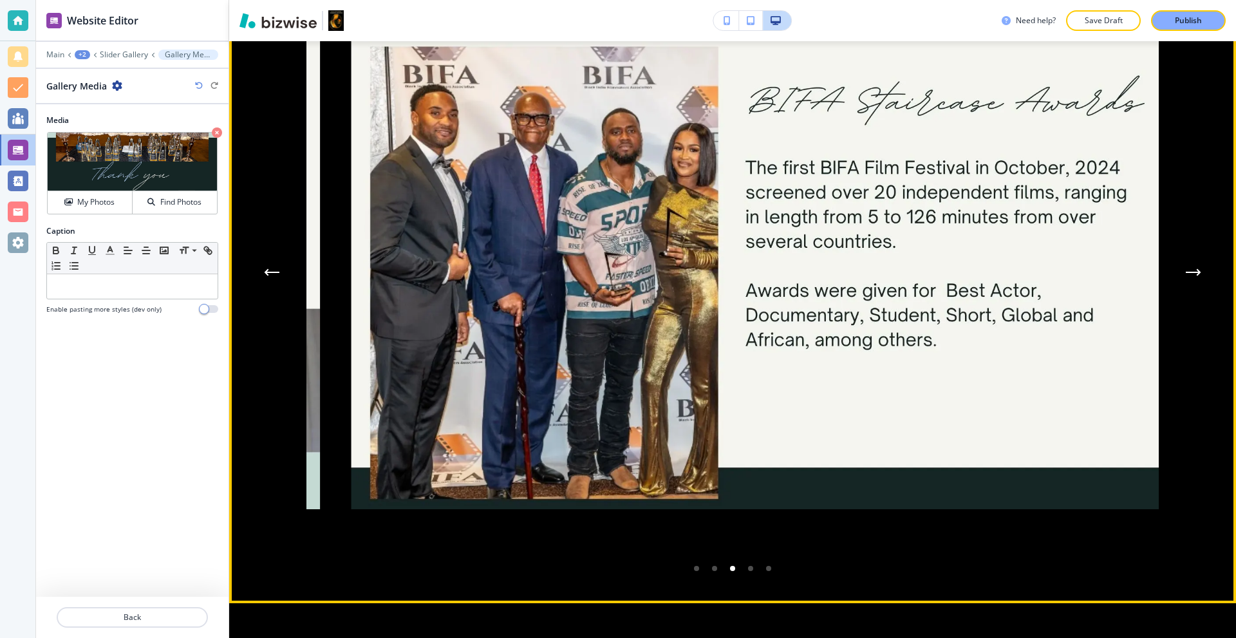
click at [1185, 276] on icon "Next Gallery Image" at bounding box center [1192, 272] width 15 height 8
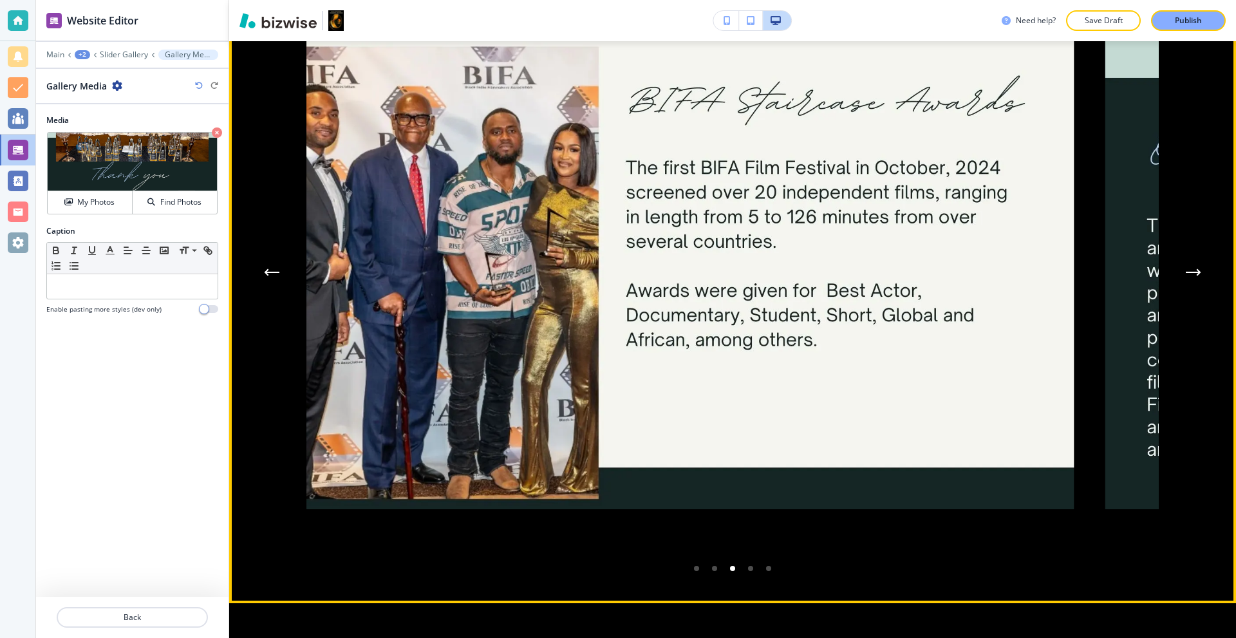
click at [1185, 276] on icon "Next Gallery Image" at bounding box center [1192, 272] width 15 height 8
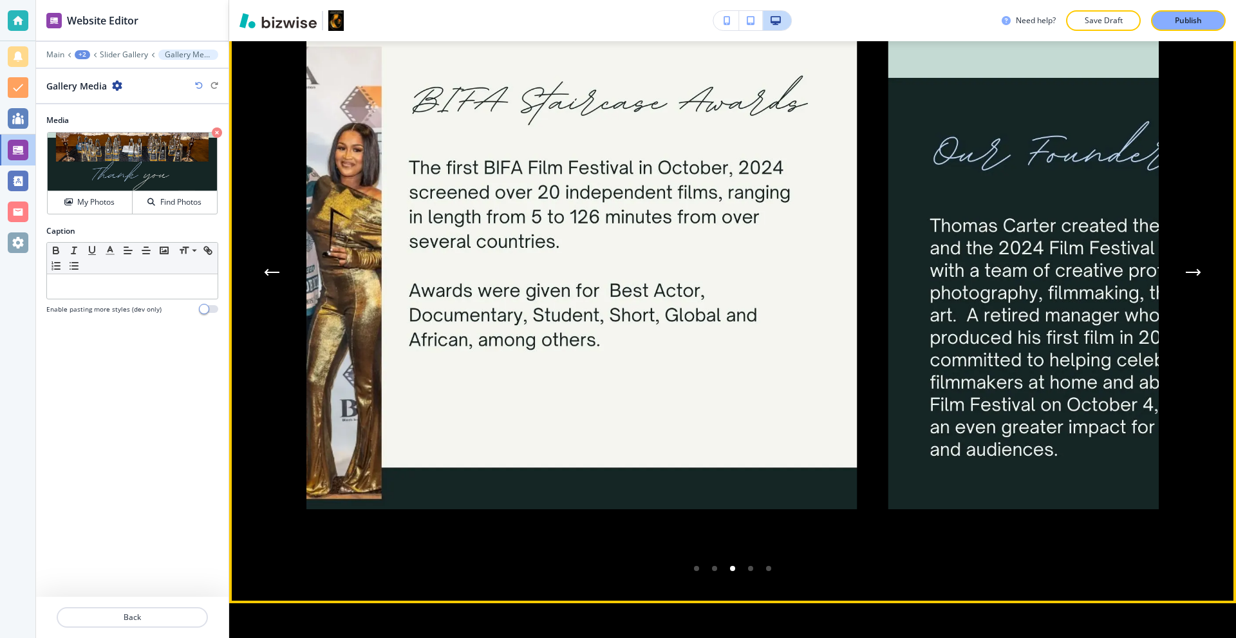
click at [1185, 276] on icon "Next Gallery Image" at bounding box center [1192, 272] width 15 height 8
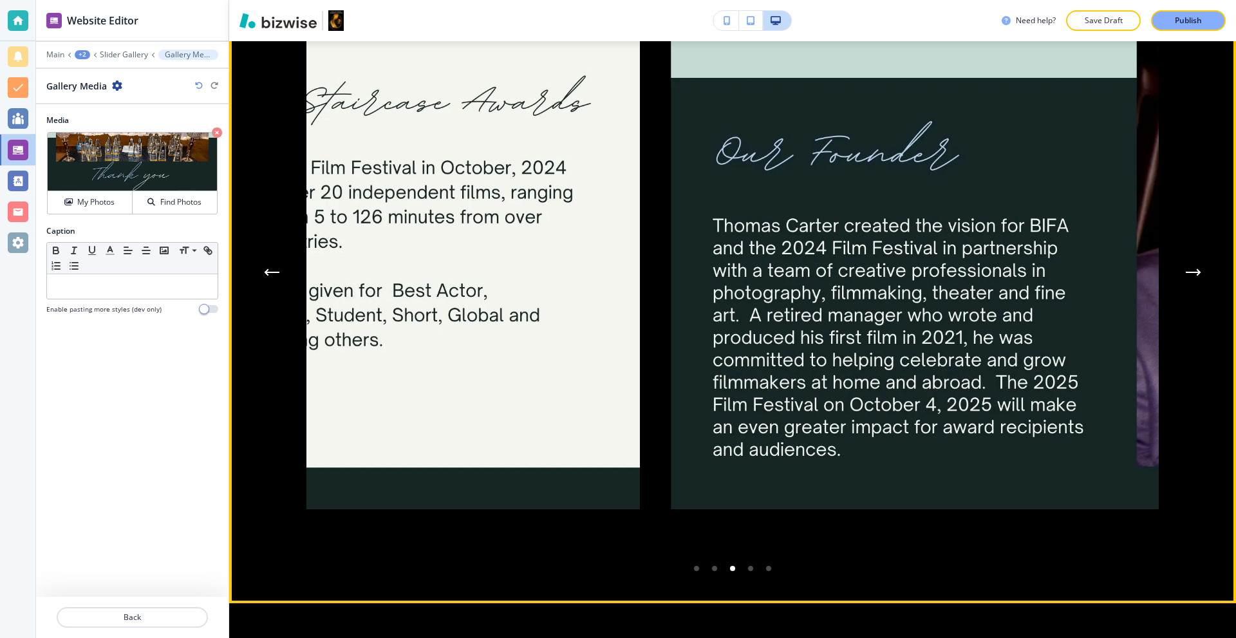
click at [1185, 276] on icon "Next Gallery Image" at bounding box center [1192, 272] width 15 height 8
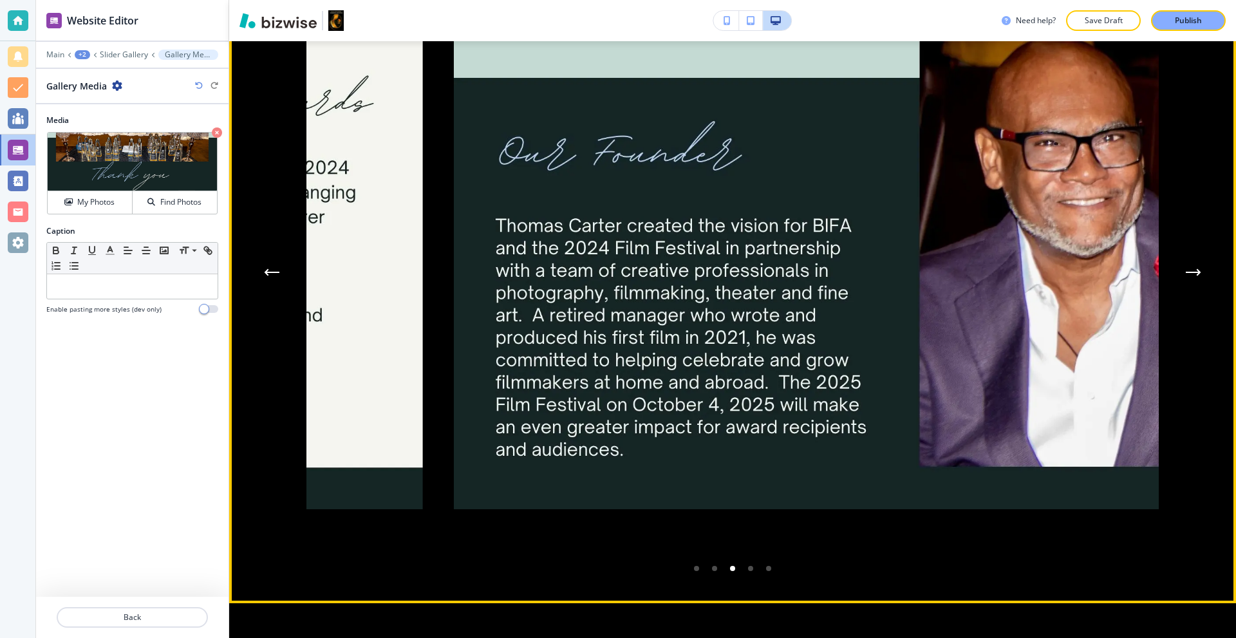
click at [1185, 276] on icon "Next Gallery Image" at bounding box center [1192, 272] width 15 height 8
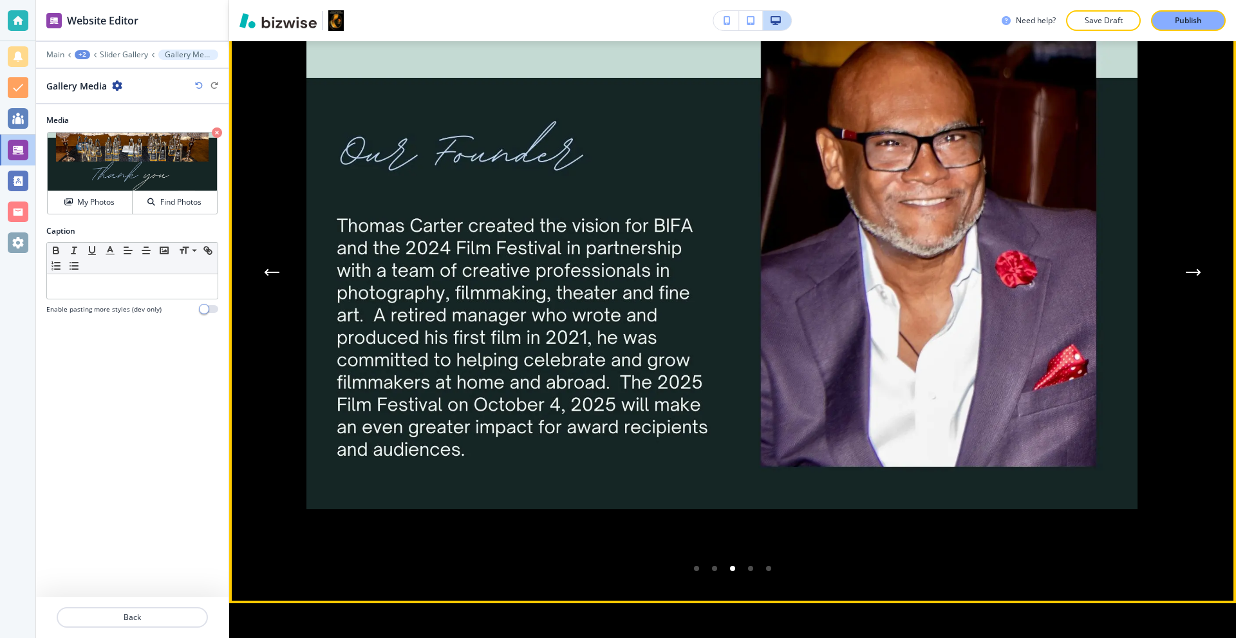
click at [1185, 276] on icon "Next Gallery Image" at bounding box center [1192, 272] width 15 height 8
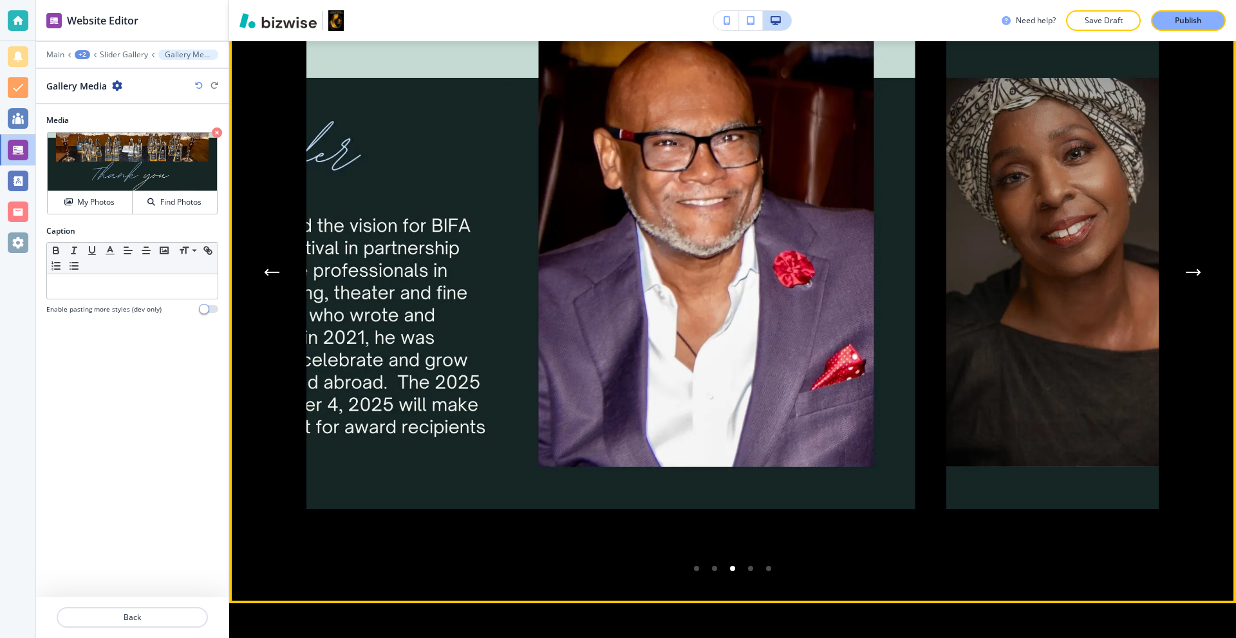
click at [1185, 276] on icon "Next Gallery Image" at bounding box center [1192, 272] width 15 height 8
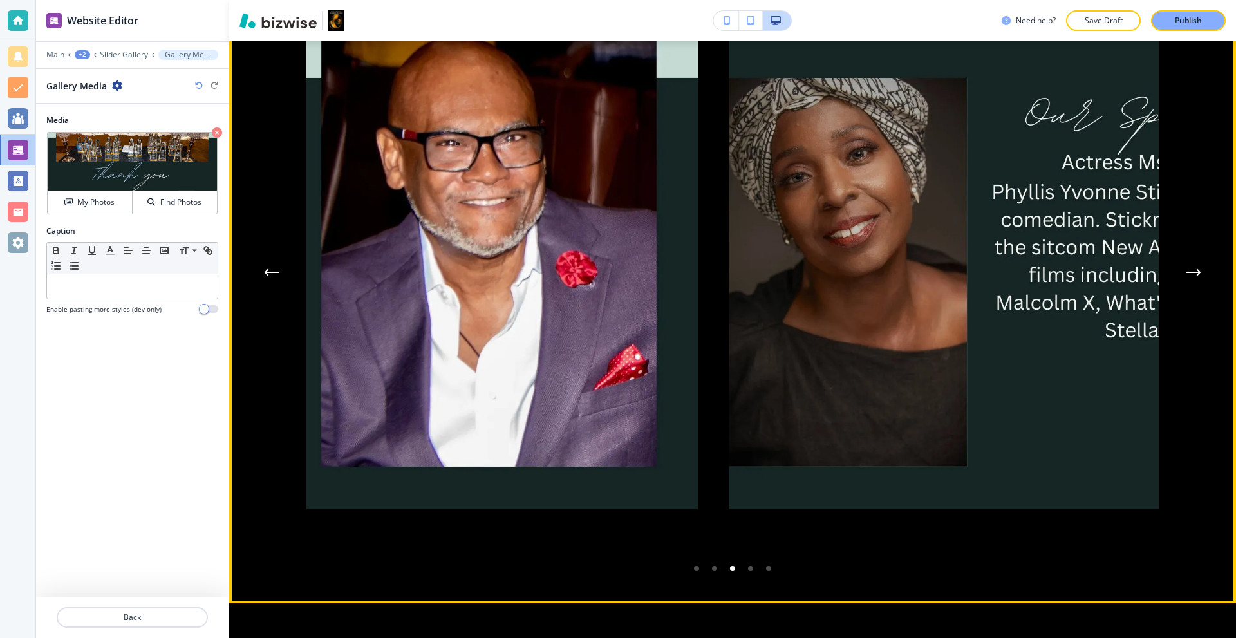
click at [1185, 276] on icon "Next Gallery Image" at bounding box center [1192, 272] width 15 height 8
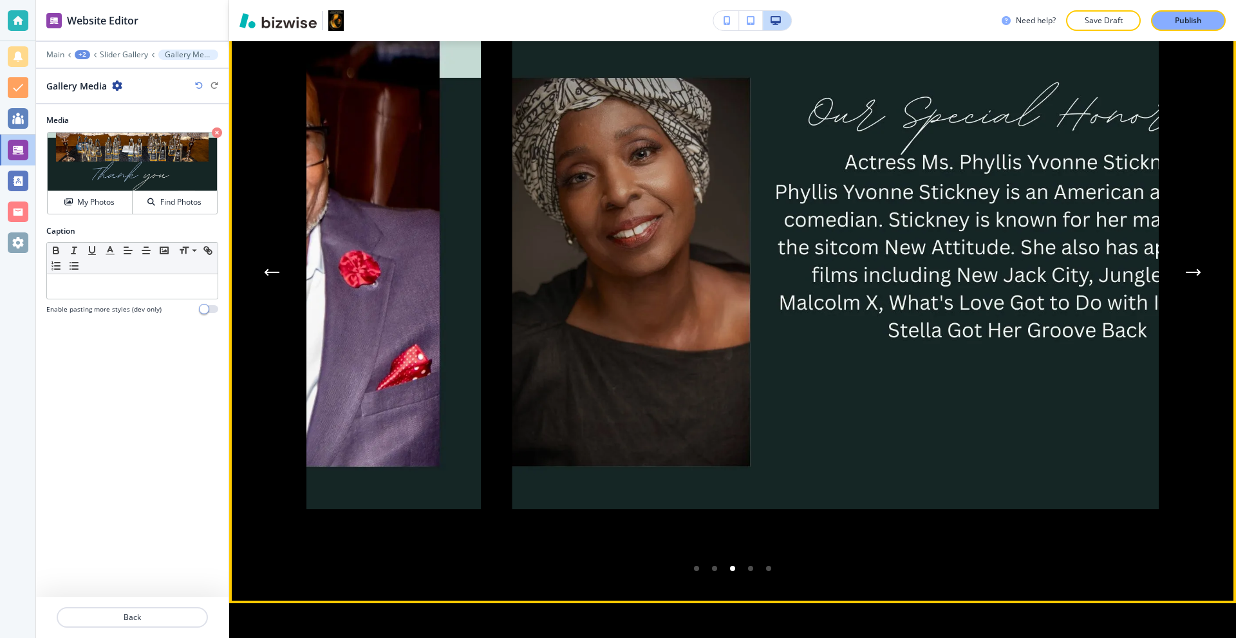
click at [1185, 276] on icon "Next Gallery Image" at bounding box center [1192, 272] width 15 height 8
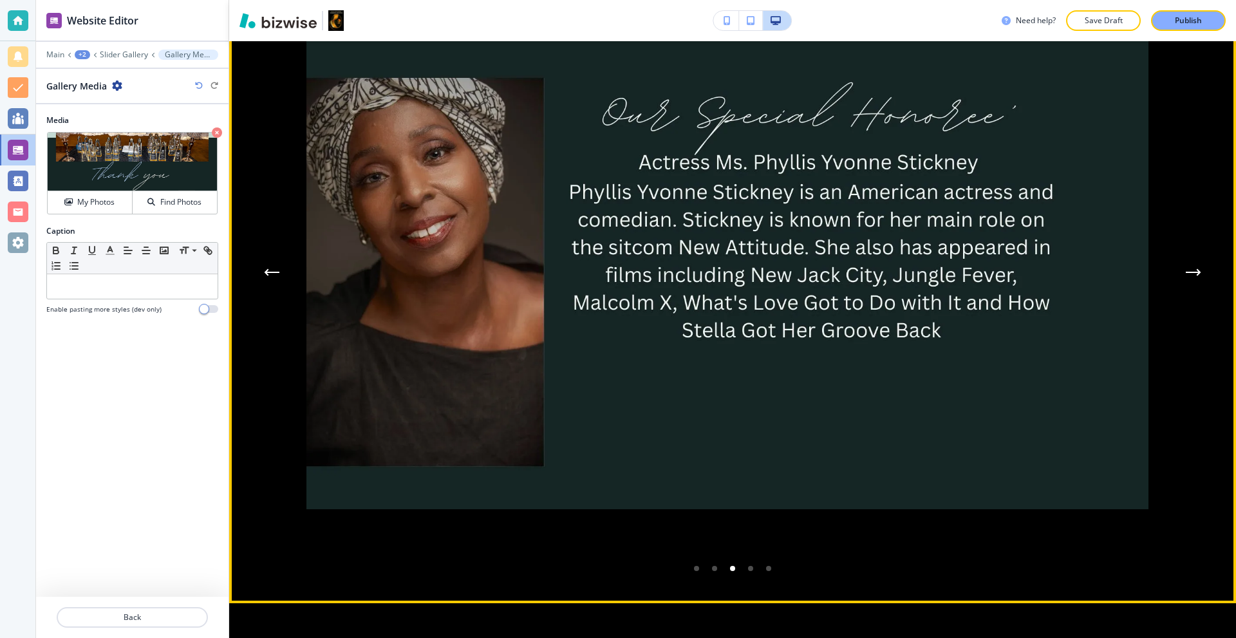
click at [1185, 276] on icon "Next Gallery Image" at bounding box center [1192, 272] width 15 height 8
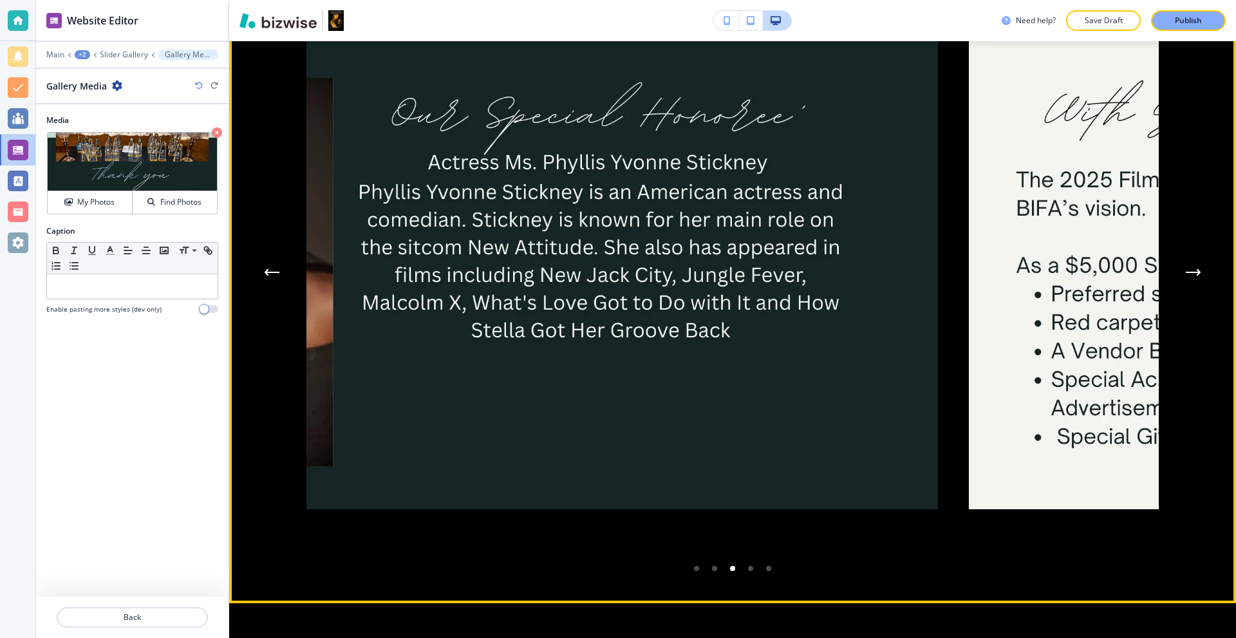
click at [1185, 276] on icon "Next Gallery Image" at bounding box center [1192, 272] width 15 height 8
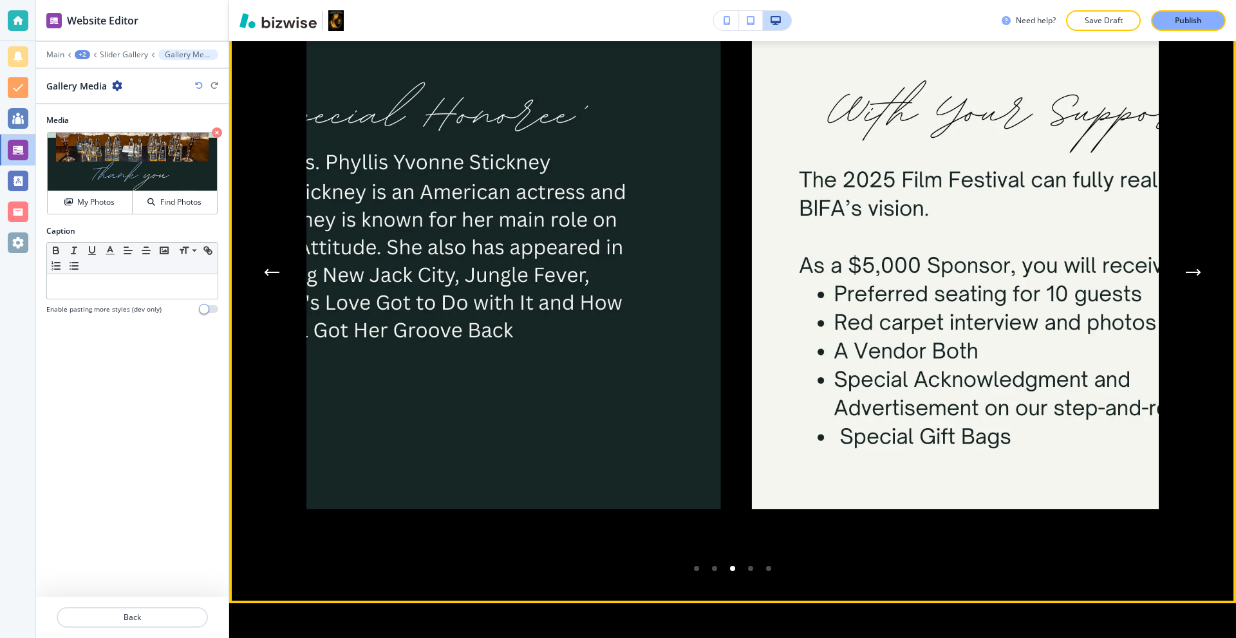
click at [1185, 276] on icon "Next Gallery Image" at bounding box center [1192, 272] width 15 height 8
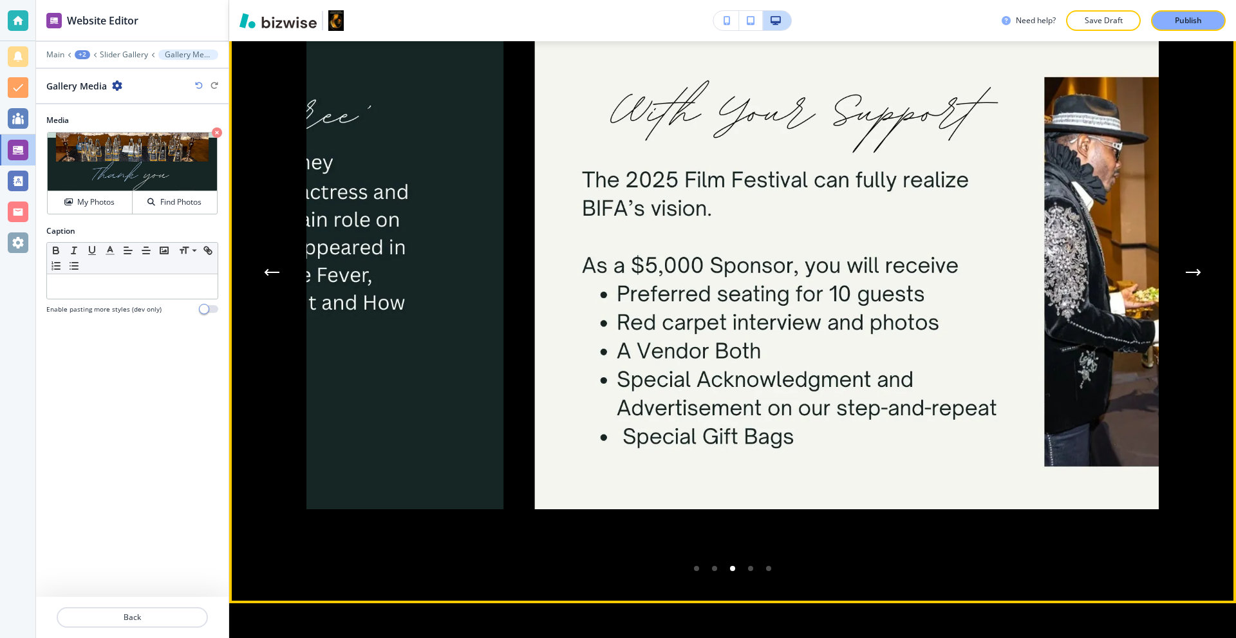
click at [1185, 276] on icon "Next Gallery Image" at bounding box center [1192, 272] width 15 height 8
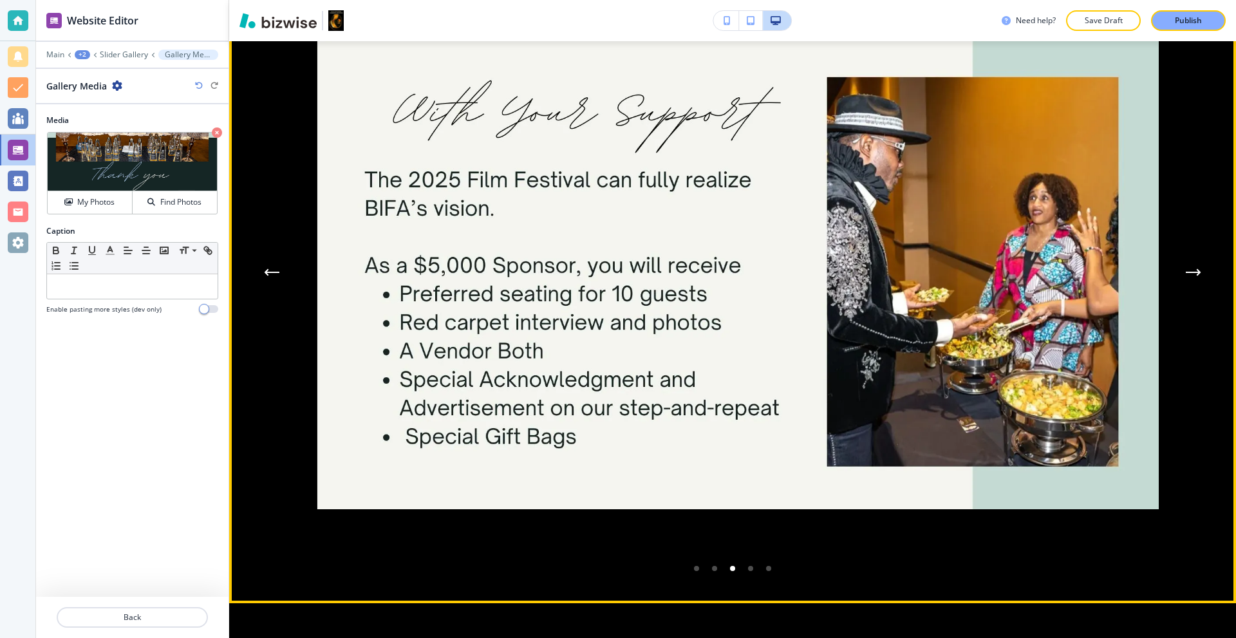
click at [1185, 276] on icon "Next Gallery Image" at bounding box center [1192, 272] width 15 height 8
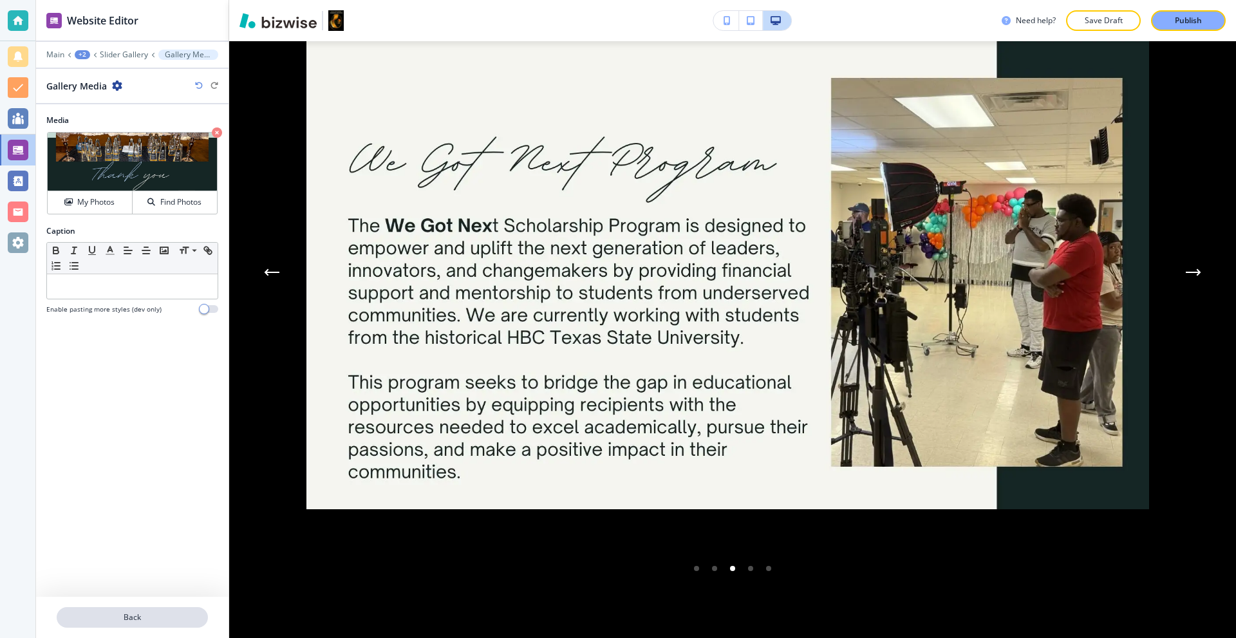
click at [135, 624] on button "Back" at bounding box center [132, 617] width 151 height 21
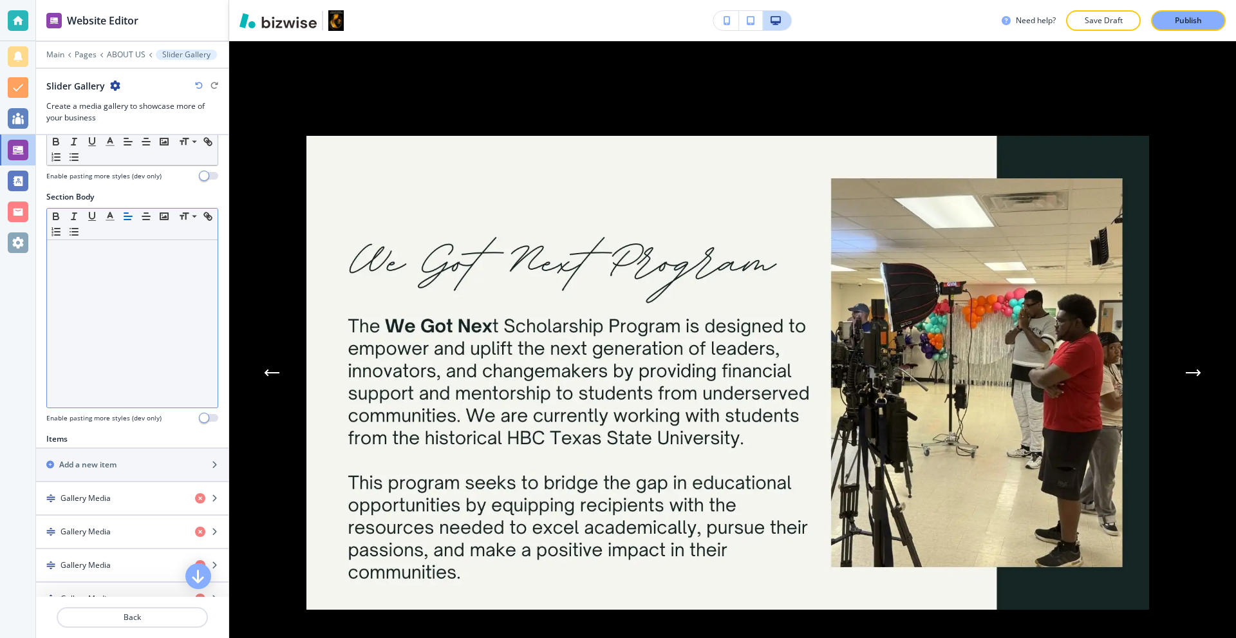
scroll to position [193, 0]
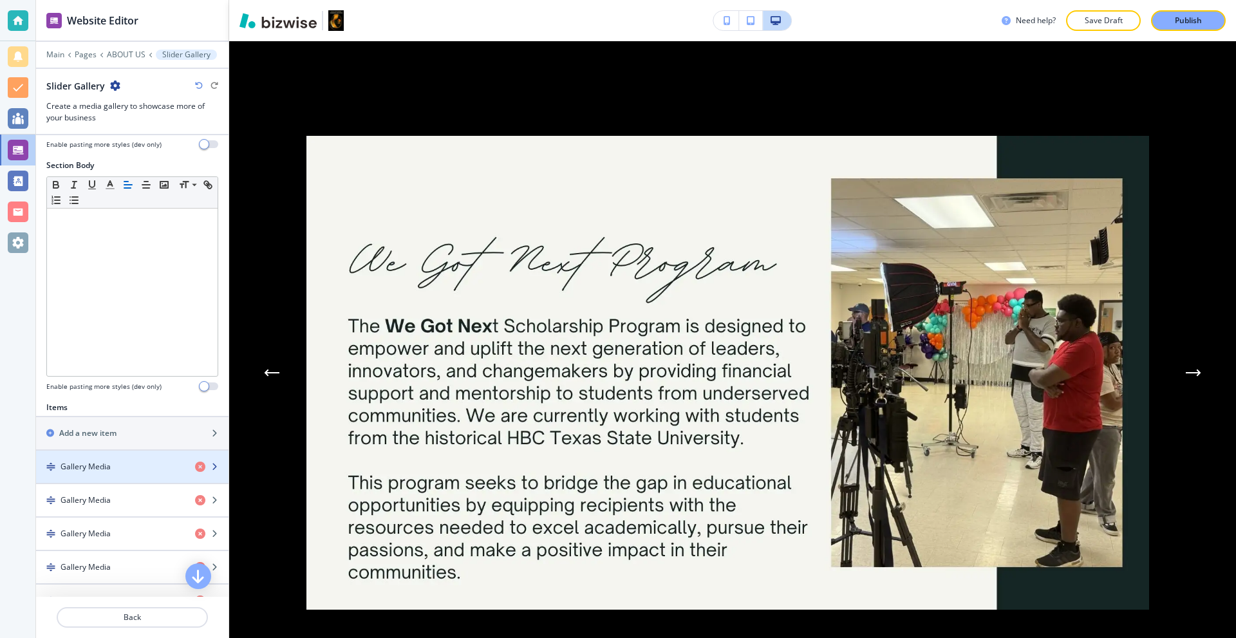
click at [97, 454] on div "button" at bounding box center [132, 455] width 192 height 10
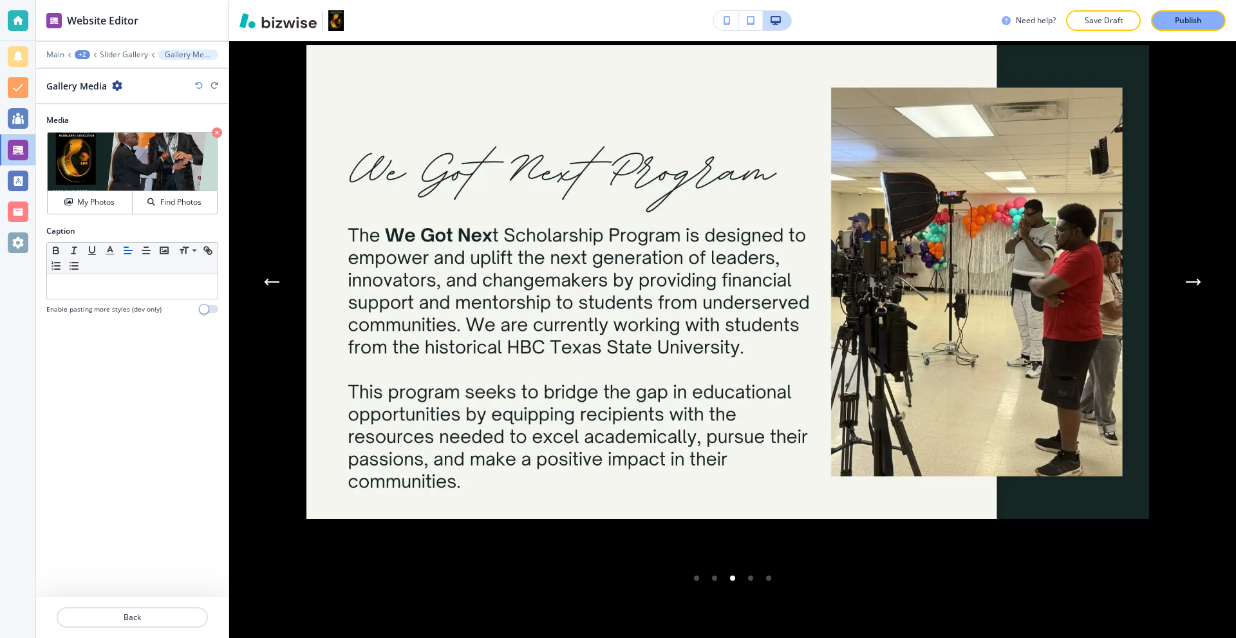
scroll to position [6966, 0]
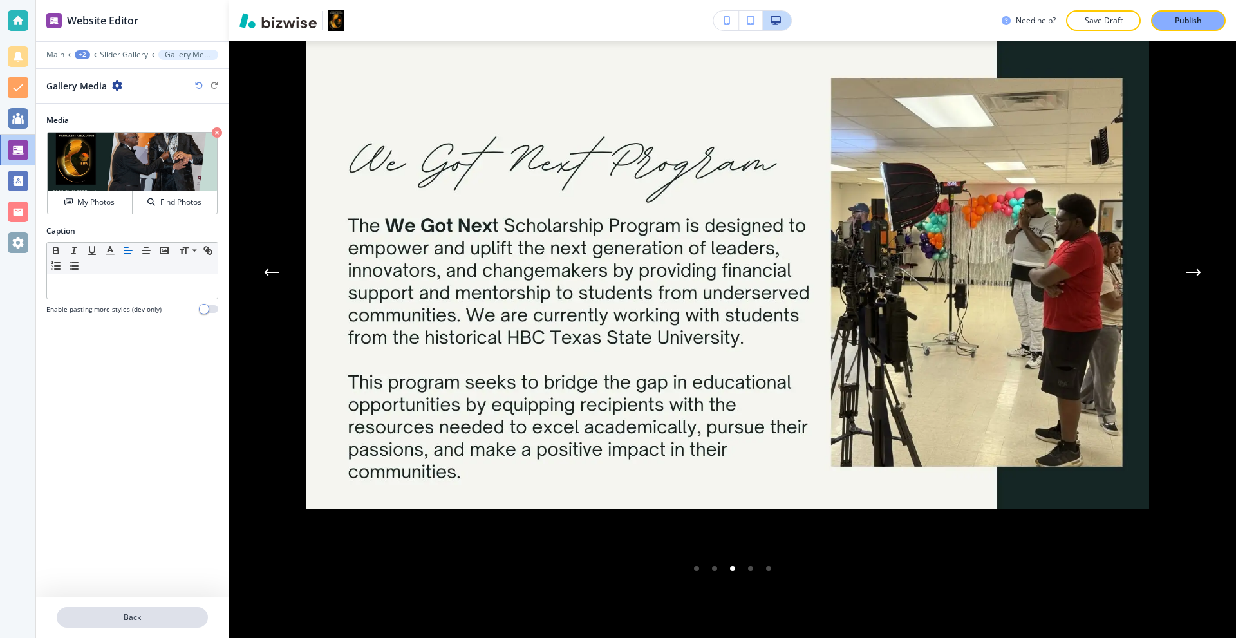
click at [122, 620] on p "Back" at bounding box center [132, 617] width 149 height 12
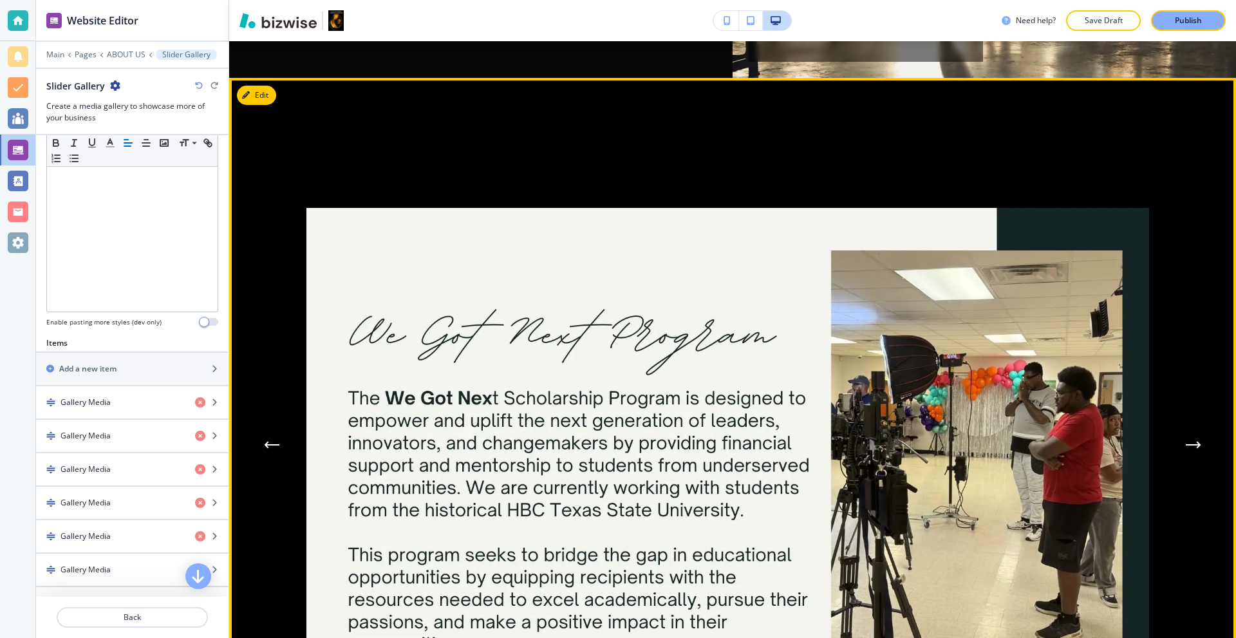
scroll to position [6480, 0]
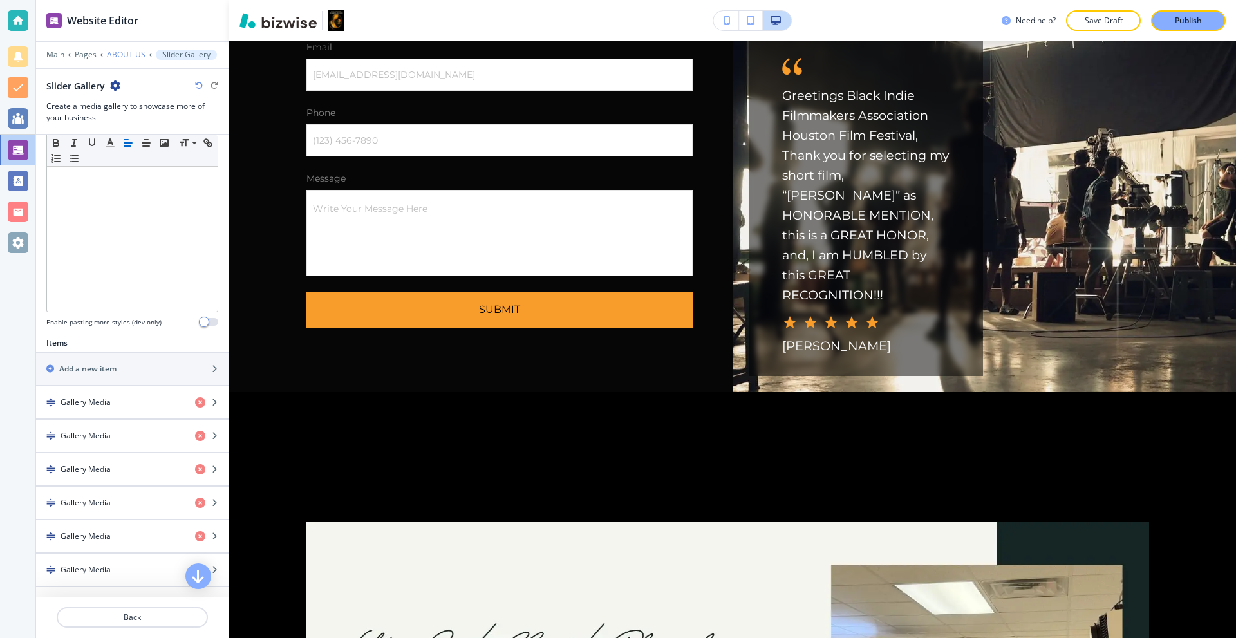
click at [114, 55] on p "ABOUT US" at bounding box center [126, 54] width 39 height 9
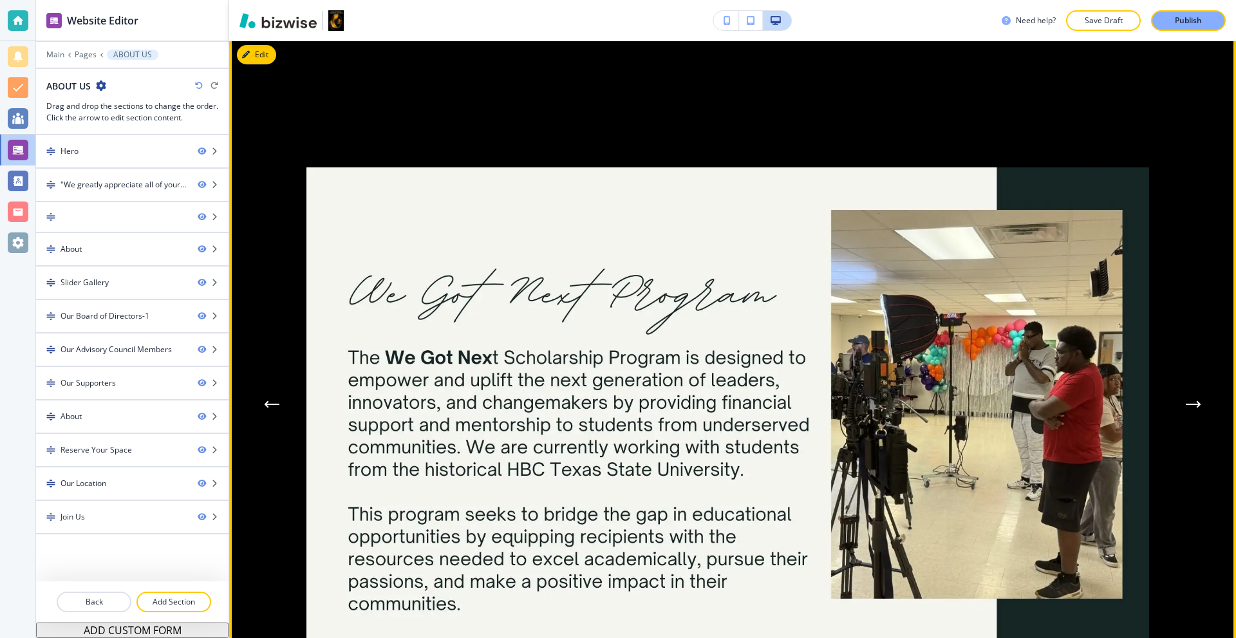
scroll to position [1763, 0]
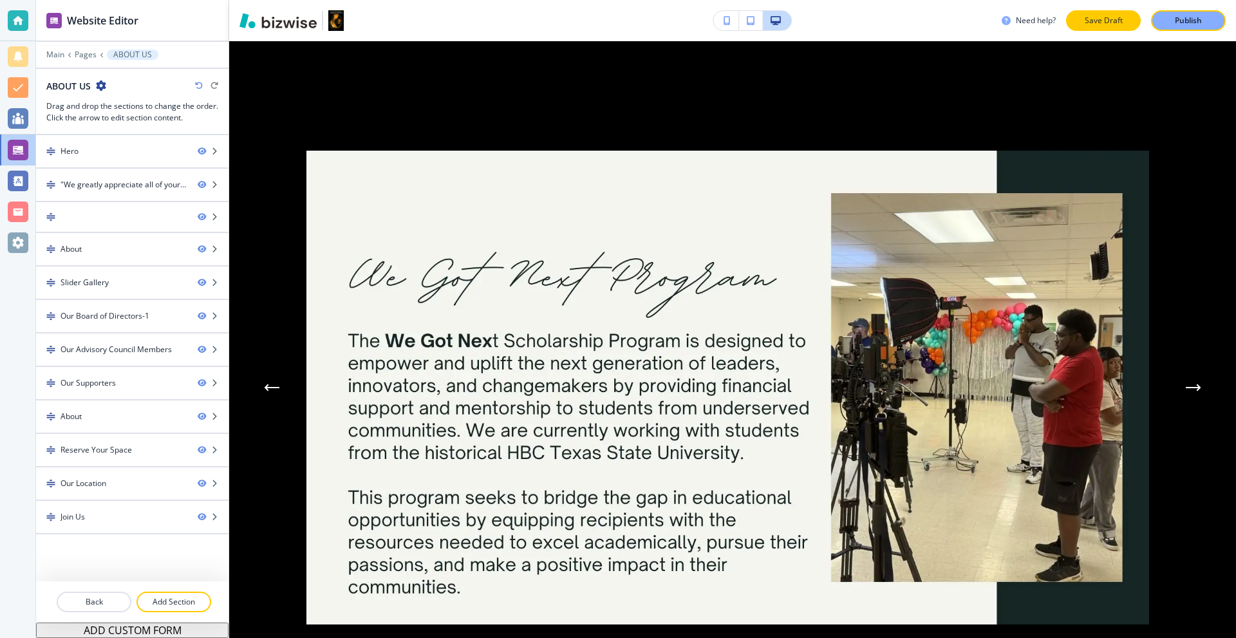
click at [1178, 23] on p "Publish" at bounding box center [1187, 21] width 27 height 12
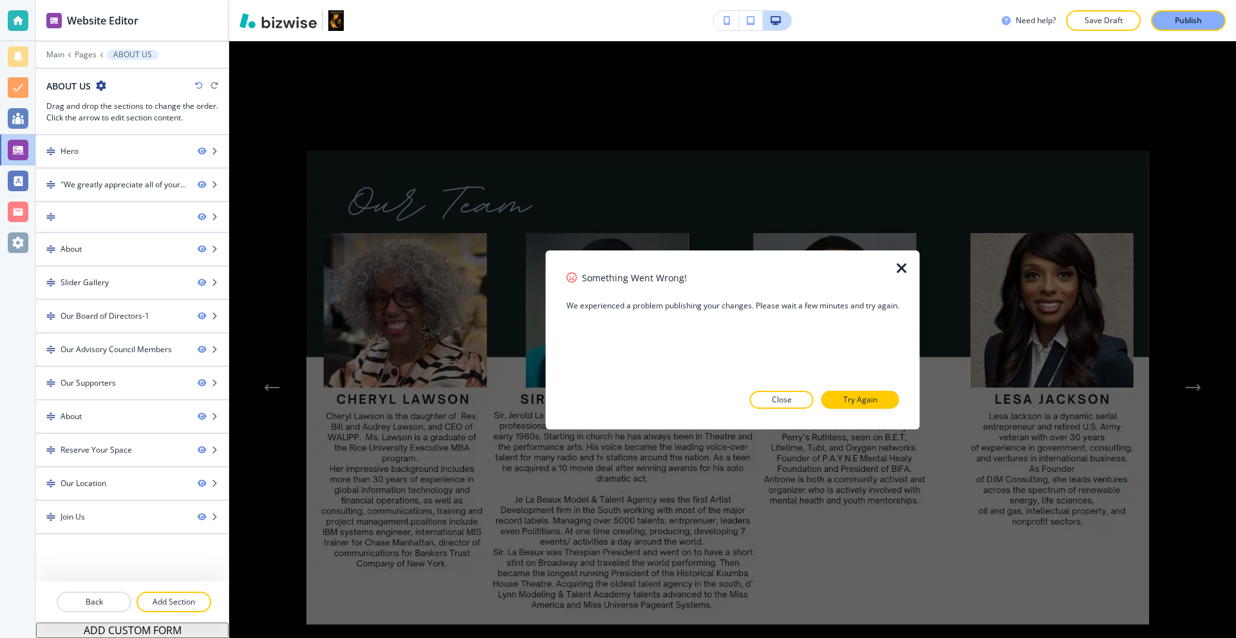
click at [896, 268] on icon "button" at bounding box center [901, 267] width 15 height 15
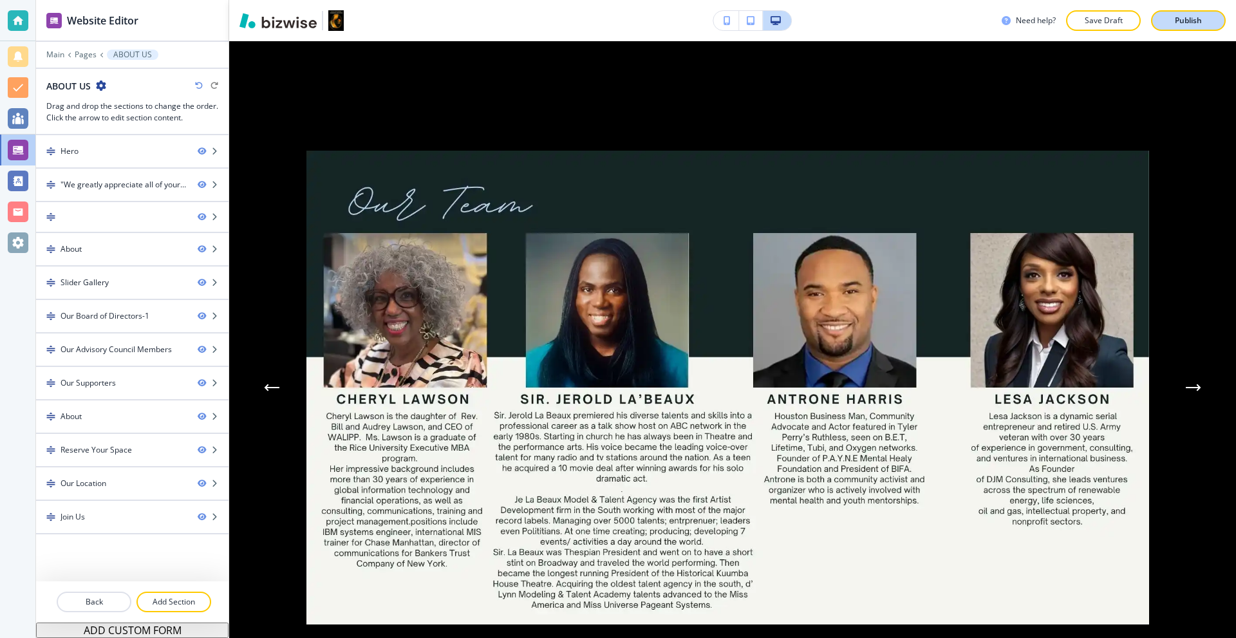
click at [1174, 17] on p "Publish" at bounding box center [1187, 21] width 27 height 12
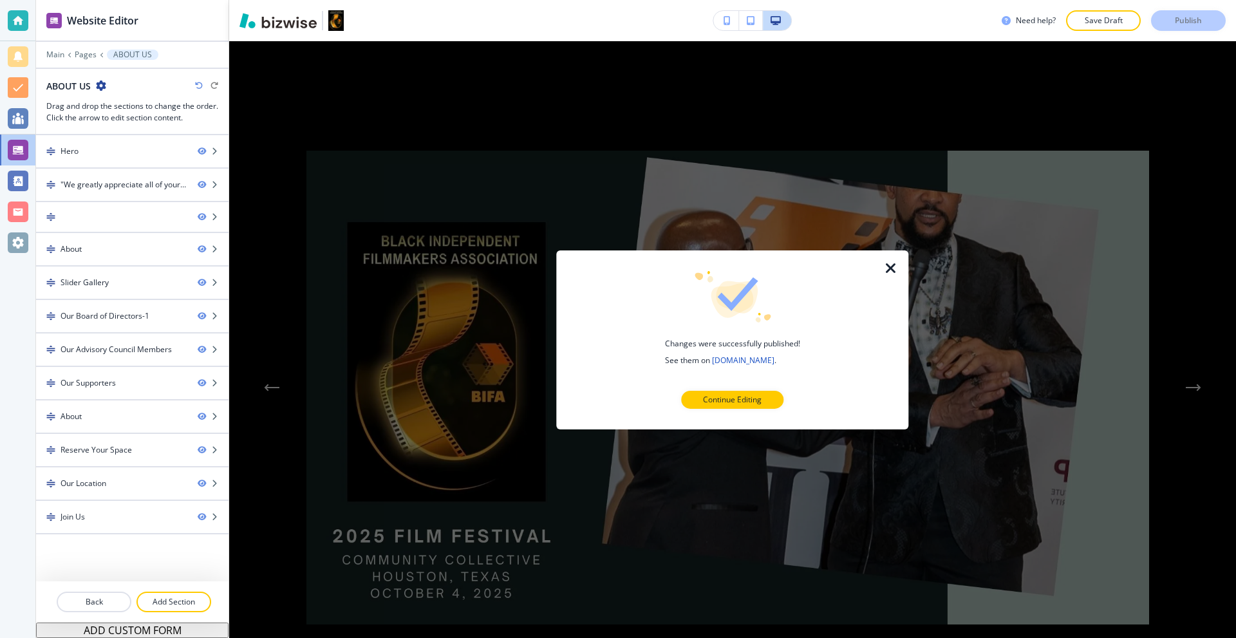
click at [890, 267] on icon "button" at bounding box center [890, 267] width 15 height 15
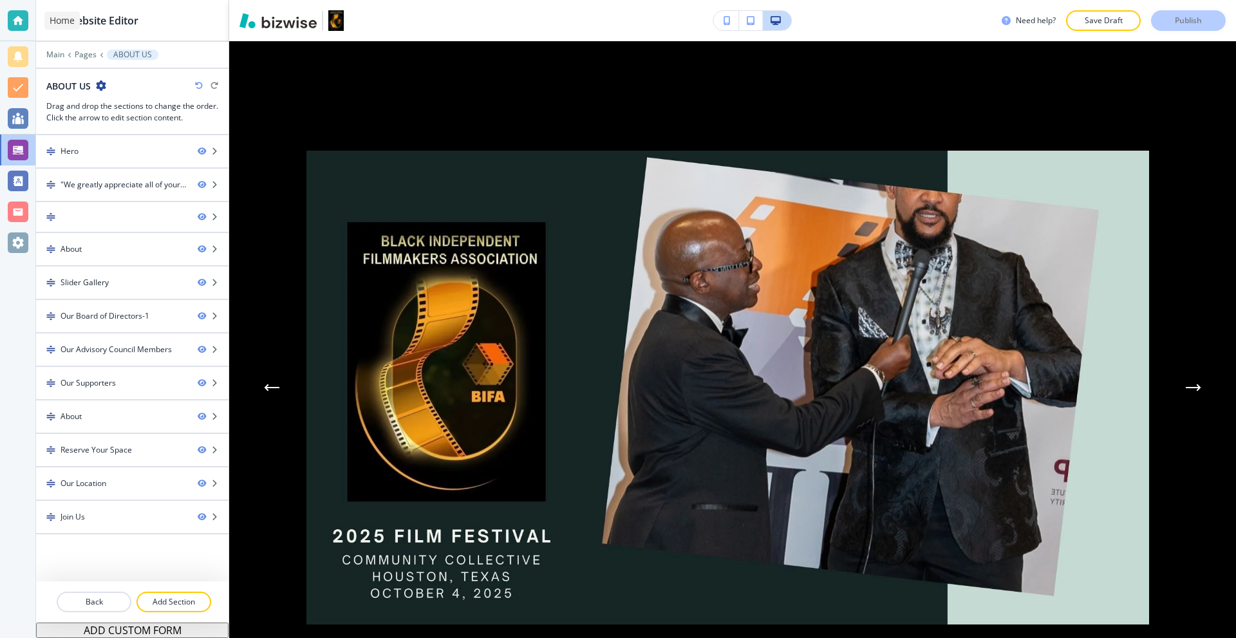
click at [19, 26] on div at bounding box center [18, 20] width 21 height 21
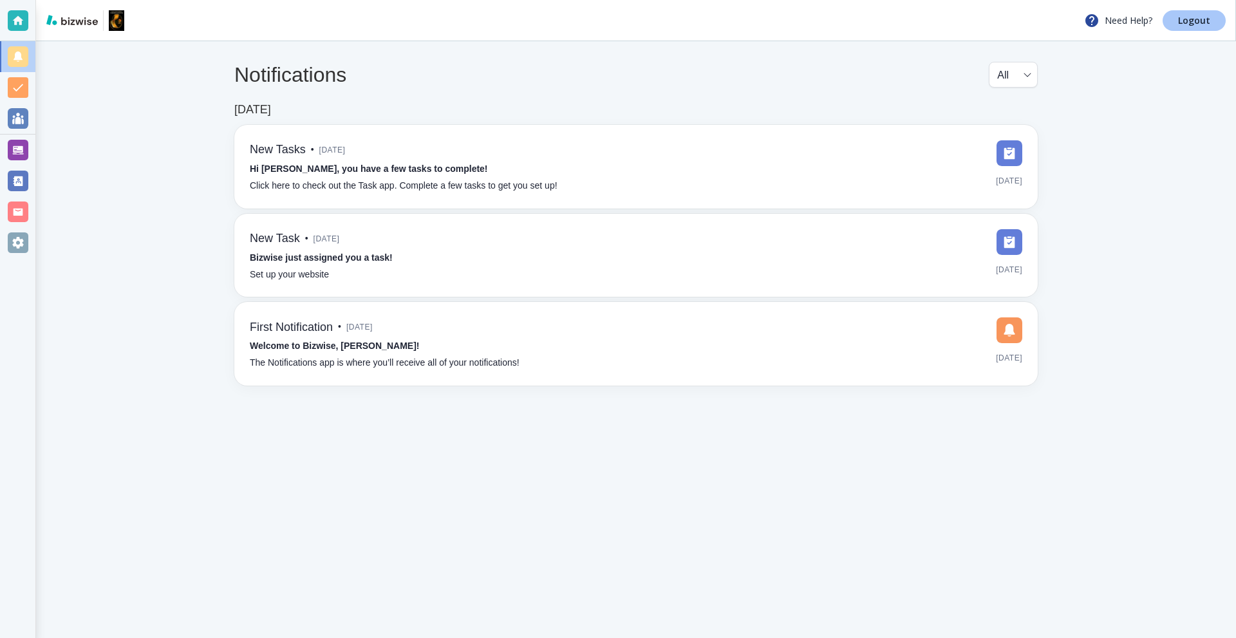
drag, startPoint x: 1184, startPoint y: 15, endPoint x: 1095, endPoint y: 9, distance: 89.0
click at [1182, 16] on p "Logout" at bounding box center [1194, 20] width 32 height 9
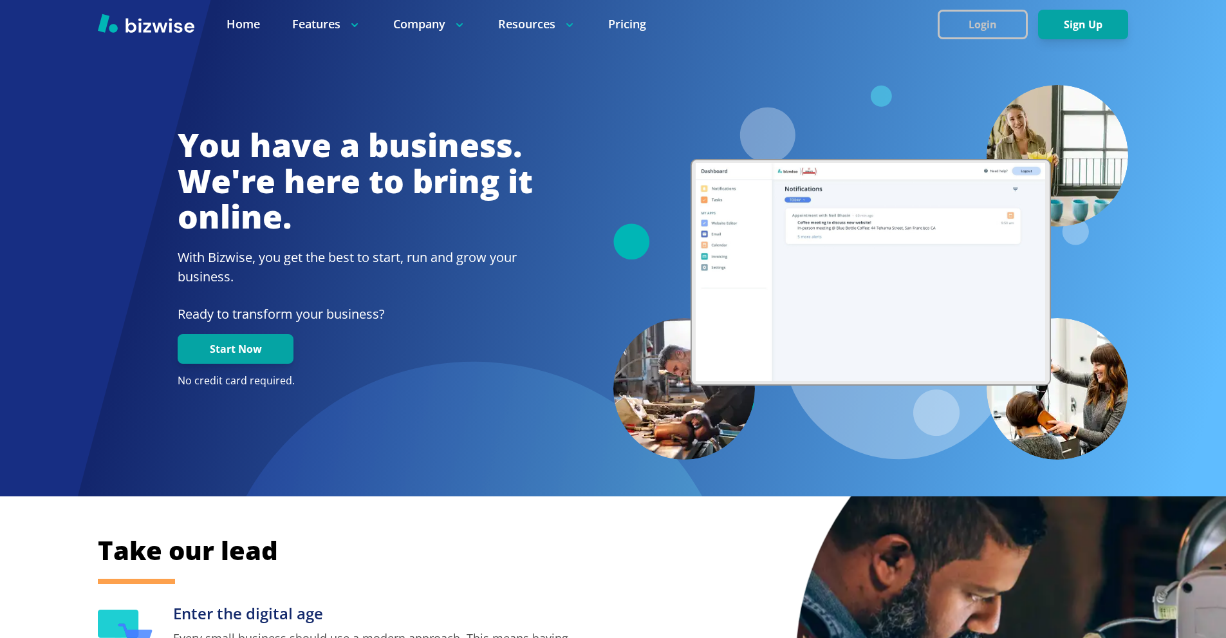
click at [960, 23] on button "Login" at bounding box center [983, 25] width 90 height 30
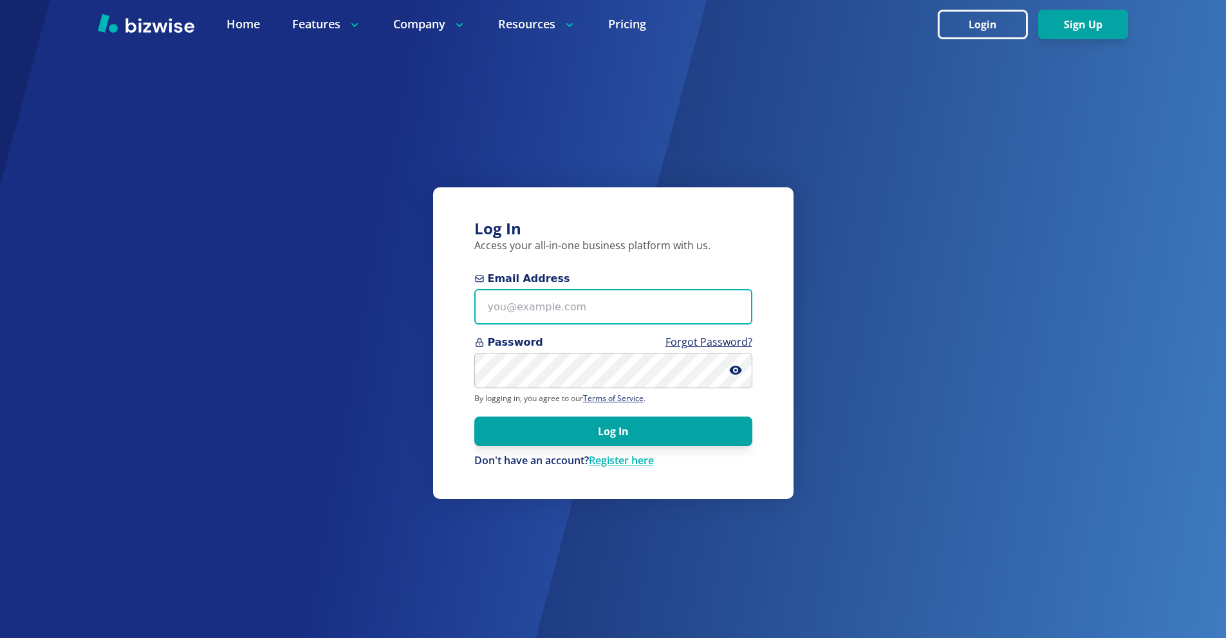
click at [645, 297] on input "Email Address" at bounding box center [613, 306] width 278 height 35
paste input "info@jjplanter.com"
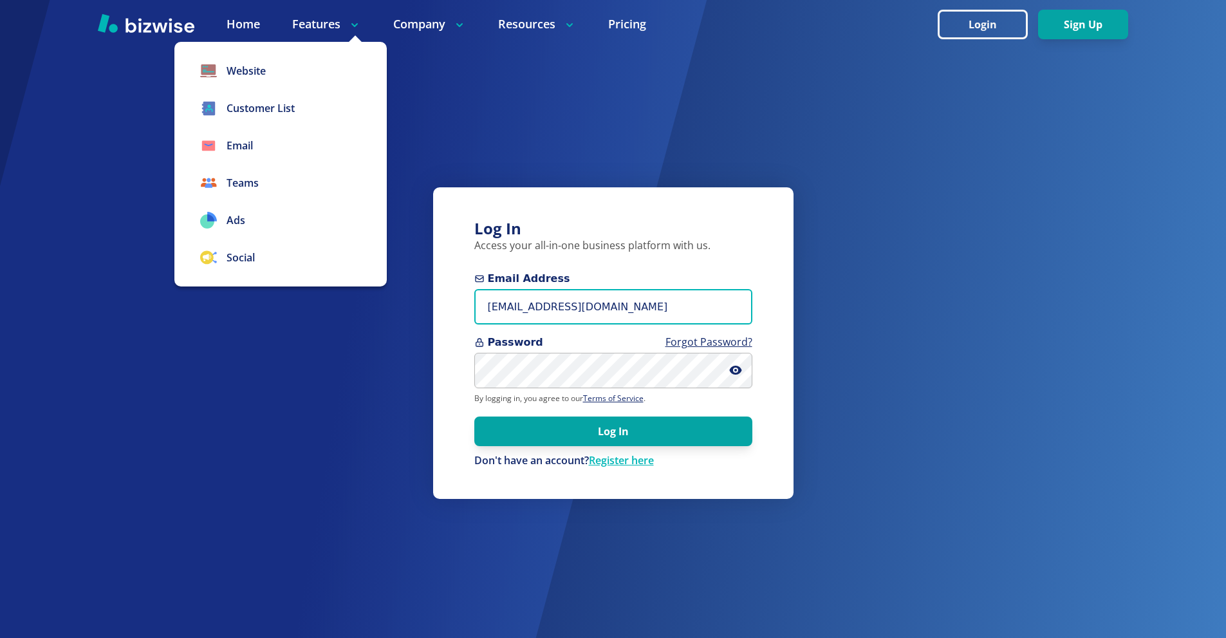
type input "info@jjplanter.com"
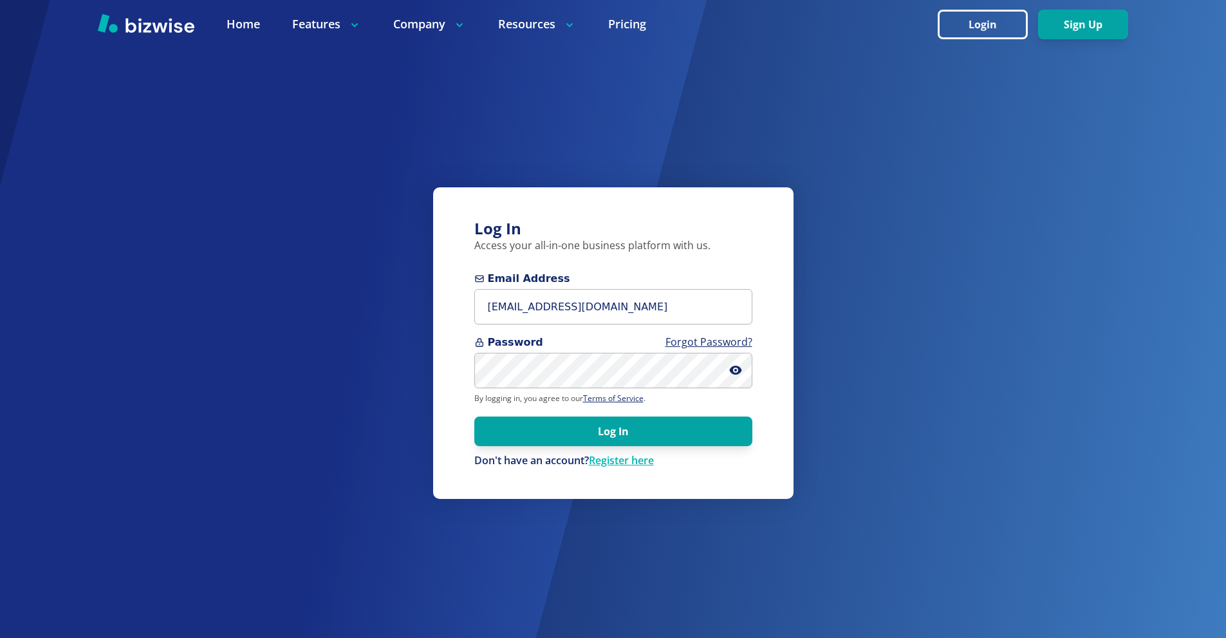
drag, startPoint x: 672, startPoint y: 437, endPoint x: 372, endPoint y: 189, distance: 389.4
click at [670, 436] on button "Log In" at bounding box center [613, 431] width 278 height 30
